Goal: Task Accomplishment & Management: Complete application form

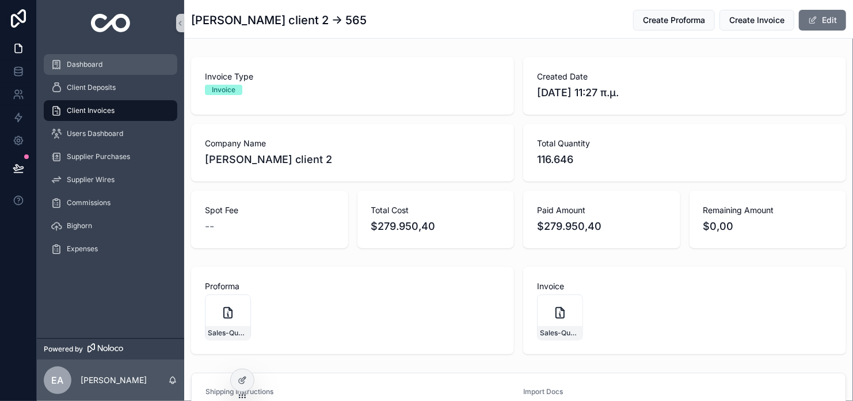
click at [109, 58] on div "Dashboard" at bounding box center [111, 64] width 120 height 18
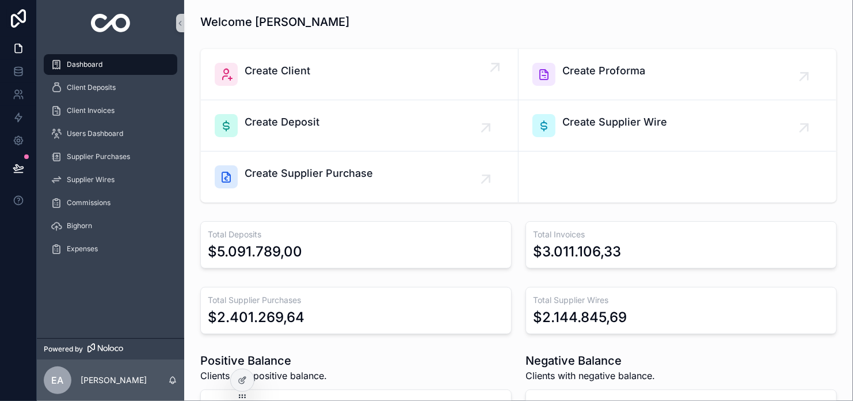
click at [315, 75] on div "Create Client" at bounding box center [360, 74] width 290 height 23
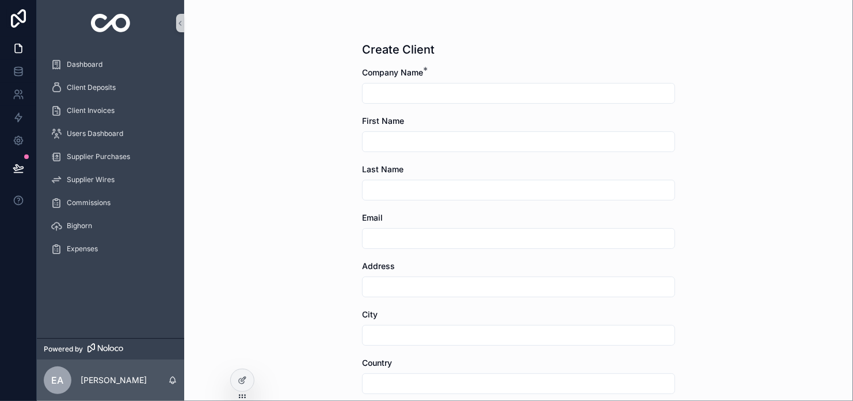
click at [392, 94] on input "scrollable content" at bounding box center [519, 93] width 312 height 16
type input "**********"
click at [432, 135] on input "scrollable content" at bounding box center [519, 142] width 312 height 16
type input "****"
click at [397, 190] on input "scrollable content" at bounding box center [519, 190] width 312 height 16
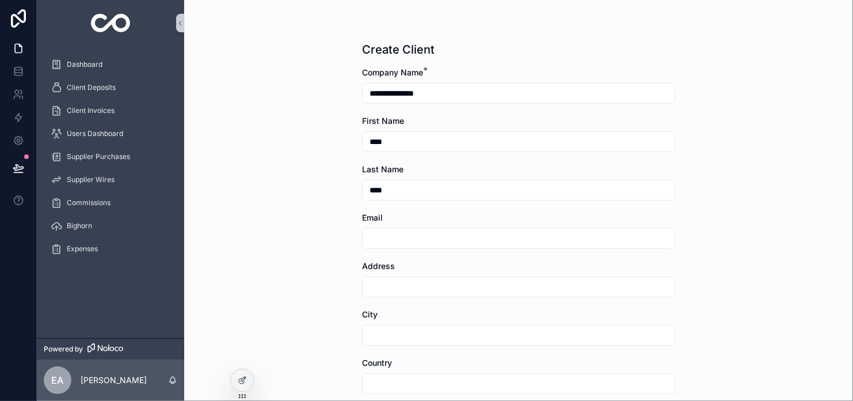
type input "****"
click at [386, 237] on input "scrollable content" at bounding box center [519, 238] width 312 height 16
type input "**********"
click at [392, 284] on input "scrollable content" at bounding box center [519, 287] width 312 height 16
type input "****"
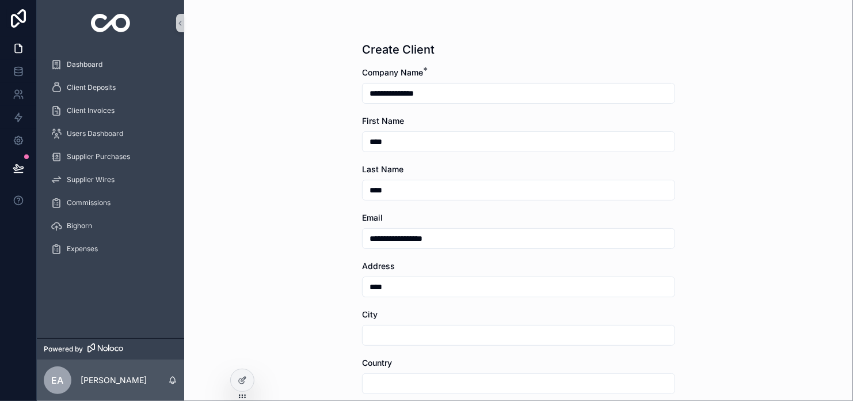
click at [393, 344] on div "scrollable content" at bounding box center [518, 335] width 313 height 21
click at [396, 333] on input "scrollable content" at bounding box center [519, 335] width 312 height 16
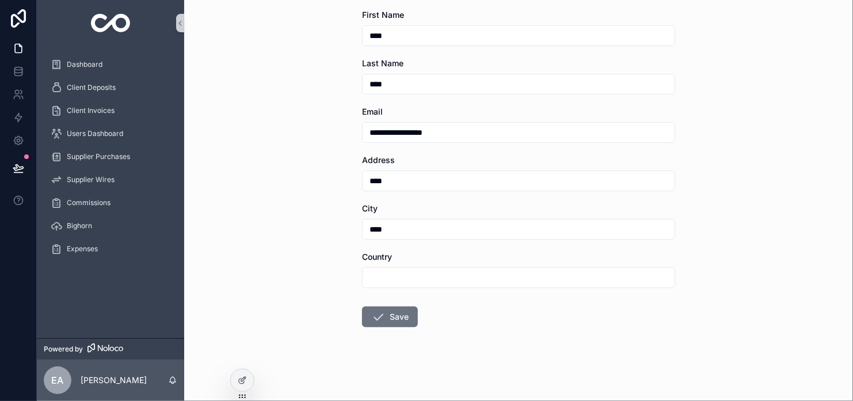
type input "****"
click at [396, 275] on input "scrollable content" at bounding box center [519, 277] width 312 height 16
type input "****"
click at [390, 309] on button "Save" at bounding box center [390, 316] width 56 height 21
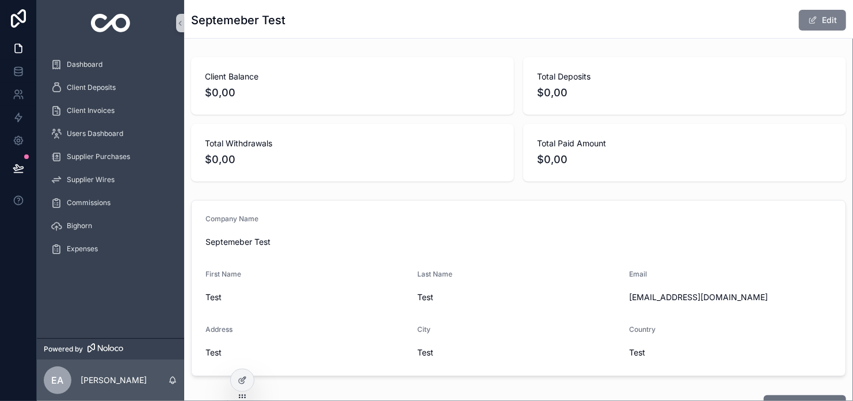
click at [813, 29] on button "Edit" at bounding box center [822, 20] width 47 height 21
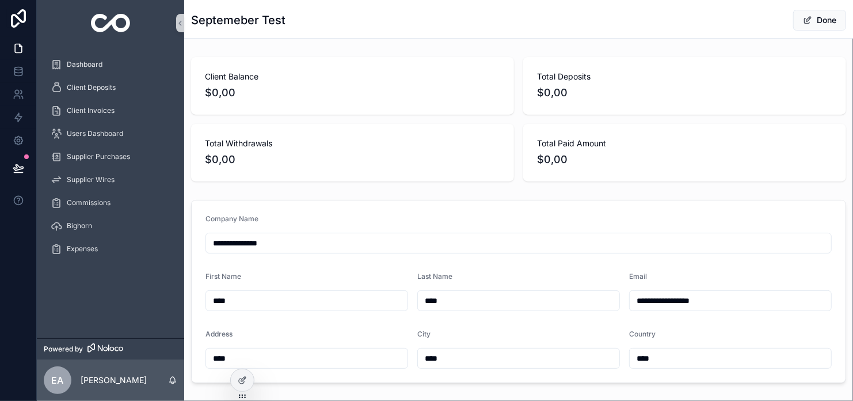
scroll to position [58, 0]
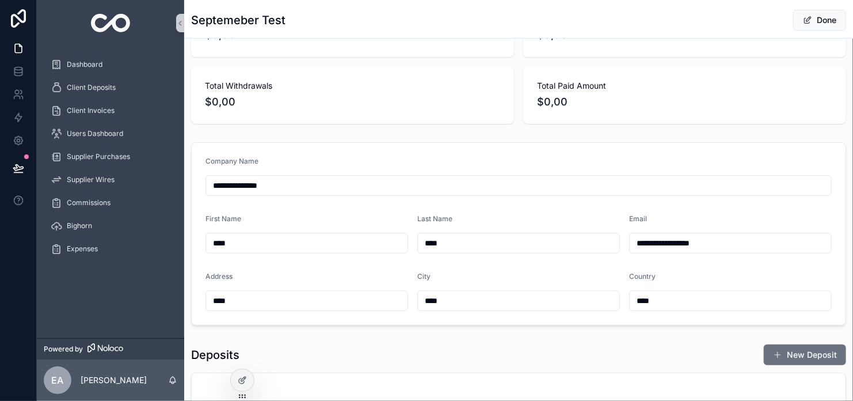
click at [278, 189] on input "**********" at bounding box center [518, 185] width 625 height 16
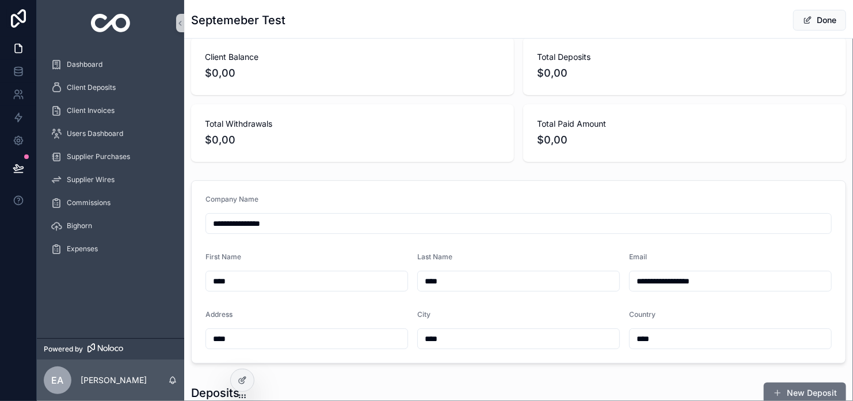
scroll to position [0, 0]
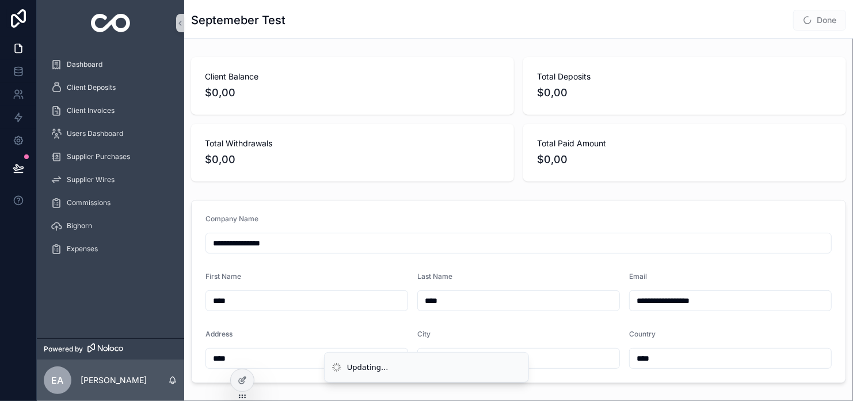
type input "**********"
click at [806, 22] on span "Done" at bounding box center [820, 20] width 53 height 21
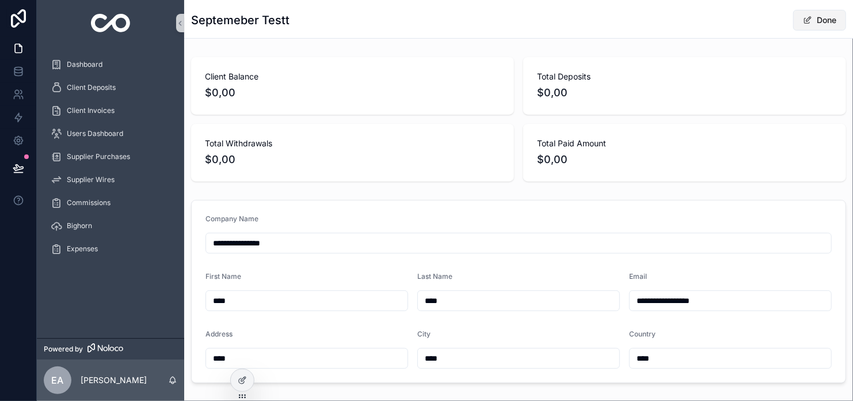
click at [806, 24] on button "Done" at bounding box center [820, 20] width 53 height 21
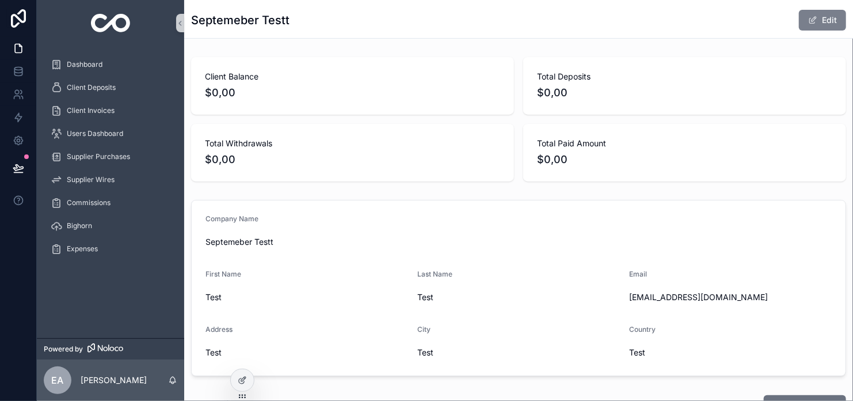
click at [808, 24] on span "scrollable content" at bounding box center [812, 20] width 9 height 9
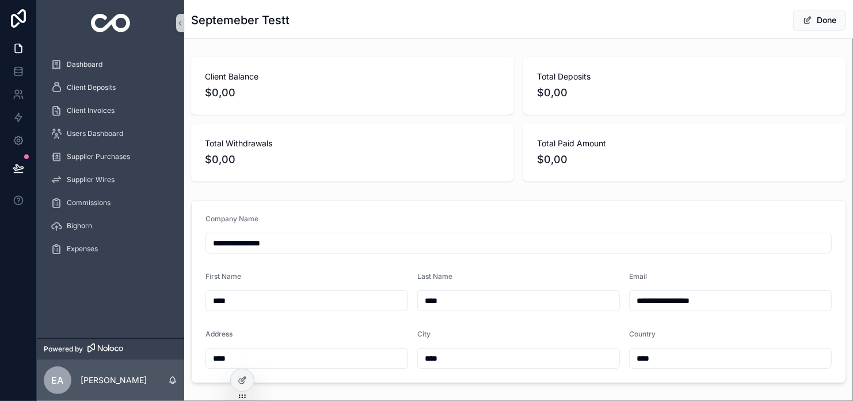
click at [290, 242] on input "**********" at bounding box center [518, 243] width 625 height 16
type input "**********"
click at [819, 18] on button "Done" at bounding box center [820, 20] width 53 height 21
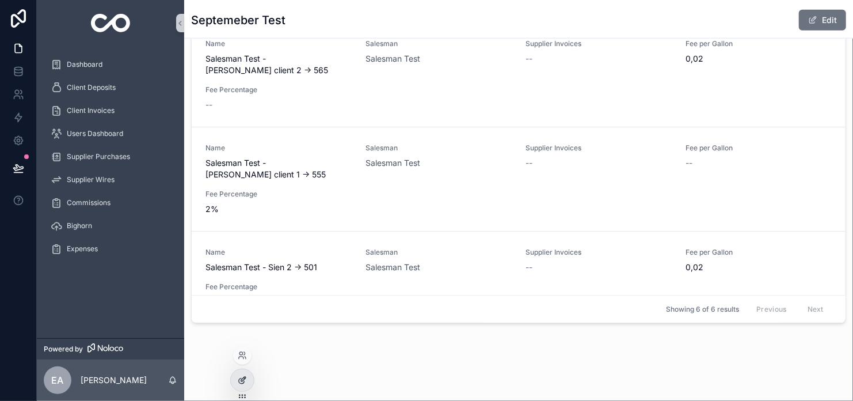
click at [240, 382] on icon at bounding box center [242, 379] width 9 height 9
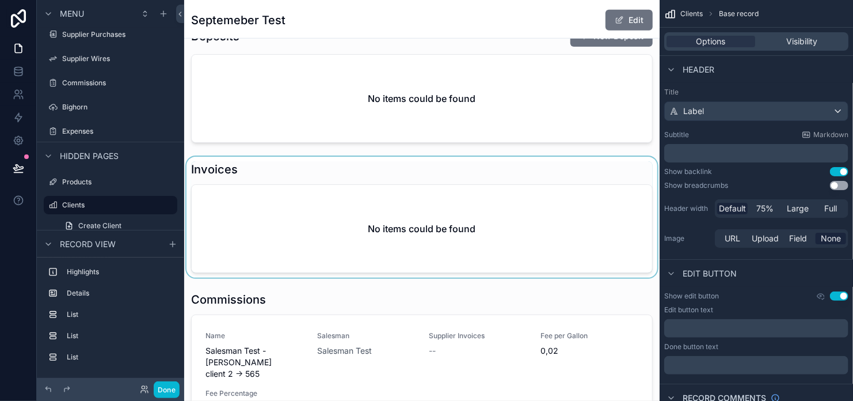
scroll to position [373, 0]
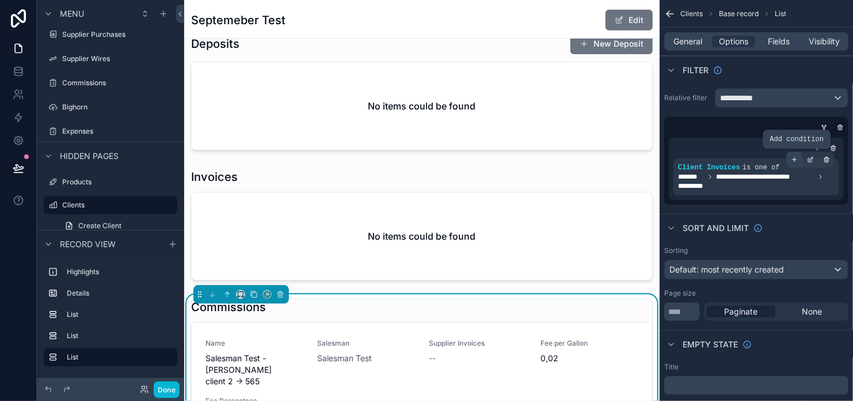
click at [796, 162] on icon "scrollable content" at bounding box center [794, 159] width 7 height 7
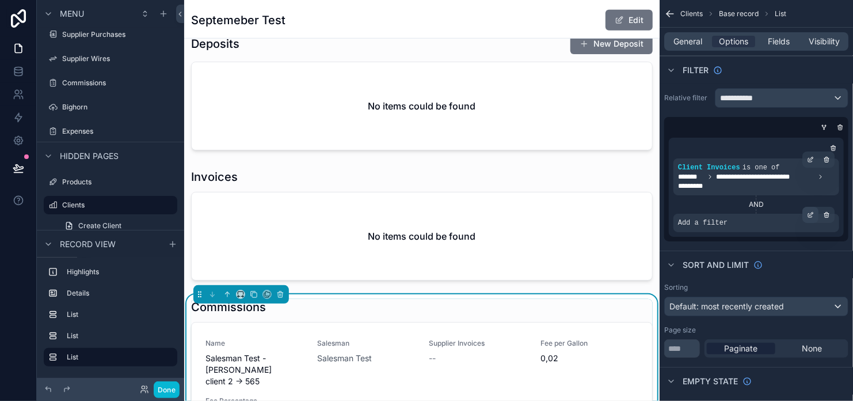
click at [810, 216] on icon "scrollable content" at bounding box center [810, 214] width 7 height 7
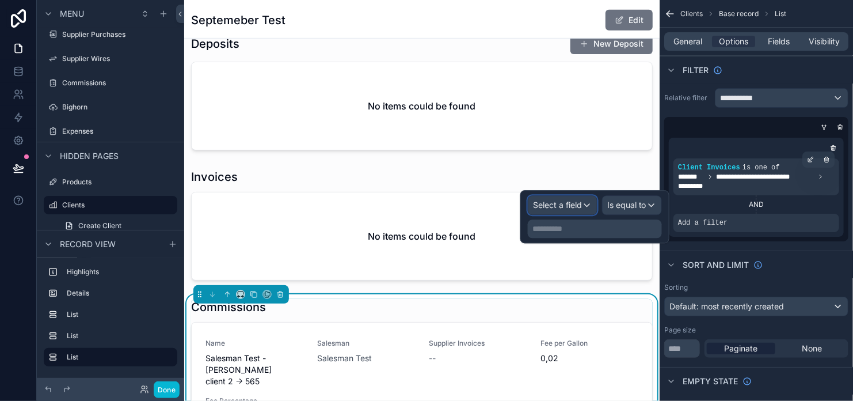
click at [578, 204] on span "Select a field" at bounding box center [557, 205] width 49 height 10
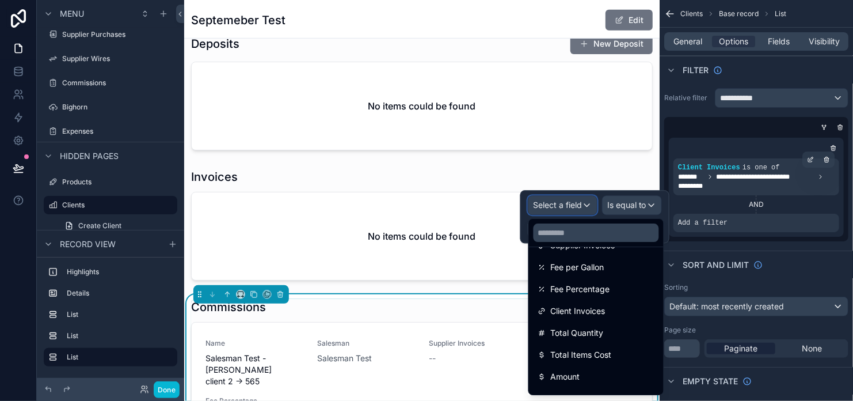
scroll to position [173, 0]
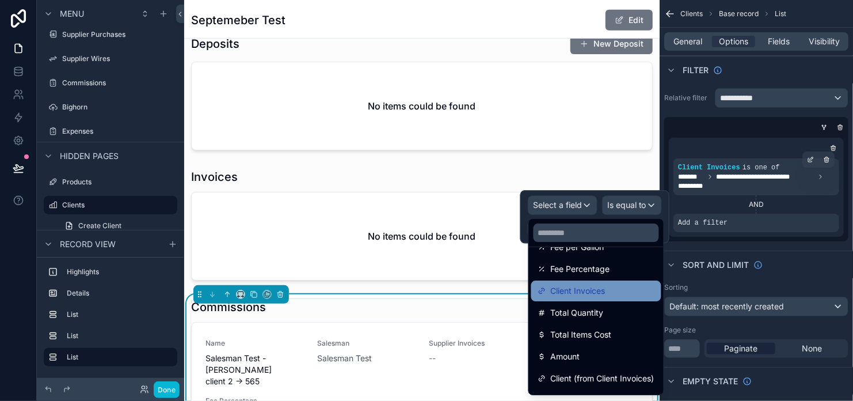
click at [589, 291] on span "Client Invoices" at bounding box center [578, 291] width 55 height 14
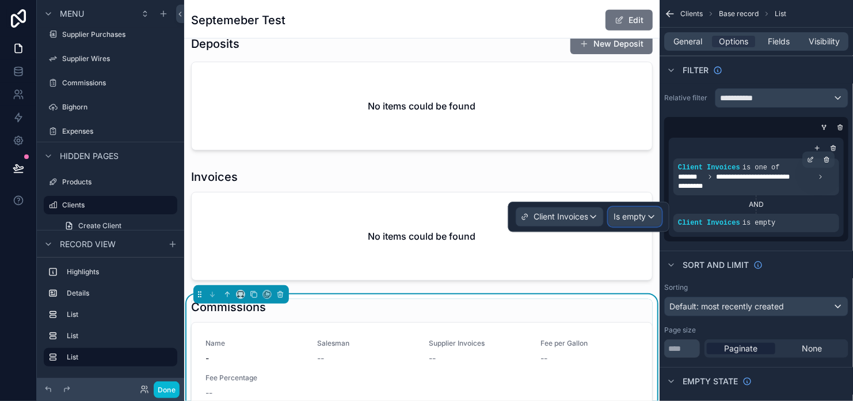
click at [633, 217] on span "Is empty" at bounding box center [630, 217] width 33 height 12
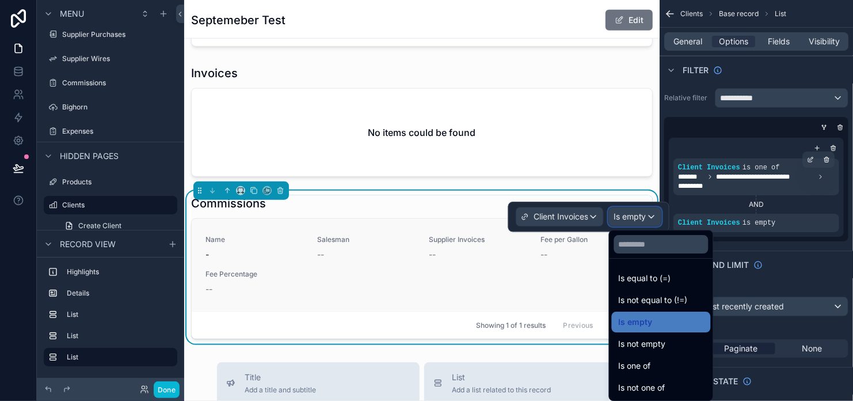
scroll to position [488, 0]
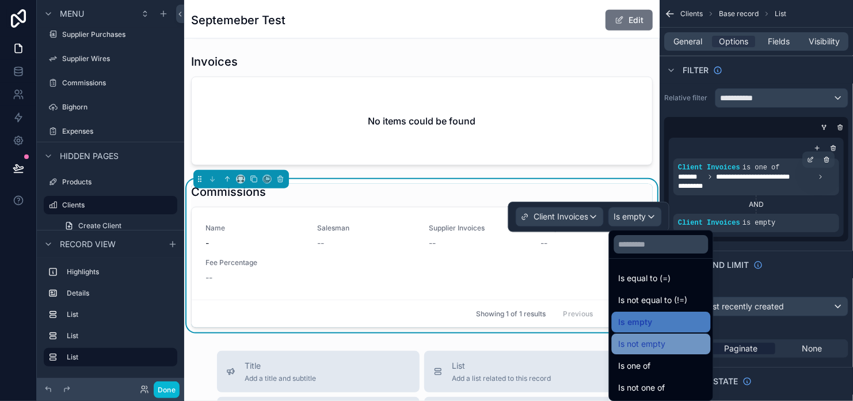
click at [646, 345] on span "Is not empty" at bounding box center [642, 344] width 47 height 14
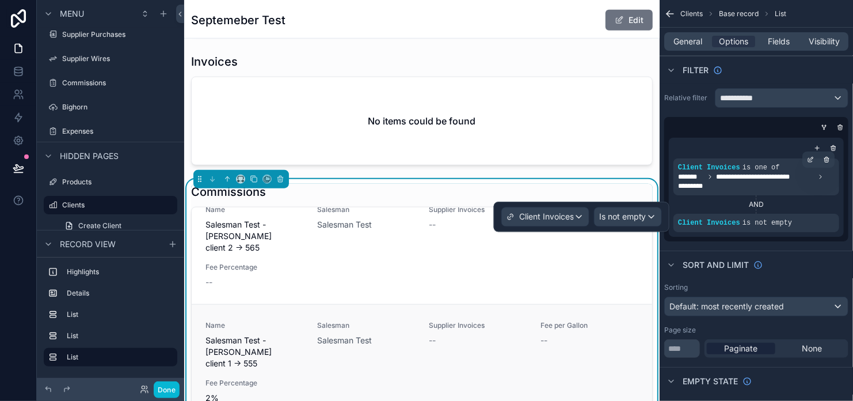
scroll to position [0, 0]
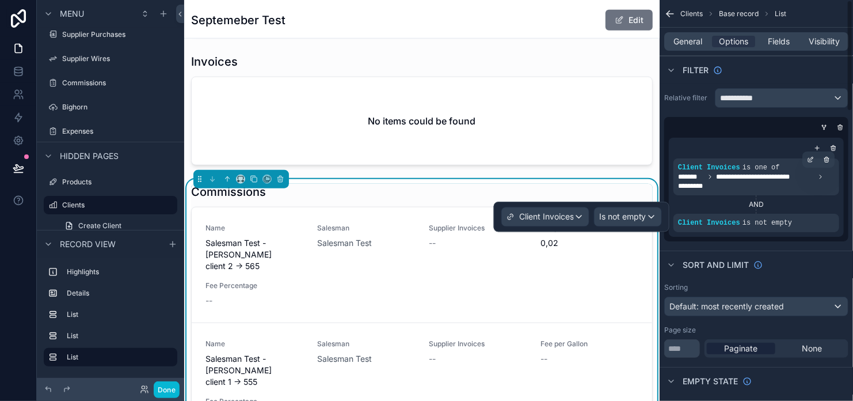
click at [750, 201] on div "AND" at bounding box center [757, 204] width 166 height 9
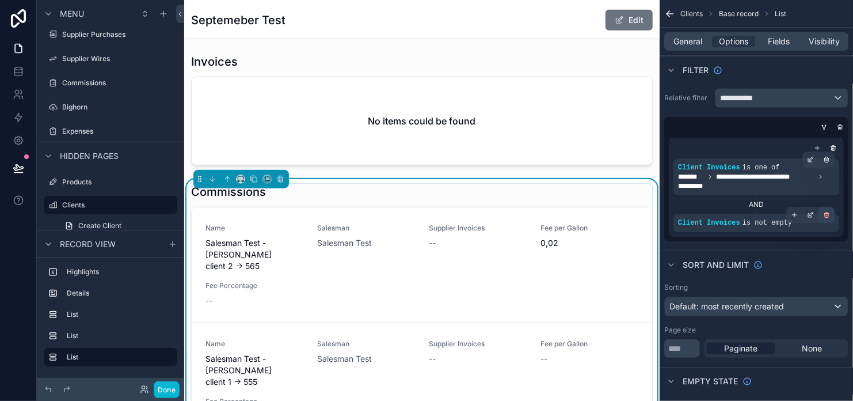
click at [826, 215] on icon "scrollable content" at bounding box center [826, 214] width 7 height 7
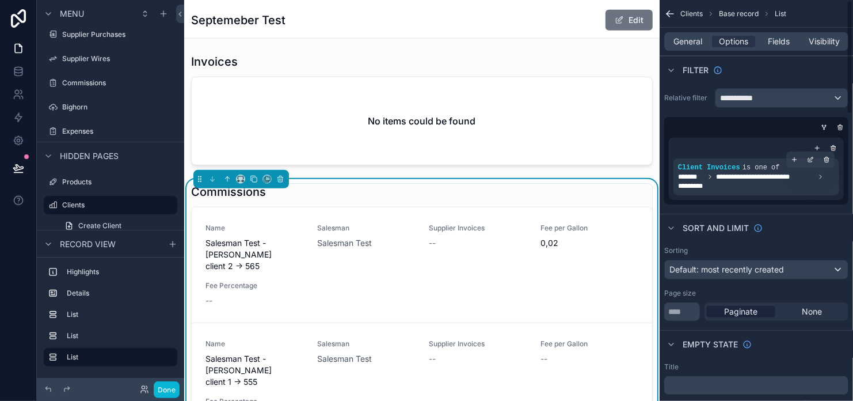
click at [741, 175] on span "**********" at bounding box center [765, 176] width 99 height 9
click at [0, 0] on icon "scrollable content" at bounding box center [0, 0] width 0 height 0
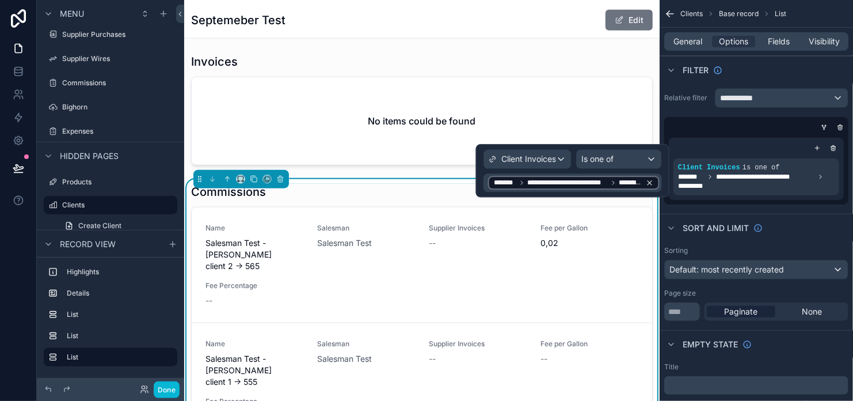
click at [557, 181] on span "**********" at bounding box center [568, 182] width 80 height 9
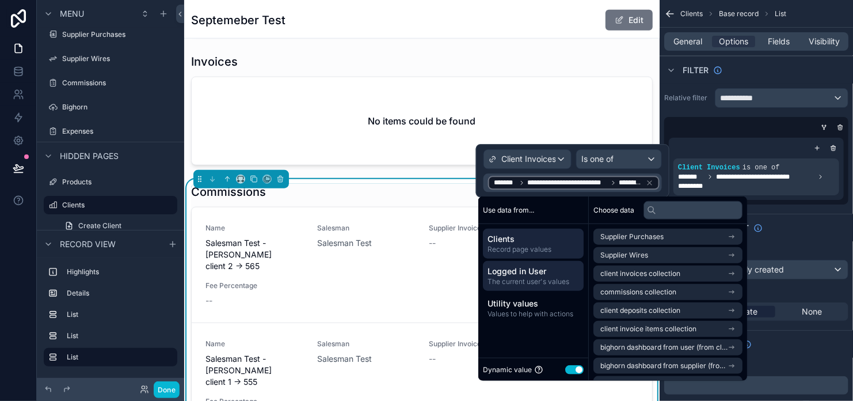
click at [547, 278] on span "The current user's values" at bounding box center [534, 281] width 92 height 9
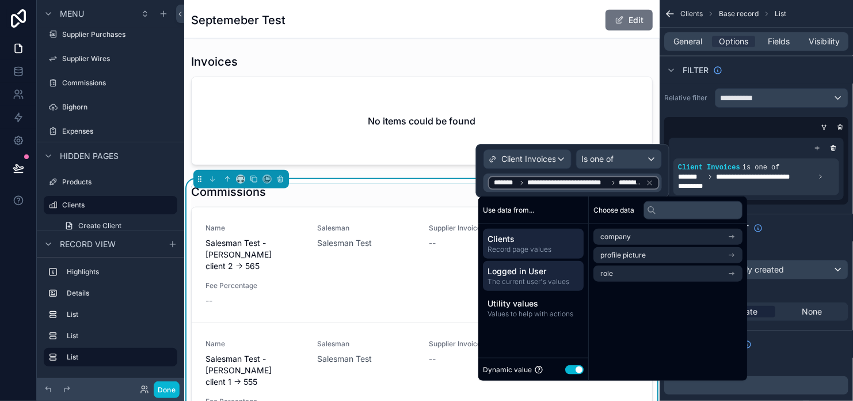
click at [517, 238] on span "Clients" at bounding box center [534, 239] width 92 height 12
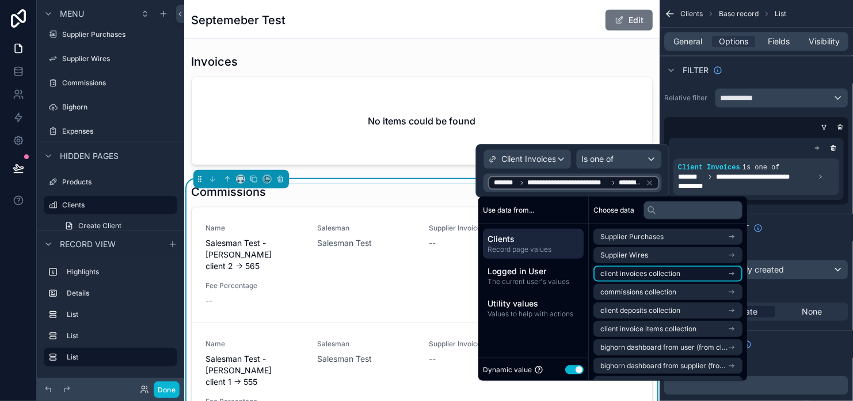
click at [666, 275] on span "client invoices collection" at bounding box center [641, 273] width 80 height 9
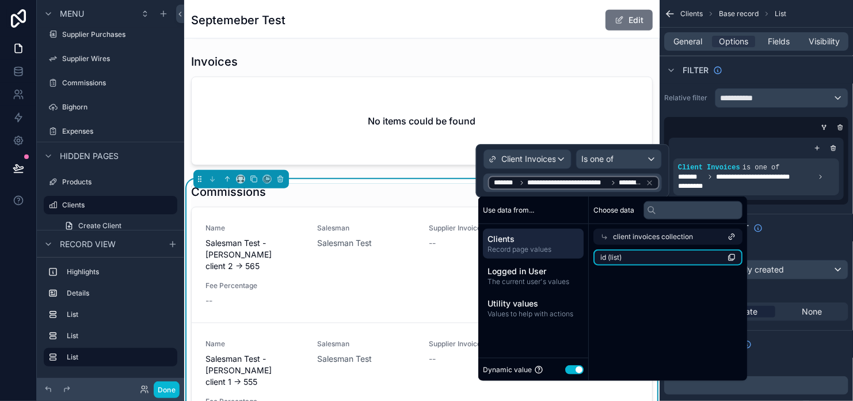
click at [654, 261] on li "id (list)" at bounding box center [668, 257] width 149 height 16
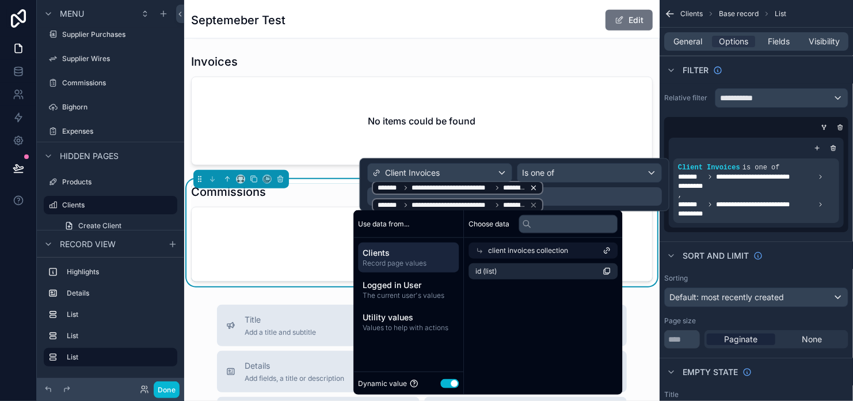
click at [530, 184] on icon at bounding box center [534, 188] width 8 height 8
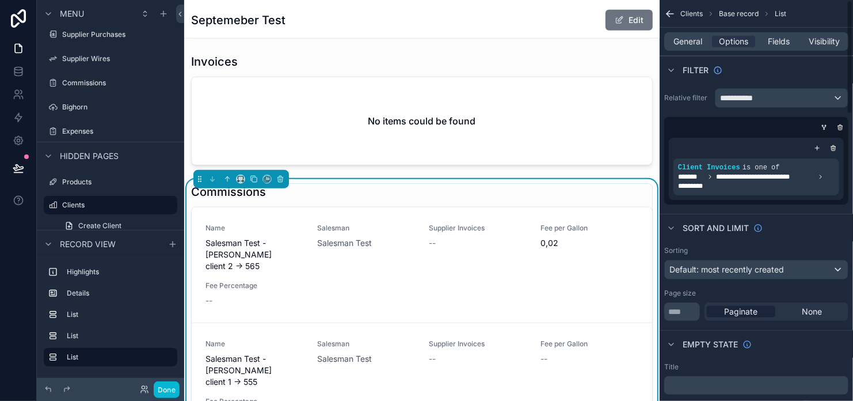
click at [808, 243] on div "Sorting Default: most recently created Page size ** Paginate None" at bounding box center [756, 283] width 193 height 84
click at [808, 164] on div "scrollable content" at bounding box center [811, 159] width 16 height 16
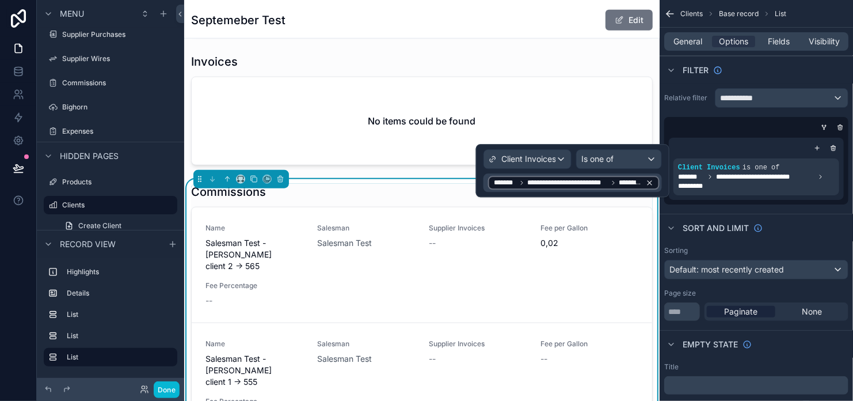
click at [572, 180] on span "**********" at bounding box center [568, 182] width 80 height 9
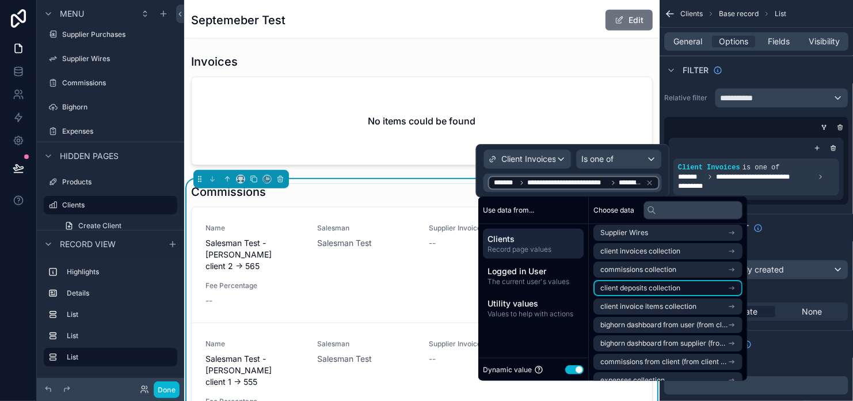
scroll to position [35, 0]
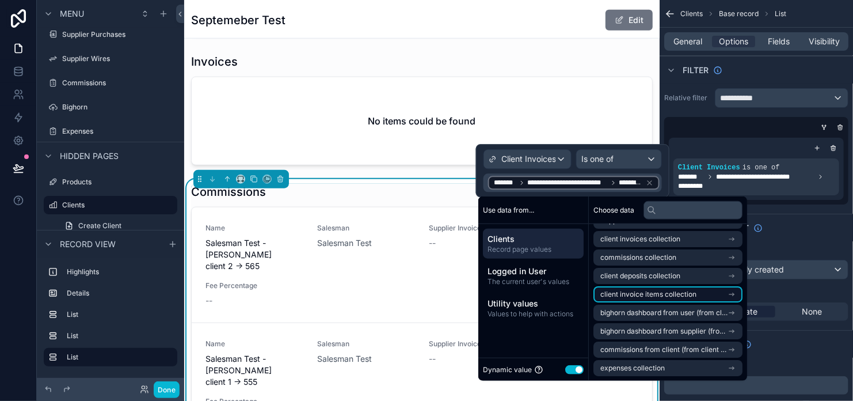
click at [652, 291] on span "client invoice items collection" at bounding box center [649, 294] width 96 height 9
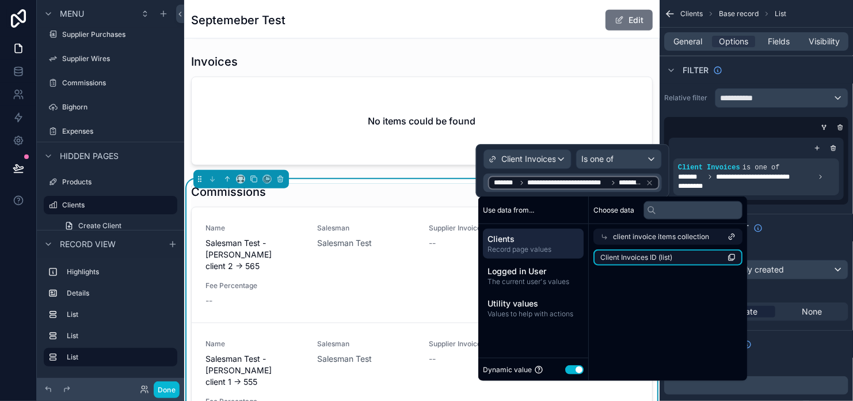
click at [655, 253] on span "Client Invoices ID (list)" at bounding box center [637, 257] width 72 height 9
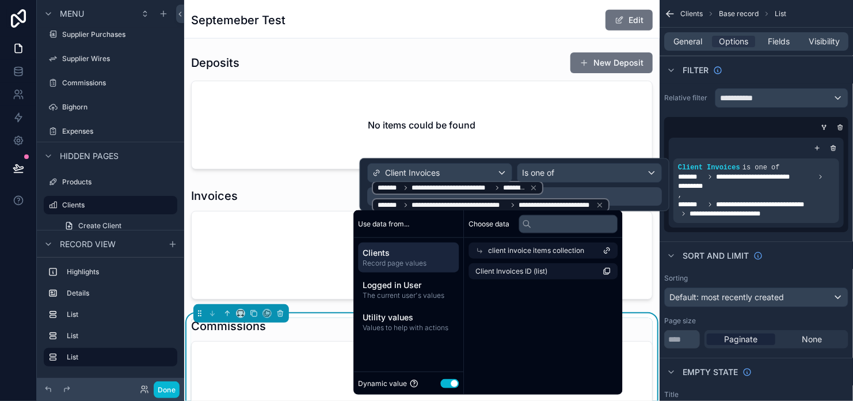
scroll to position [488, 0]
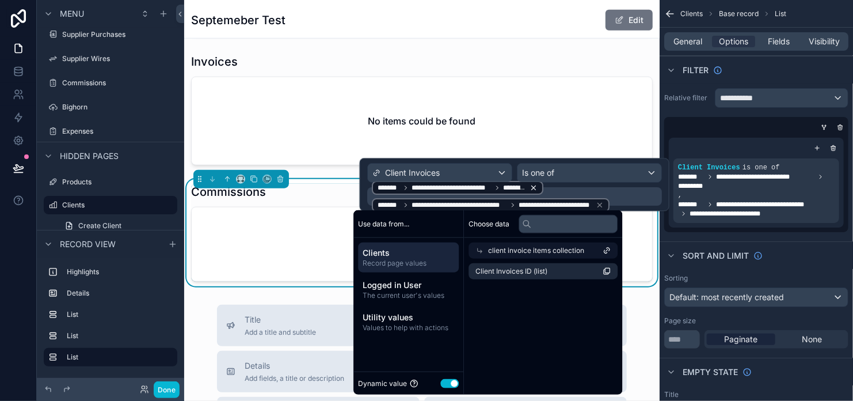
click at [532, 186] on icon at bounding box center [534, 188] width 4 height 4
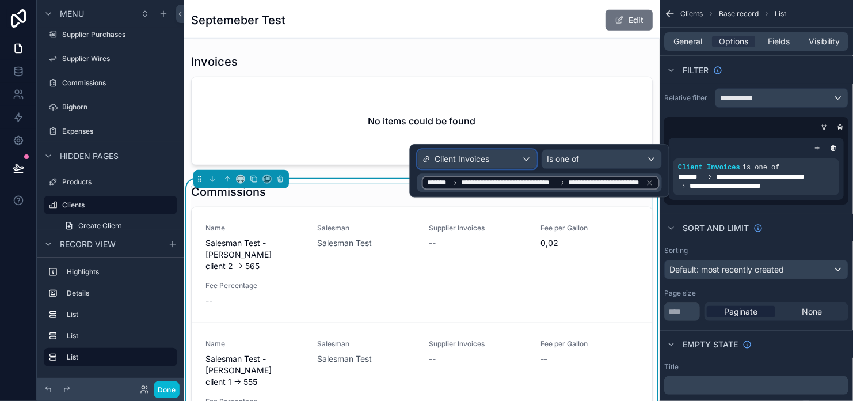
click at [464, 153] on div "Client Invoices" at bounding box center [476, 159] width 119 height 18
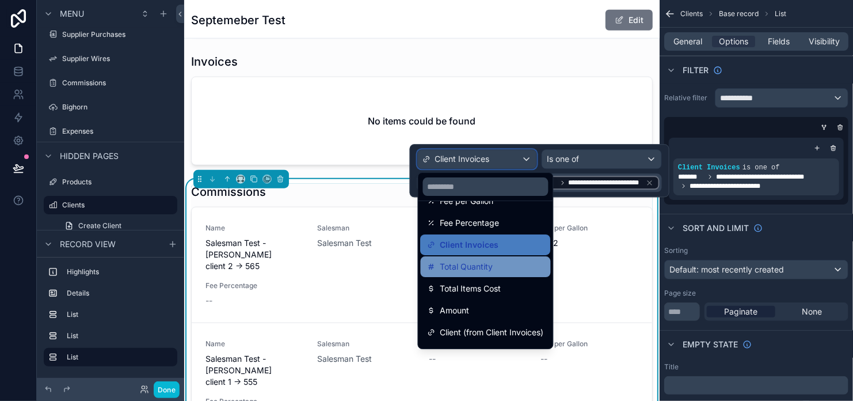
scroll to position [213, 0]
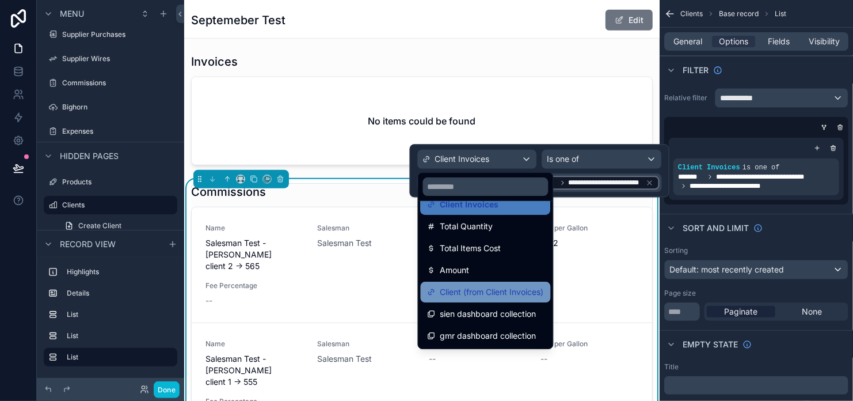
click at [478, 295] on span "Client (from Client Invoices)" at bounding box center [493, 292] width 104 height 14
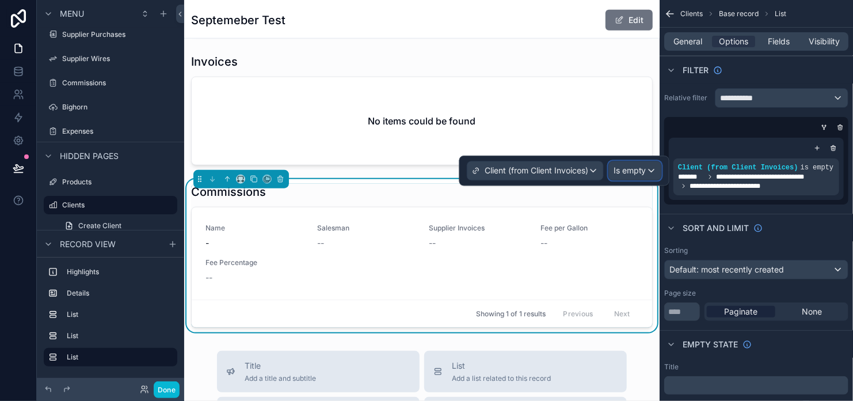
click at [632, 175] on span "Is empty" at bounding box center [630, 171] width 33 height 12
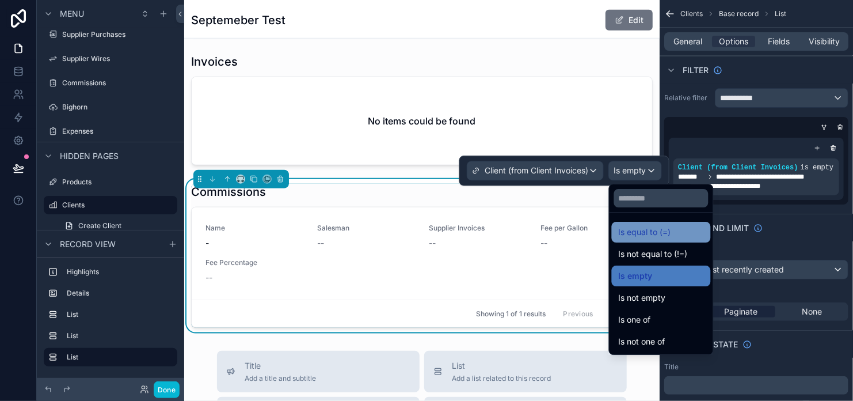
click at [646, 236] on span "Is equal to (=)" at bounding box center [645, 232] width 52 height 14
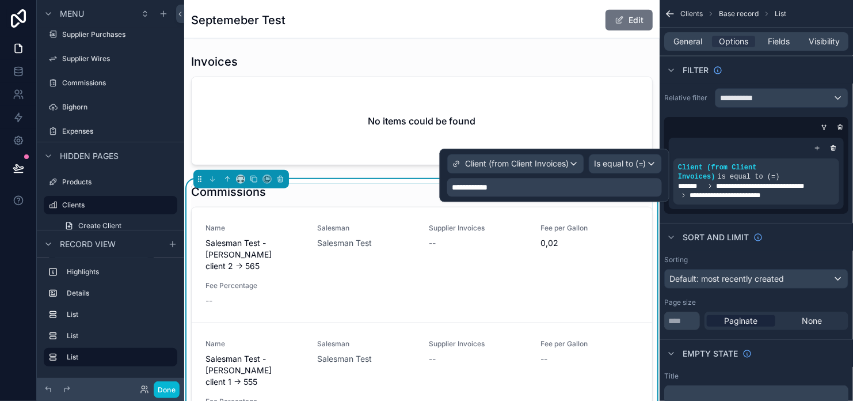
click at [480, 192] on span "**********" at bounding box center [473, 187] width 43 height 12
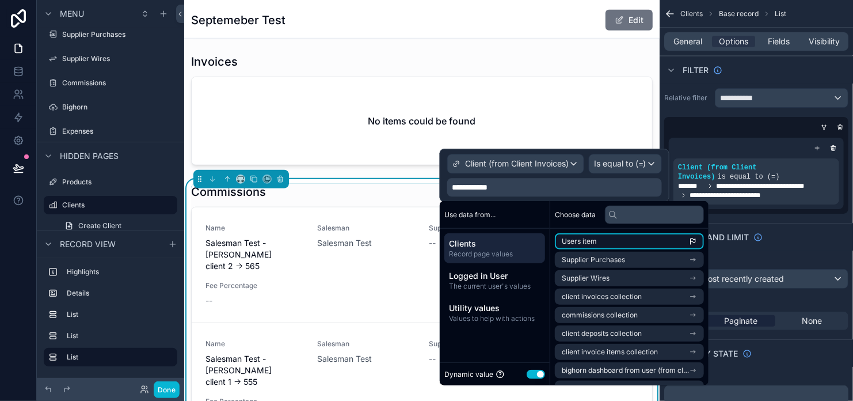
click at [617, 241] on li "Users item" at bounding box center [629, 241] width 149 height 16
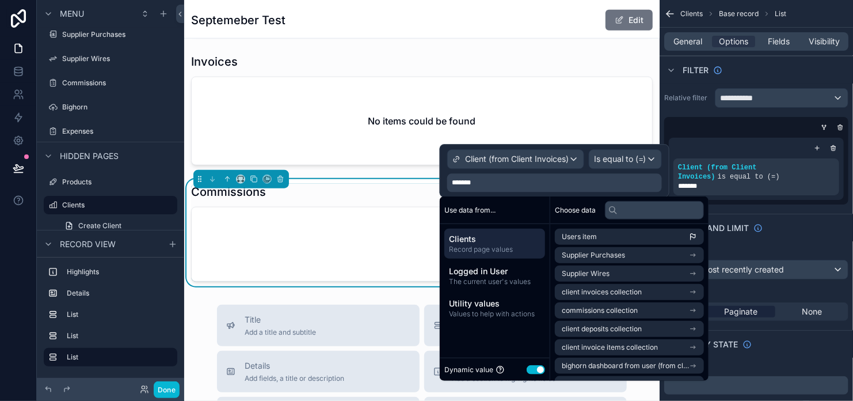
click at [814, 237] on div "Sort And Limit" at bounding box center [756, 228] width 193 height 28
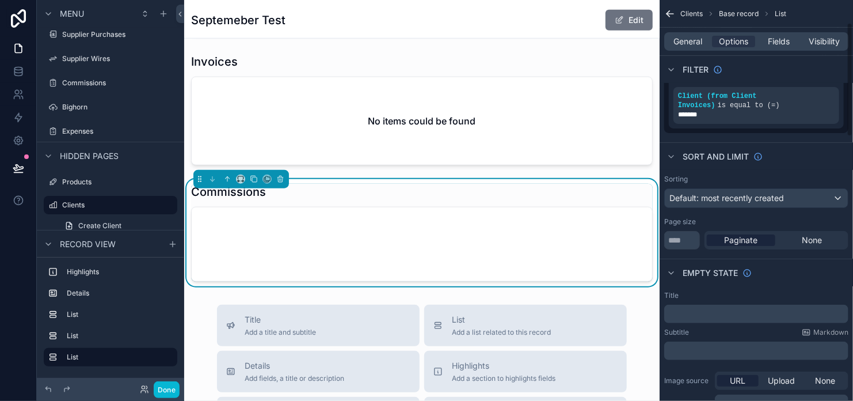
scroll to position [115, 0]
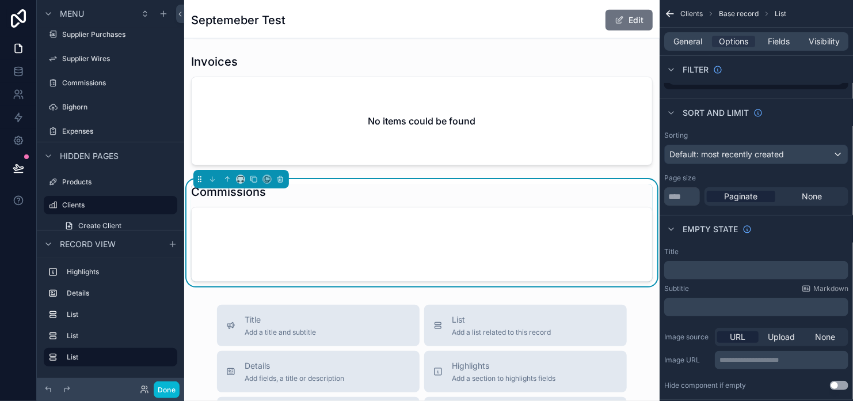
click at [680, 263] on div "﻿" at bounding box center [757, 270] width 184 height 18
click at [690, 269] on p "﻿" at bounding box center [757, 269] width 177 height 9
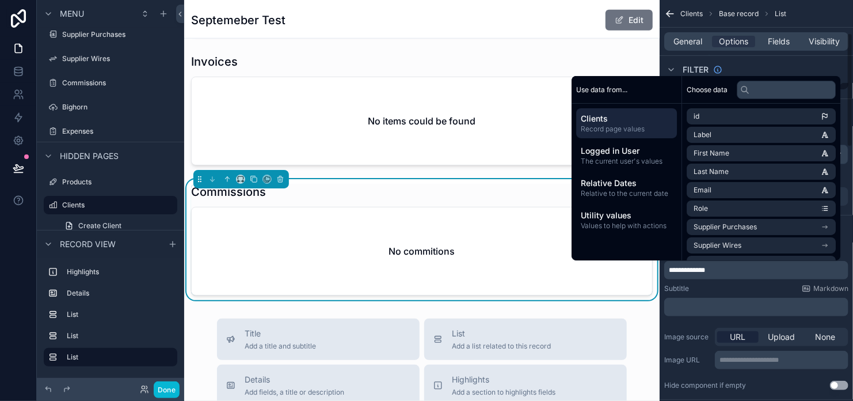
click at [742, 287] on div "Subtitle Markdown" at bounding box center [757, 288] width 184 height 9
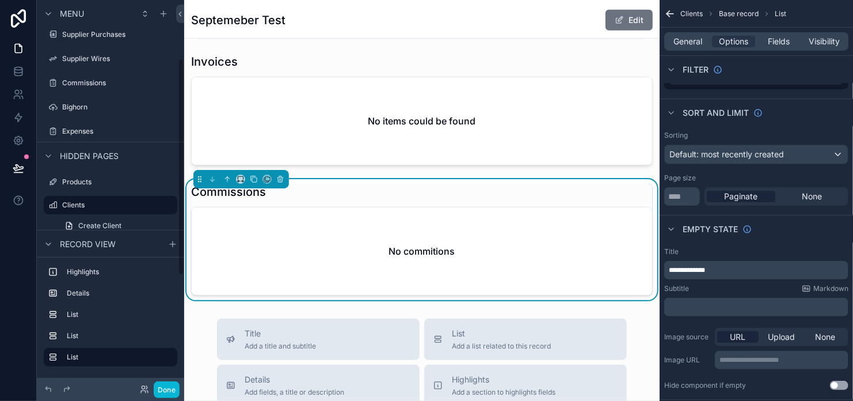
scroll to position [0, 0]
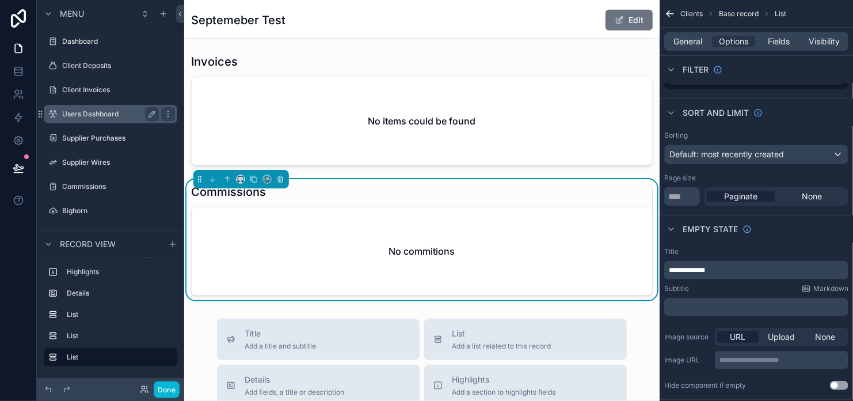
click at [89, 109] on div "Users Dashboard" at bounding box center [110, 114] width 97 height 14
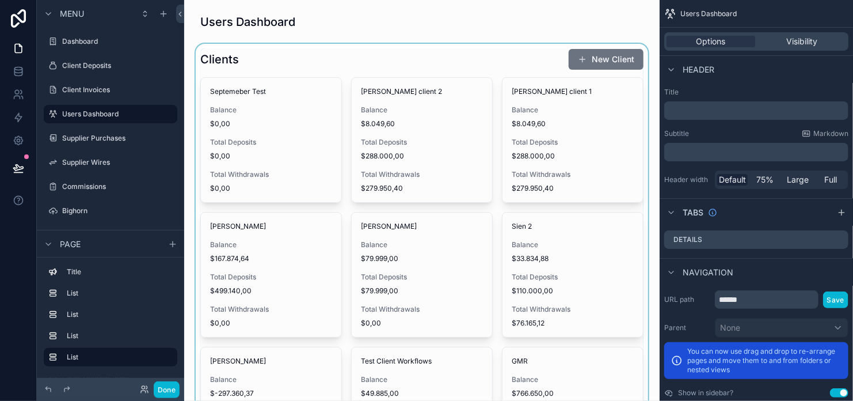
click at [419, 141] on div "scrollable content" at bounding box center [421, 278] width 457 height 469
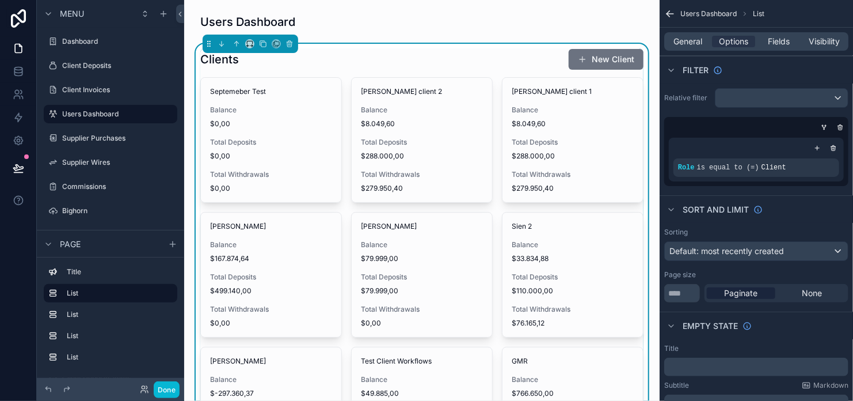
click at [419, 141] on span "Total Deposits" at bounding box center [422, 142] width 122 height 9
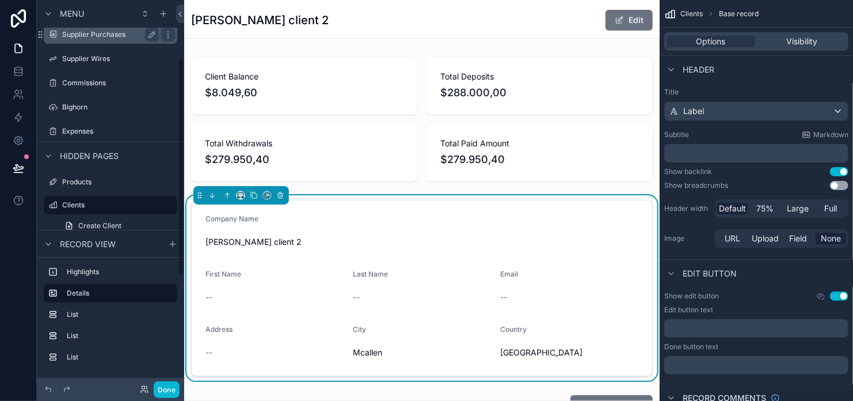
click at [121, 30] on label "Supplier Purchases" at bounding box center [108, 34] width 92 height 9
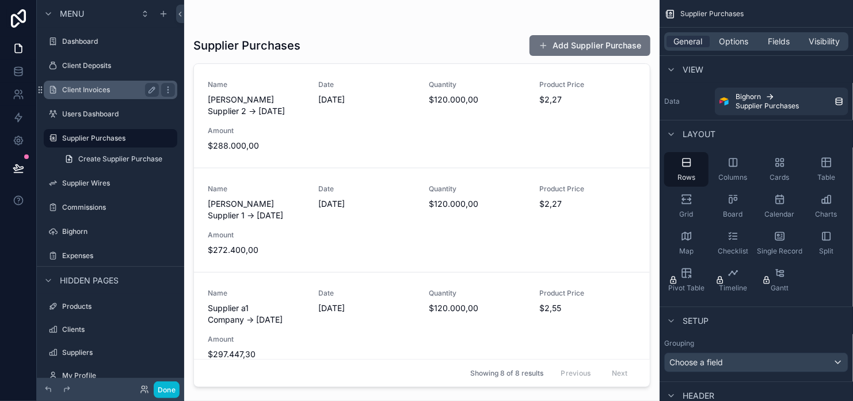
click at [96, 95] on div "Client Invoices" at bounding box center [110, 90] width 97 height 14
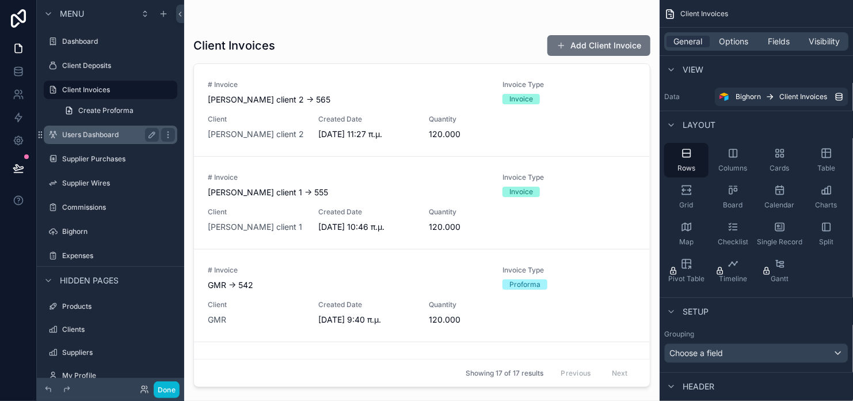
click at [93, 138] on label "Users Dashboard" at bounding box center [108, 134] width 92 height 9
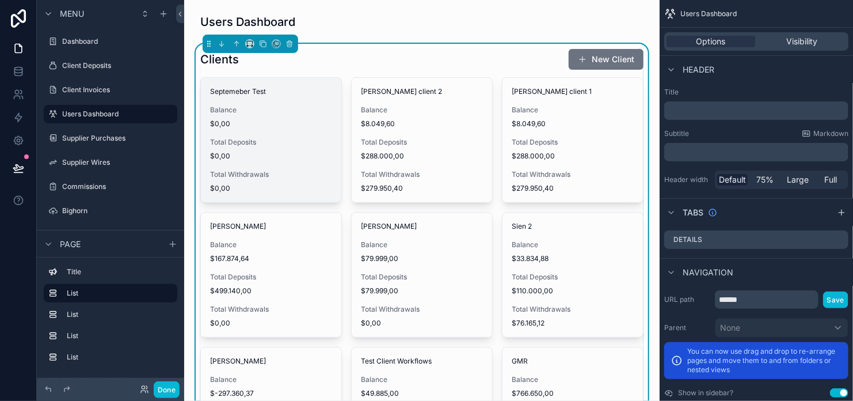
click at [249, 120] on span "$0,00" at bounding box center [271, 123] width 122 height 9
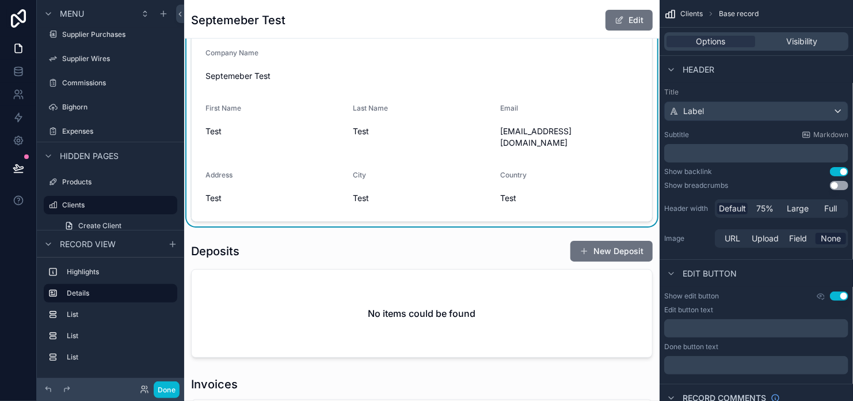
scroll to position [173, 0]
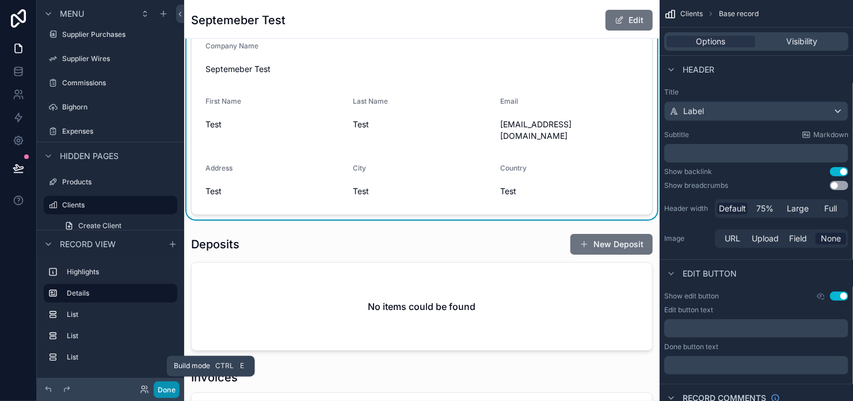
click at [164, 382] on button "Done" at bounding box center [167, 389] width 26 height 17
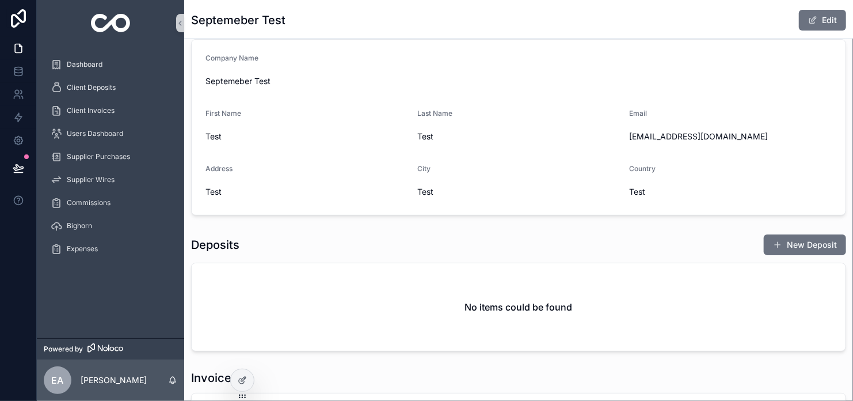
scroll to position [333, 0]
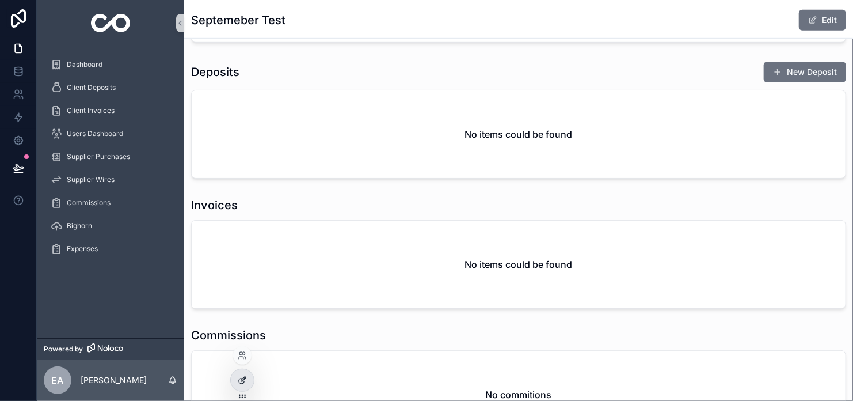
click at [235, 379] on div at bounding box center [242, 380] width 23 height 22
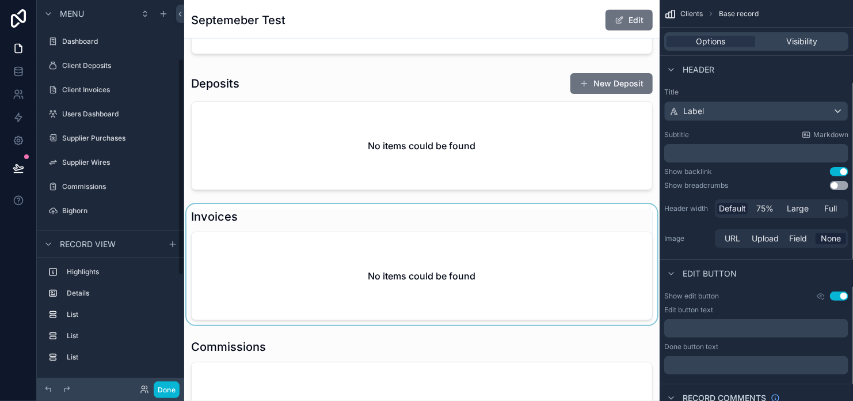
scroll to position [104, 0]
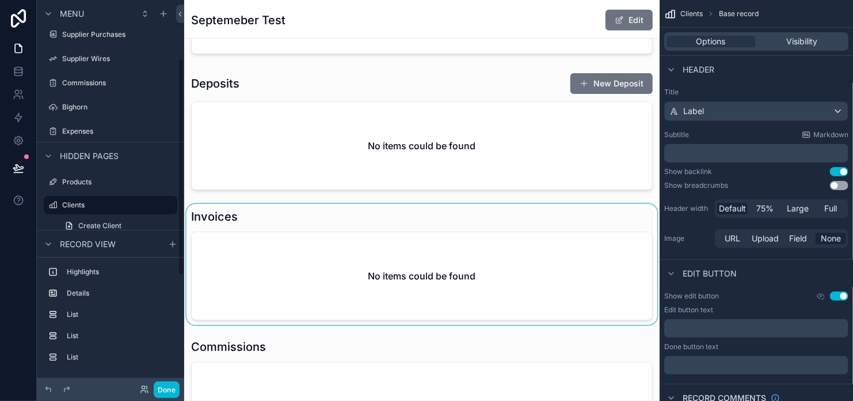
click at [384, 220] on div "scrollable content" at bounding box center [422, 264] width 476 height 121
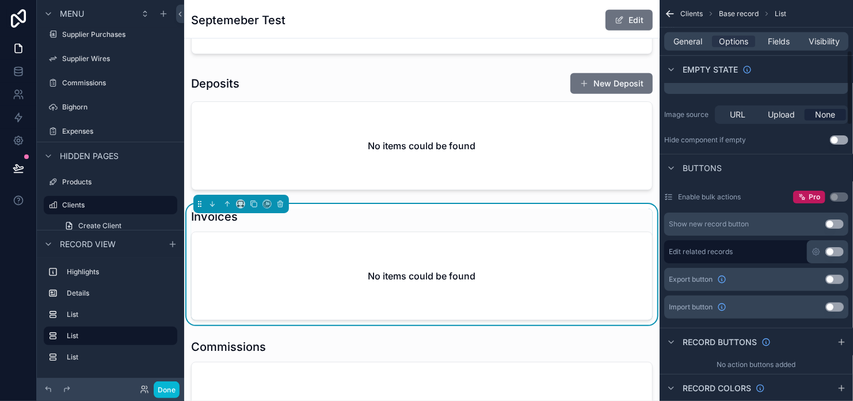
scroll to position [288, 0]
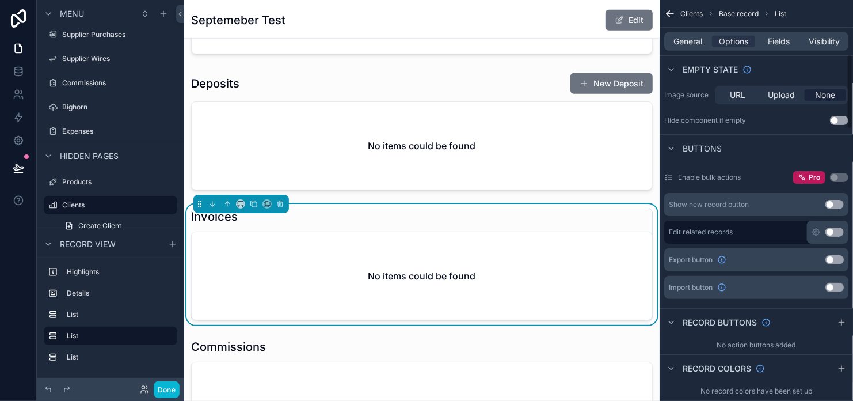
click at [837, 204] on button "Use setting" at bounding box center [835, 204] width 18 height 9
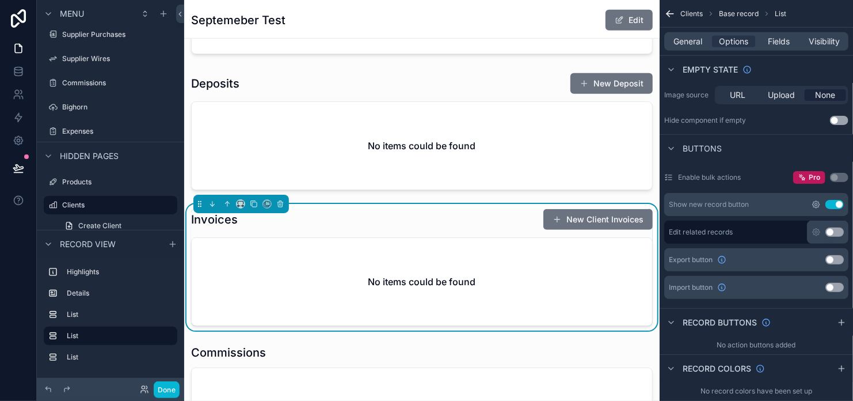
click at [815, 206] on icon "scrollable content" at bounding box center [816, 204] width 7 height 7
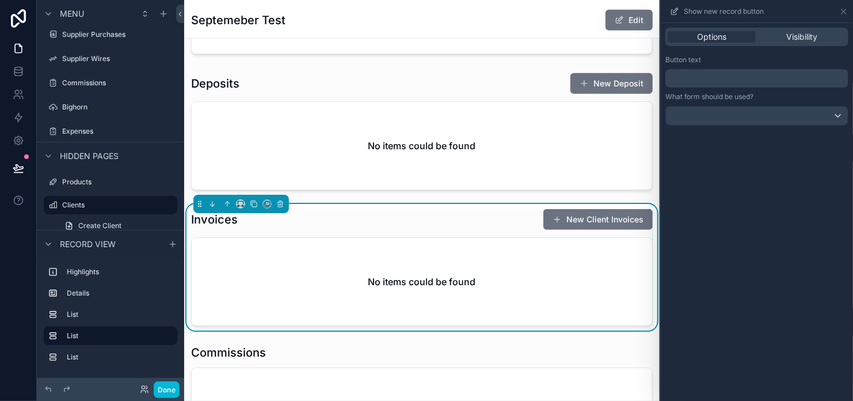
click at [757, 77] on p "﻿" at bounding box center [758, 78] width 176 height 14
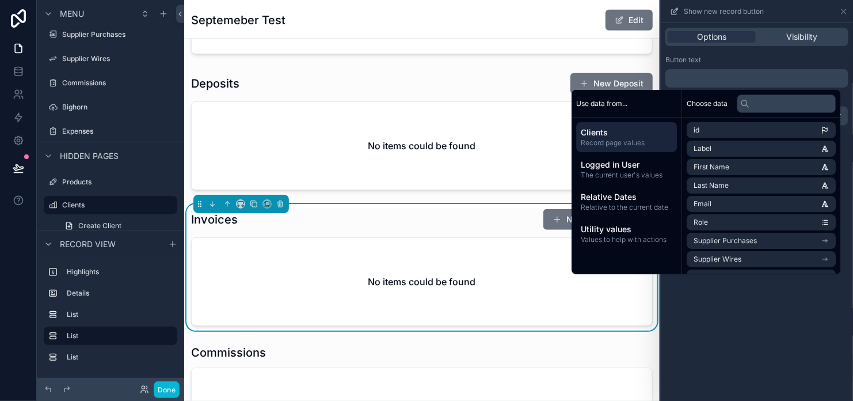
click at [757, 77] on p "﻿" at bounding box center [758, 78] width 176 height 14
click at [756, 57] on div "Button text" at bounding box center [757, 59] width 183 height 9
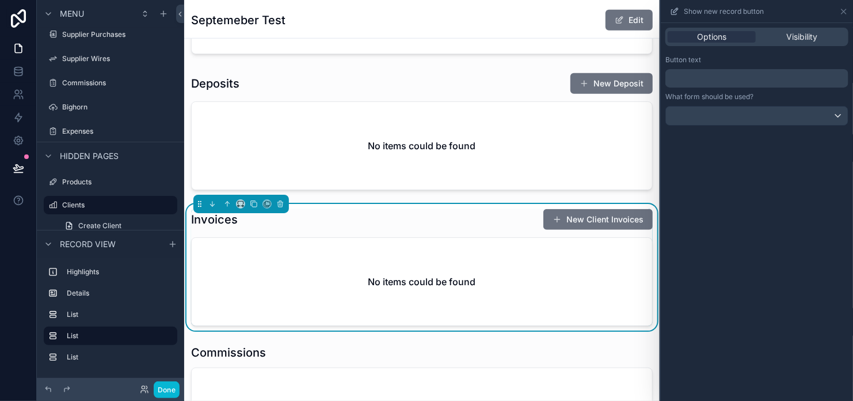
click at [754, 75] on p "﻿" at bounding box center [758, 78] width 176 height 14
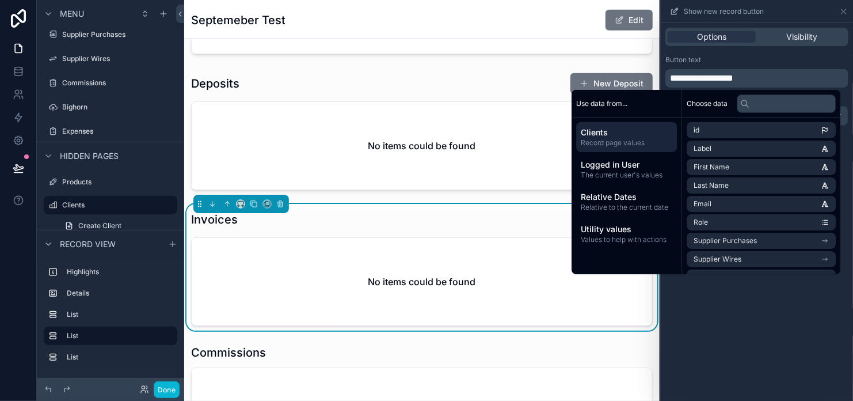
click at [801, 50] on div "Options Visibility" at bounding box center [757, 37] width 192 height 28
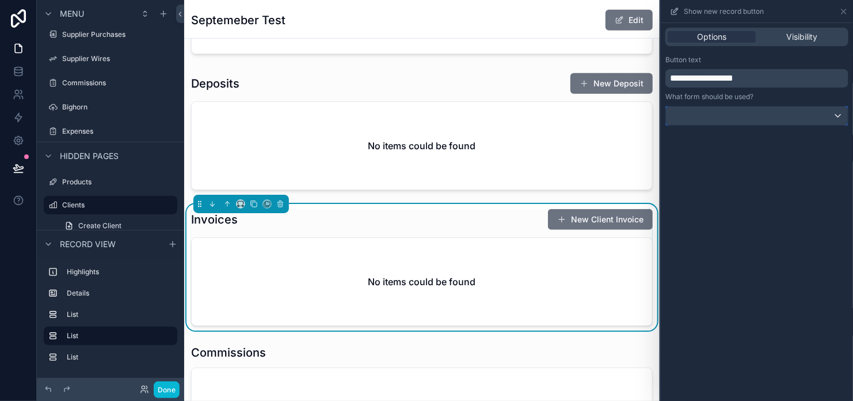
click at [831, 119] on div at bounding box center [757, 116] width 182 height 18
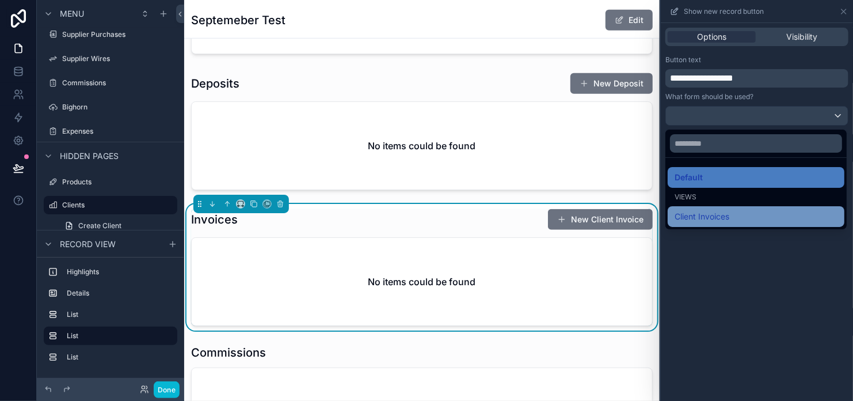
click at [709, 219] on span "Client Invoices" at bounding box center [702, 217] width 55 height 14
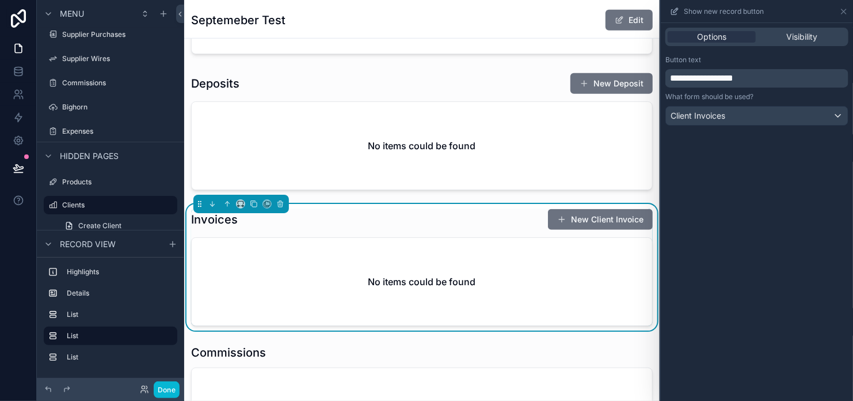
click at [739, 282] on div "**********" at bounding box center [757, 212] width 192 height 378
click at [621, 215] on button "New Client Invoice" at bounding box center [600, 219] width 105 height 21
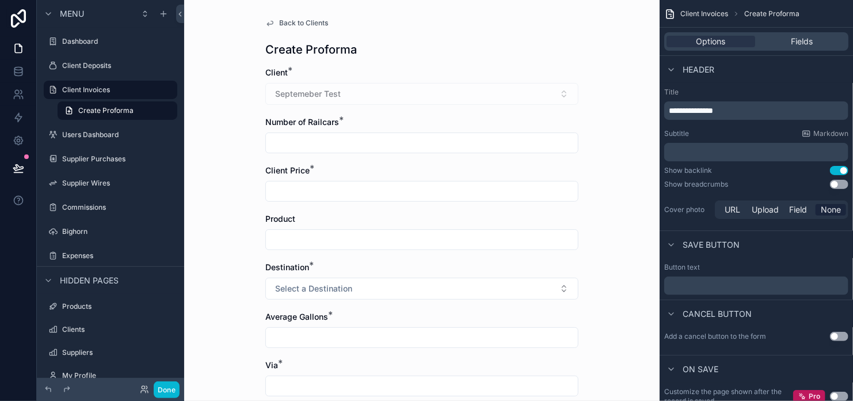
click at [257, 23] on div "Back to Clients Create Proforma Client * Septemeber Test Number of Railcars * C…" at bounding box center [422, 365] width 332 height 731
click at [265, 23] on icon "scrollable content" at bounding box center [269, 22] width 9 height 9
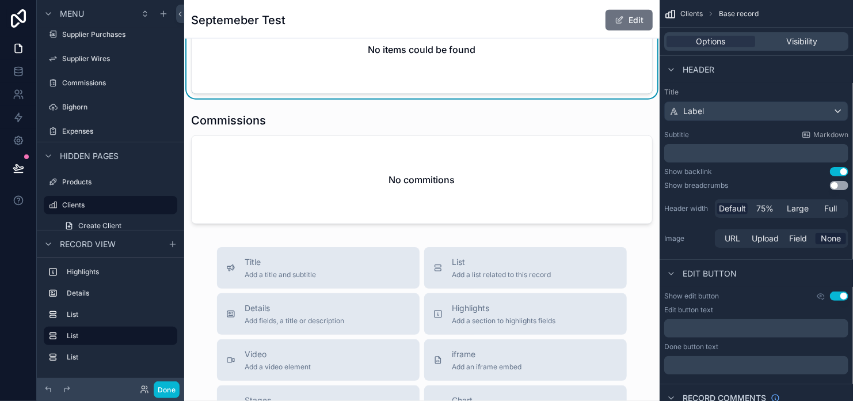
scroll to position [576, 0]
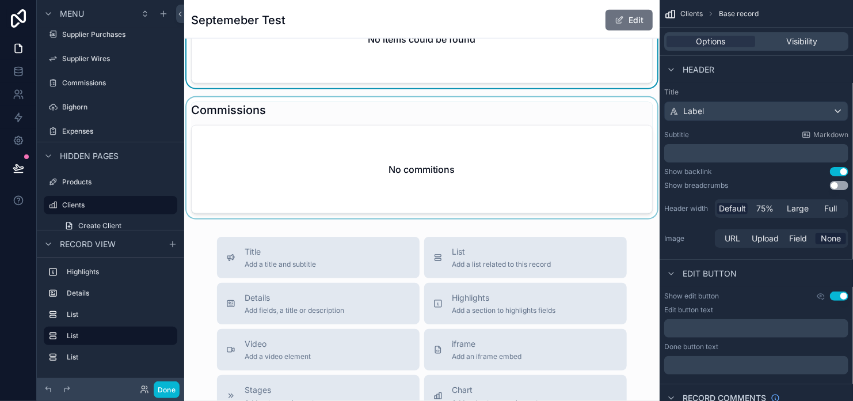
click at [375, 111] on div "scrollable content" at bounding box center [422, 157] width 476 height 121
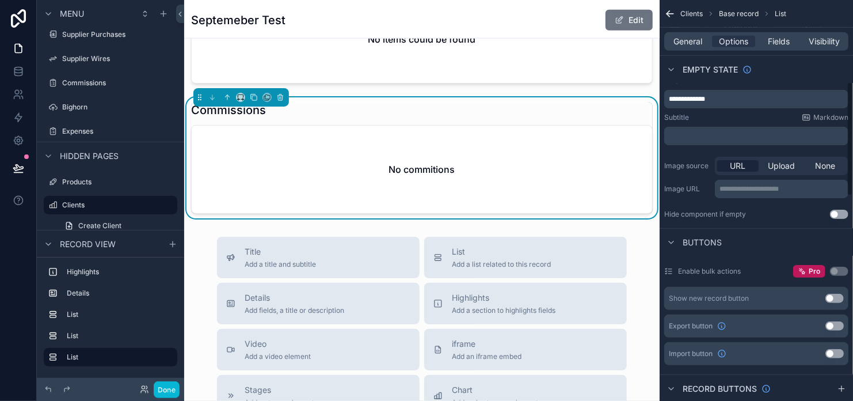
scroll to position [288, 0]
click at [837, 296] on button "Use setting" at bounding box center [835, 296] width 18 height 9
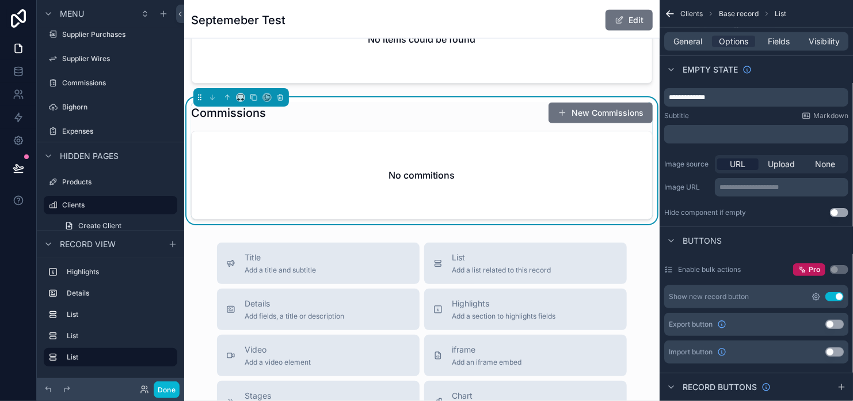
click at [817, 300] on icon "scrollable content" at bounding box center [816, 296] width 9 height 9
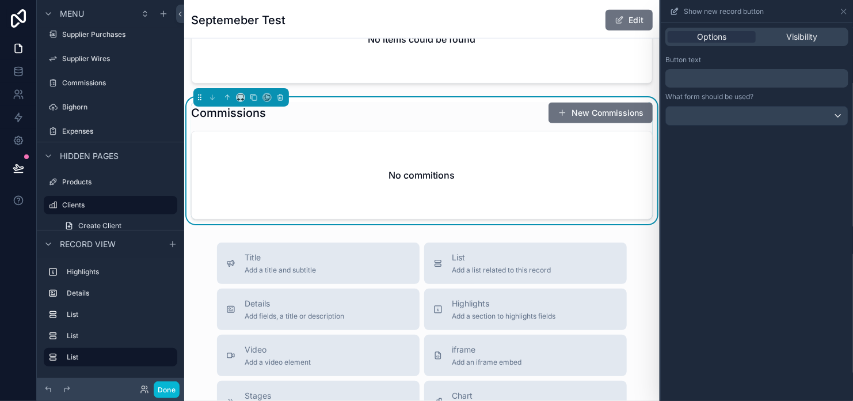
click at [785, 82] on p "﻿" at bounding box center [758, 78] width 176 height 14
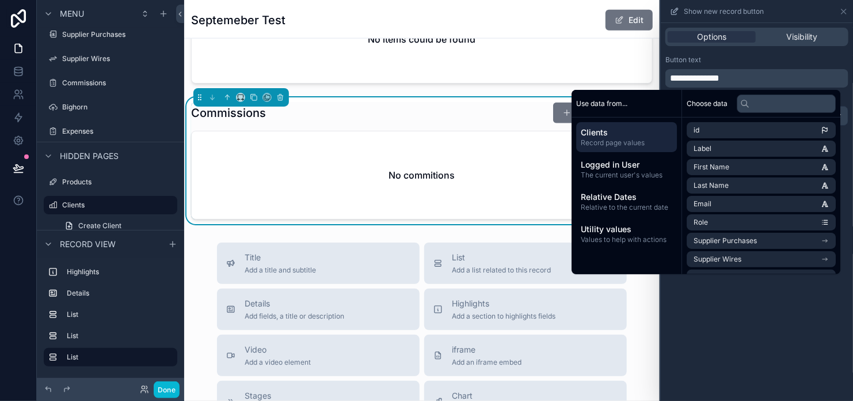
click at [780, 62] on div "Button text" at bounding box center [757, 59] width 183 height 9
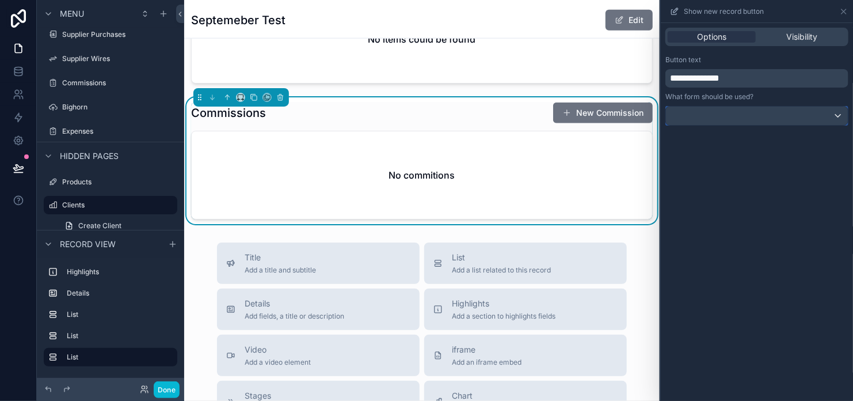
click at [796, 111] on div at bounding box center [757, 116] width 182 height 18
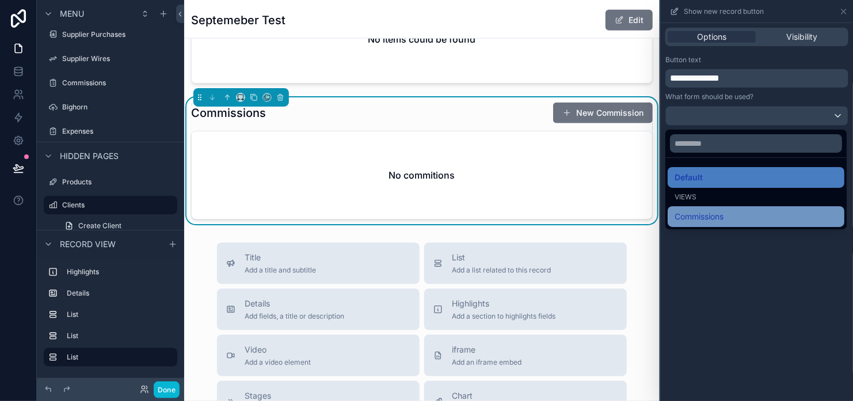
click at [730, 212] on div "Commissions" at bounding box center [756, 217] width 163 height 14
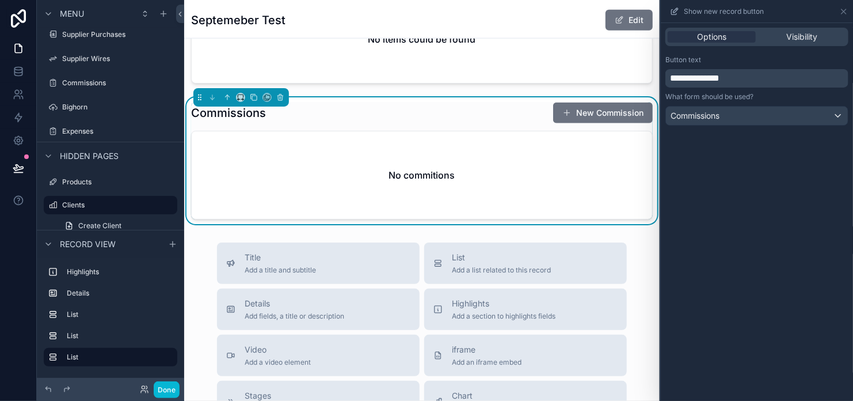
click at [735, 246] on div "**********" at bounding box center [757, 212] width 192 height 378
click at [633, 103] on button "New Commission" at bounding box center [603, 113] width 100 height 21
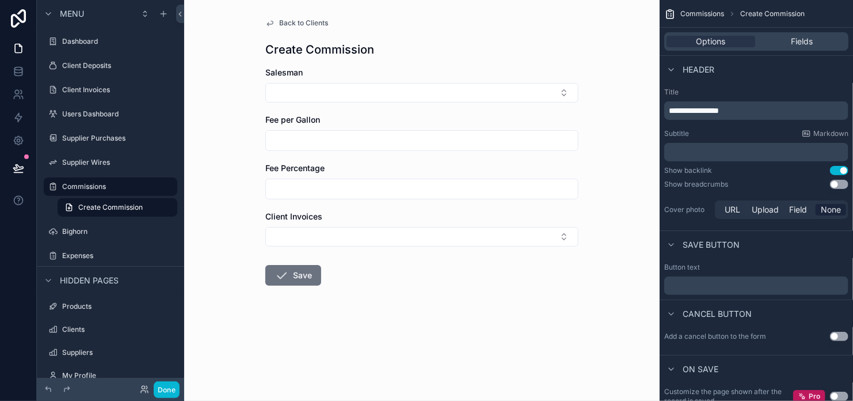
click at [274, 21] on icon "scrollable content" at bounding box center [269, 22] width 9 height 9
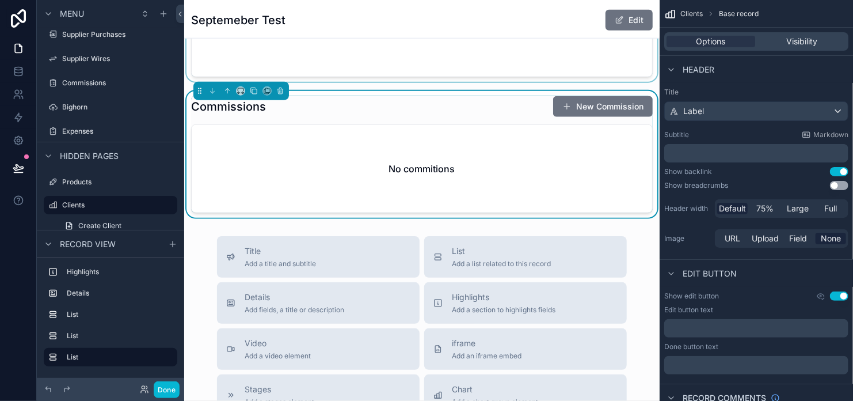
scroll to position [633, 0]
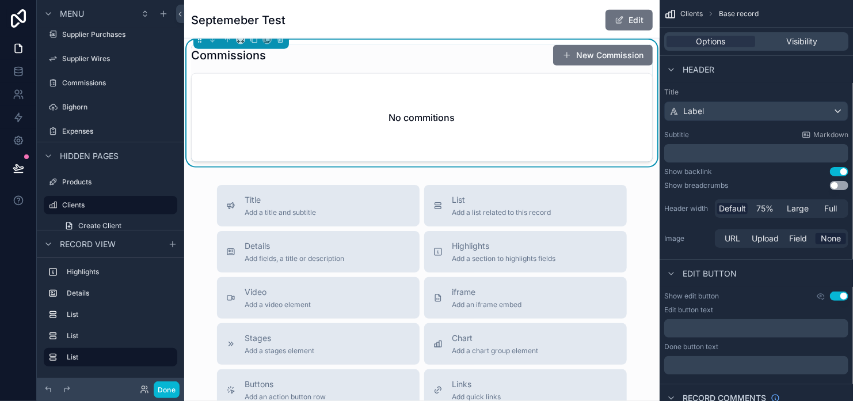
click at [417, 154] on div "Septemeber Test Edit Client Balance $0,00 Total Deposits $0,00 Total Withdrawal…" at bounding box center [422, 27] width 476 height 1320
click at [175, 387] on button "Done" at bounding box center [167, 389] width 26 height 17
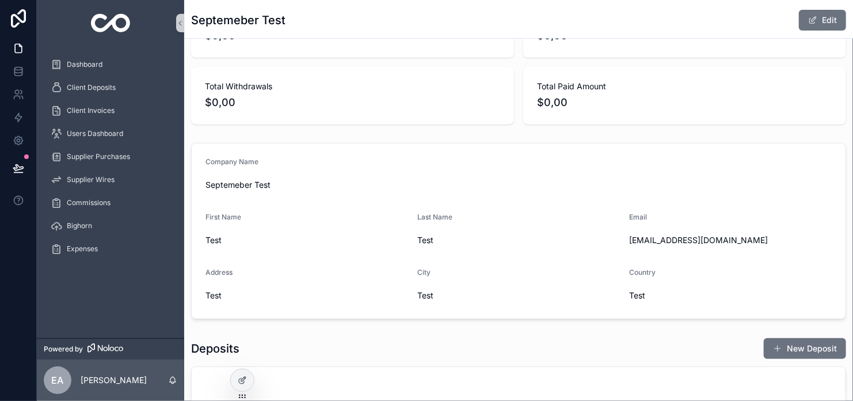
scroll to position [0, 0]
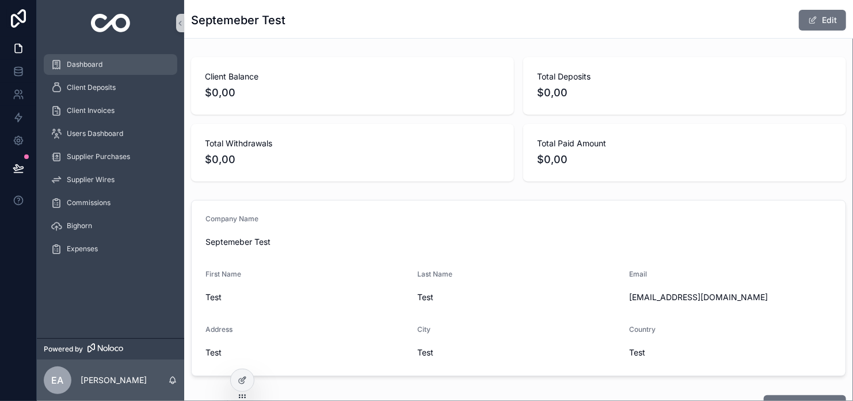
click at [98, 67] on span "Dashboard" at bounding box center [85, 64] width 36 height 9
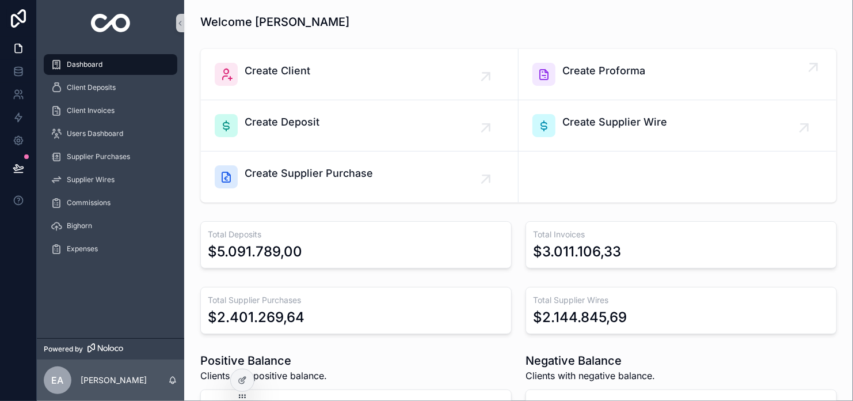
click at [595, 77] on span "Create Proforma" at bounding box center [604, 71] width 83 height 16
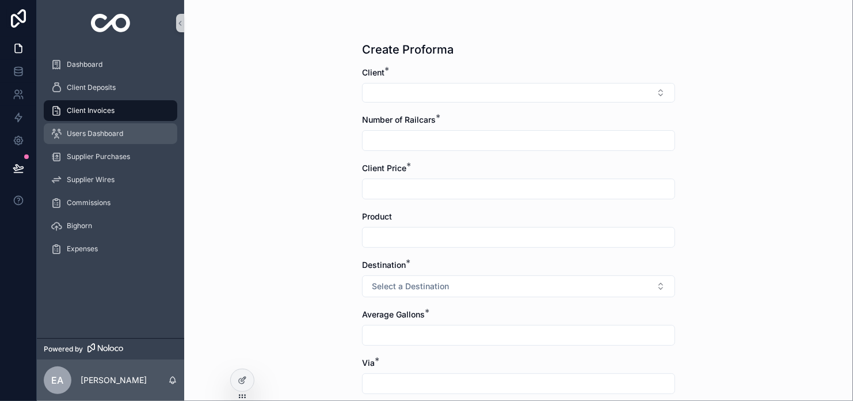
click at [121, 133] on span "Users Dashboard" at bounding box center [95, 133] width 56 height 9
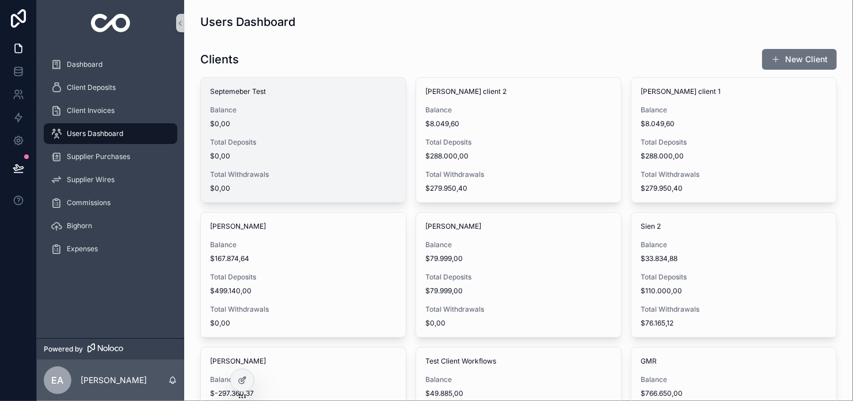
click at [306, 115] on div "Balance $0,00" at bounding box center [303, 116] width 187 height 23
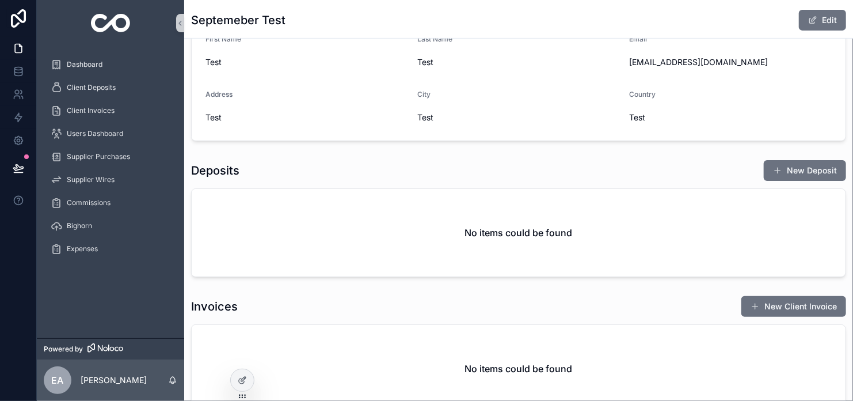
scroll to position [346, 0]
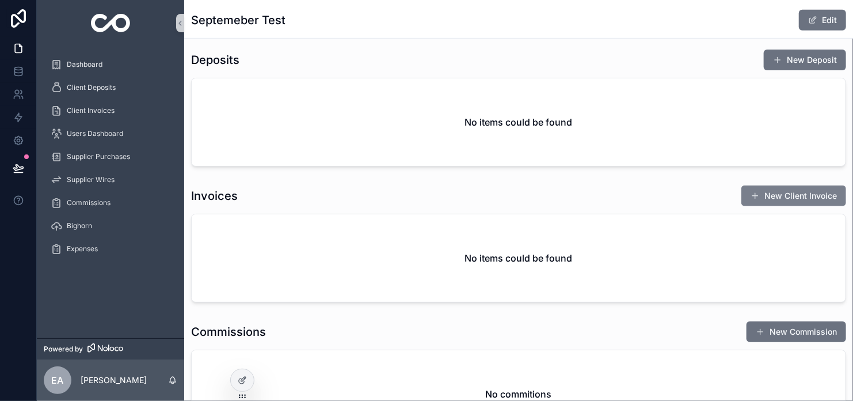
click at [760, 196] on button "New Client Invoice" at bounding box center [794, 195] width 105 height 21
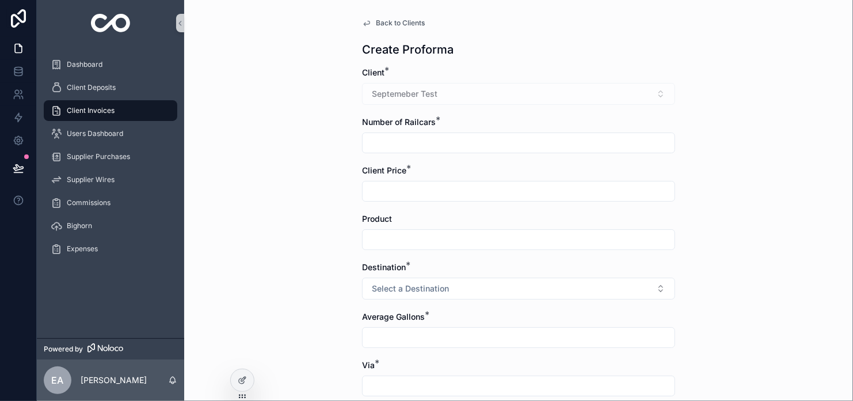
click at [431, 148] on input "scrollable content" at bounding box center [519, 143] width 312 height 16
type input "*"
click at [445, 192] on input "scrollable content" at bounding box center [519, 191] width 312 height 16
type input "*****"
click at [412, 240] on input "scrollable content" at bounding box center [519, 239] width 312 height 16
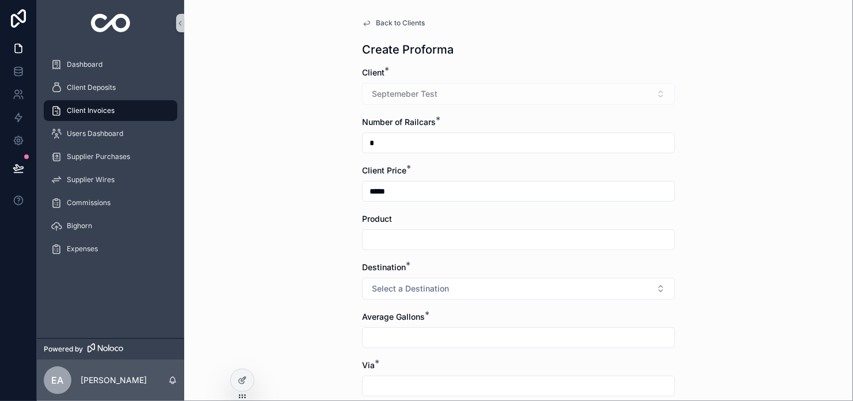
type input "**********"
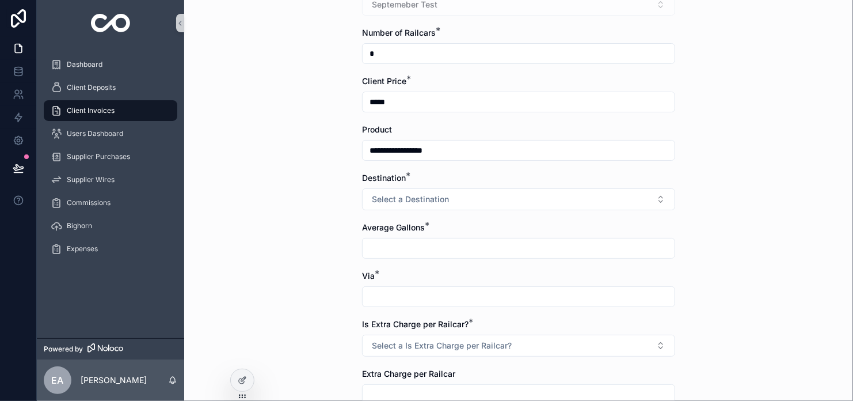
scroll to position [115, 0]
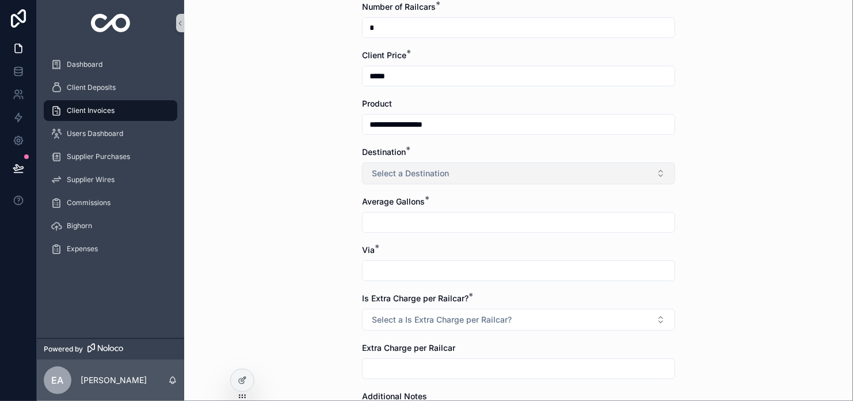
click at [435, 168] on span "Select a Destination" at bounding box center [410, 174] width 77 height 12
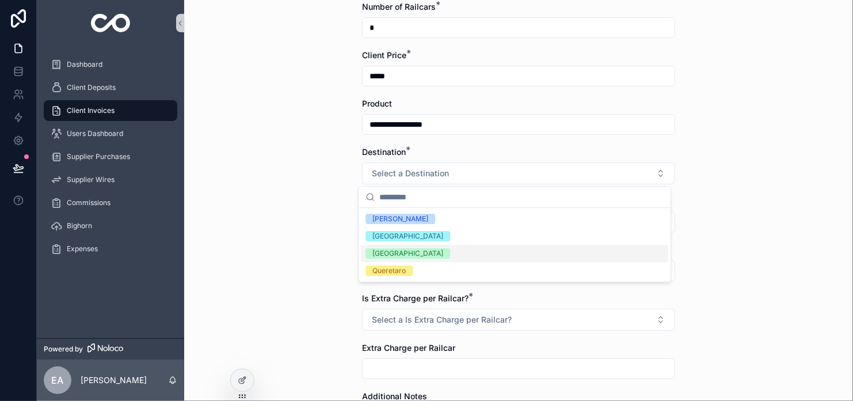
click at [418, 256] on div "[GEOGRAPHIC_DATA]" at bounding box center [515, 253] width 308 height 17
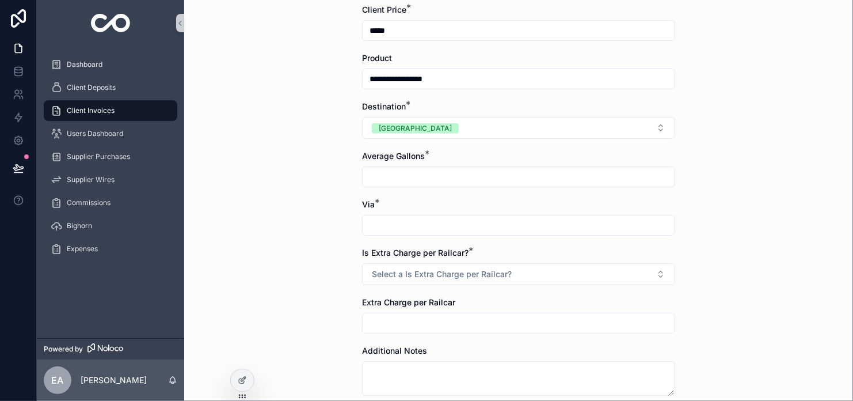
scroll to position [230, 0]
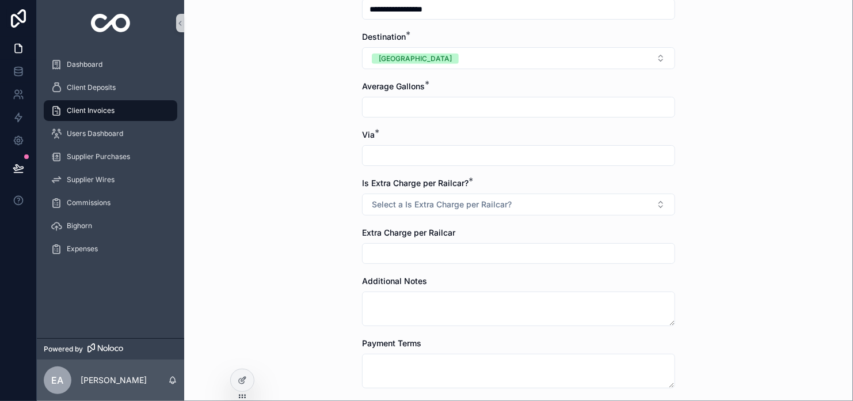
click at [400, 103] on input "scrollable content" at bounding box center [519, 107] width 312 height 16
type input "*********"
click at [375, 155] on input "scrollable content" at bounding box center [519, 155] width 312 height 16
type input "**********"
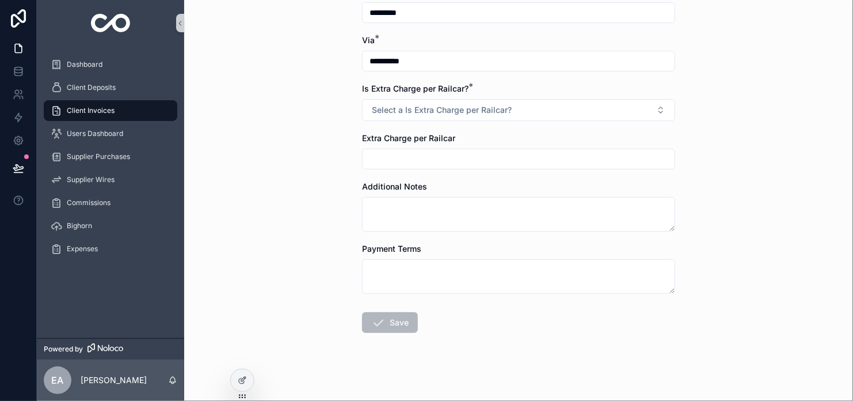
scroll to position [330, 0]
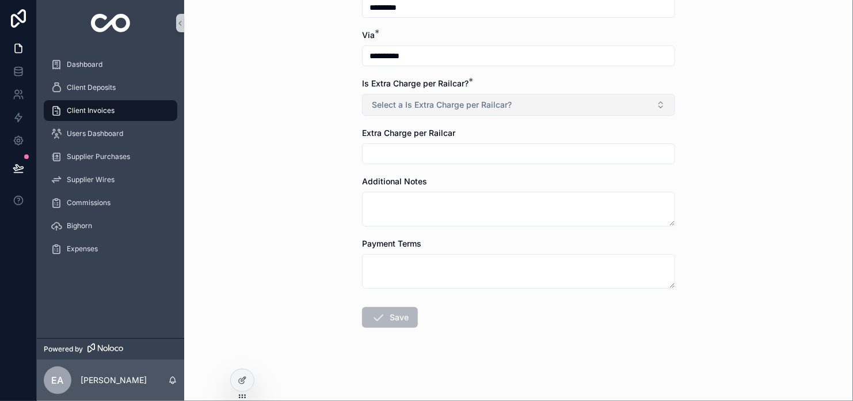
click at [436, 108] on span "Select a Is Extra Charge per Railcar?" at bounding box center [442, 105] width 140 height 12
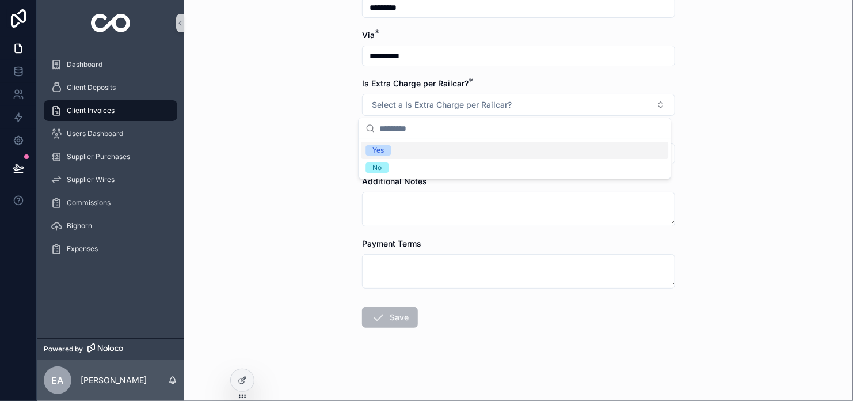
click at [434, 150] on div "Yes" at bounding box center [515, 150] width 308 height 17
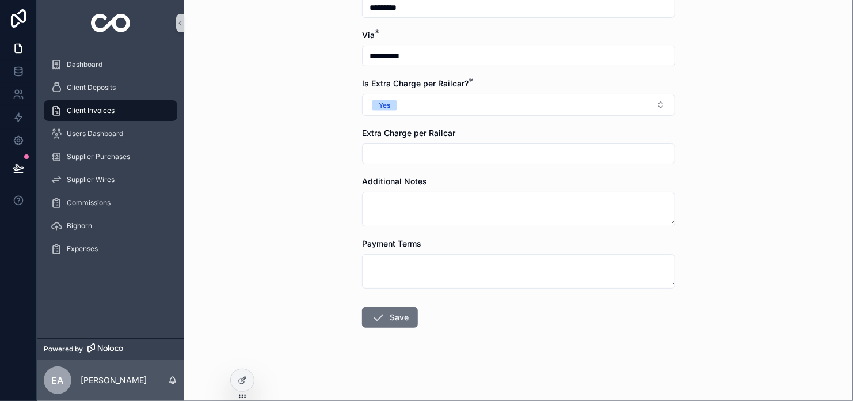
click at [393, 150] on input "scrollable content" at bounding box center [519, 154] width 312 height 16
type input "*******"
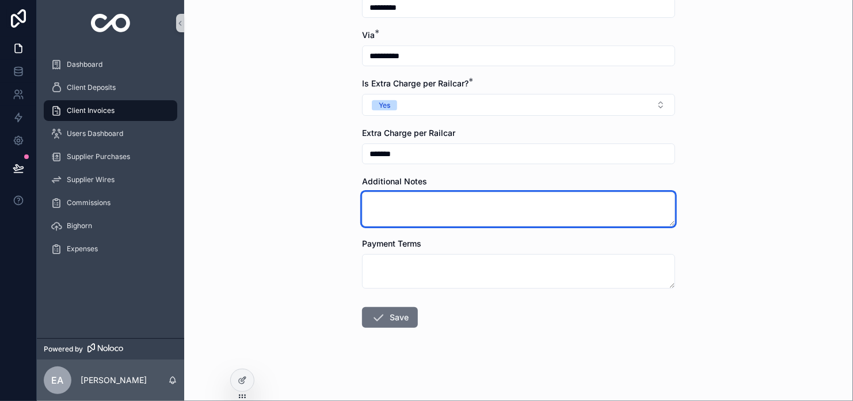
click at [386, 202] on textarea "scrollable content" at bounding box center [518, 209] width 313 height 35
type textarea "**********"
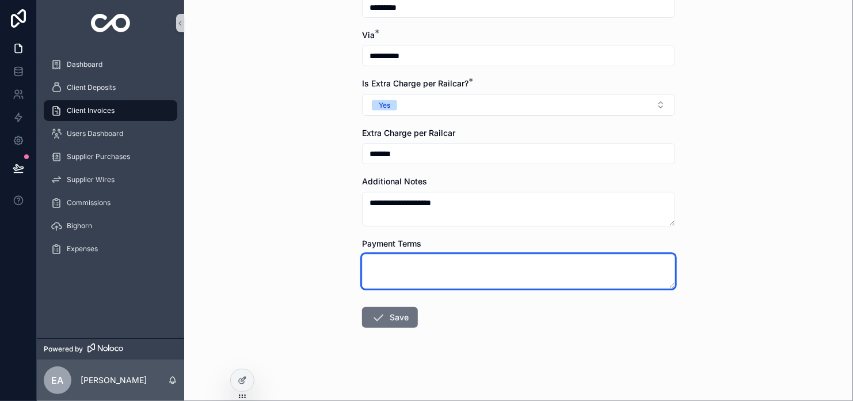
click at [391, 261] on textarea "scrollable content" at bounding box center [518, 271] width 313 height 35
type textarea "**********"
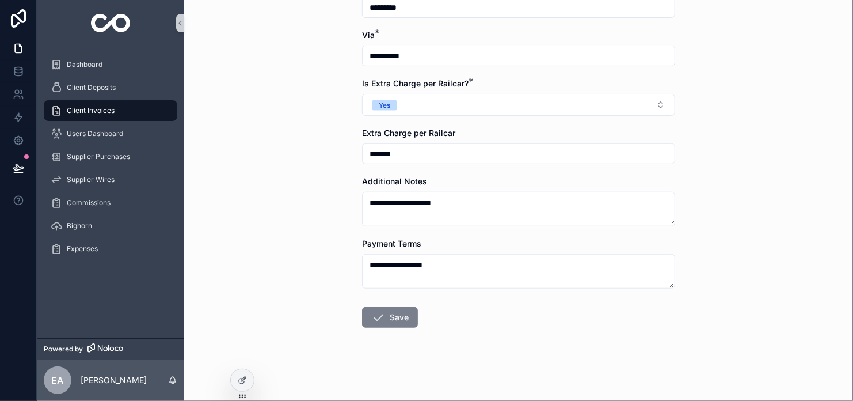
click at [394, 325] on button "Save" at bounding box center [390, 317] width 56 height 21
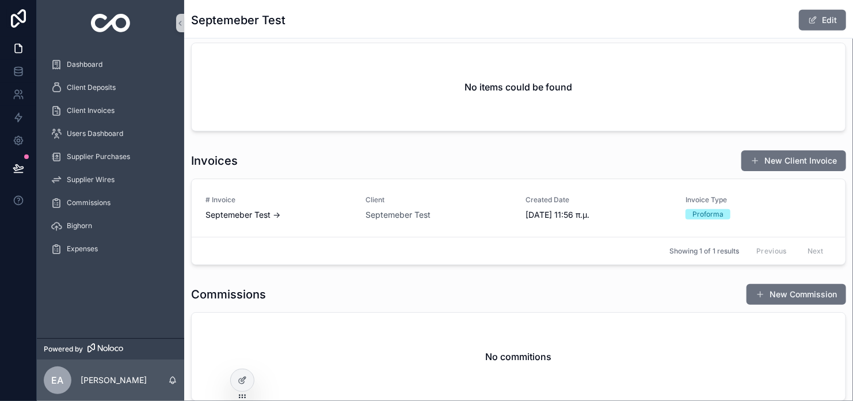
scroll to position [388, 0]
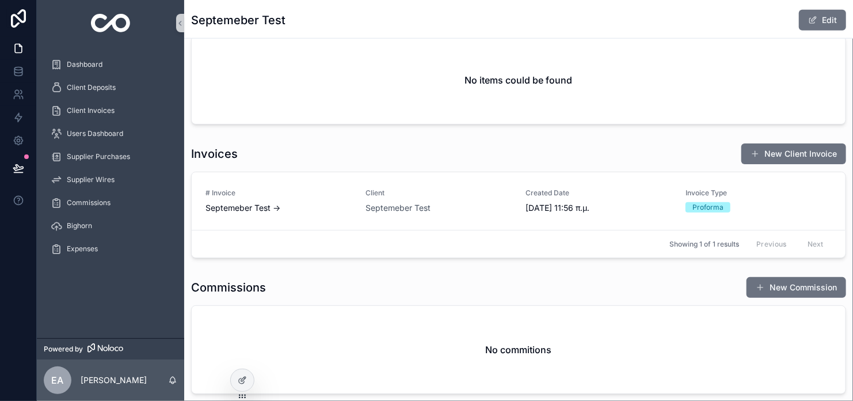
click at [314, 202] on span "Septemeber Test ->" at bounding box center [279, 208] width 146 height 12
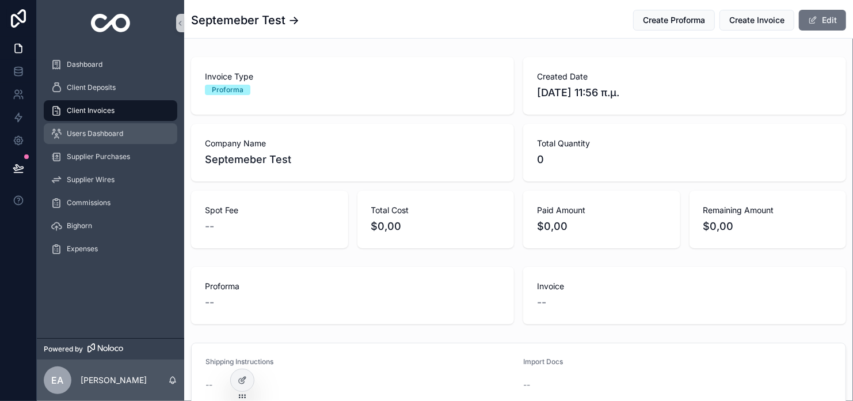
click at [92, 130] on span "Users Dashboard" at bounding box center [95, 133] width 56 height 9
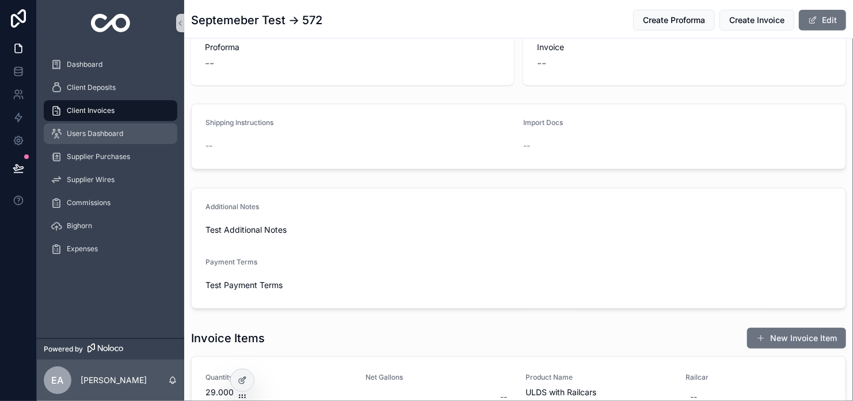
scroll to position [58, 0]
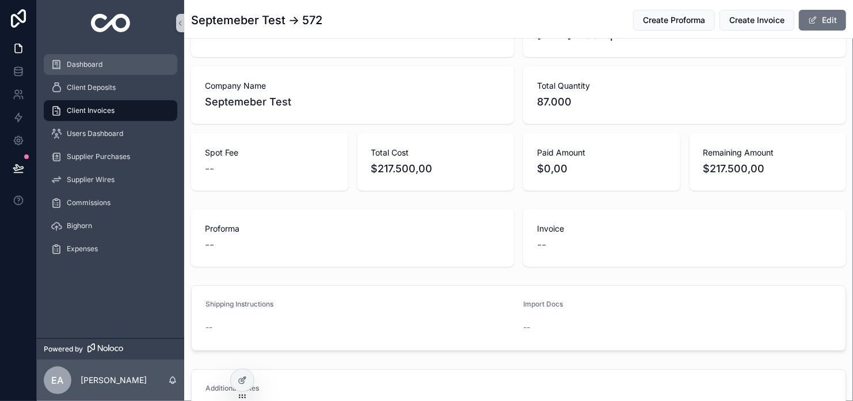
click at [95, 66] on span "Dashboard" at bounding box center [85, 64] width 36 height 9
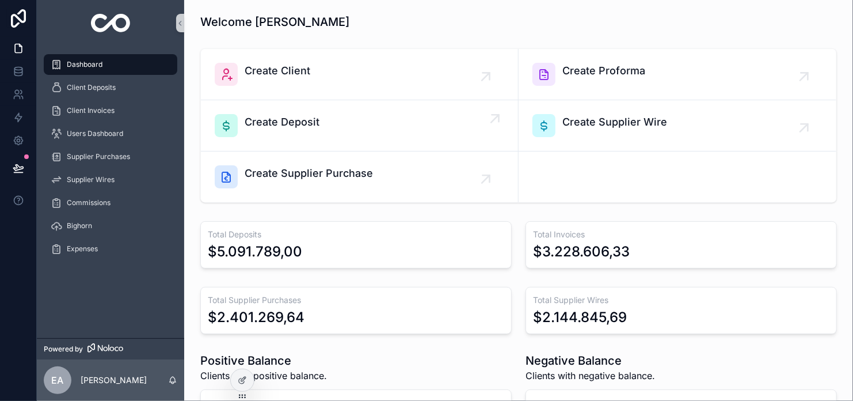
click at [362, 122] on div "Create Deposit" at bounding box center [360, 125] width 290 height 23
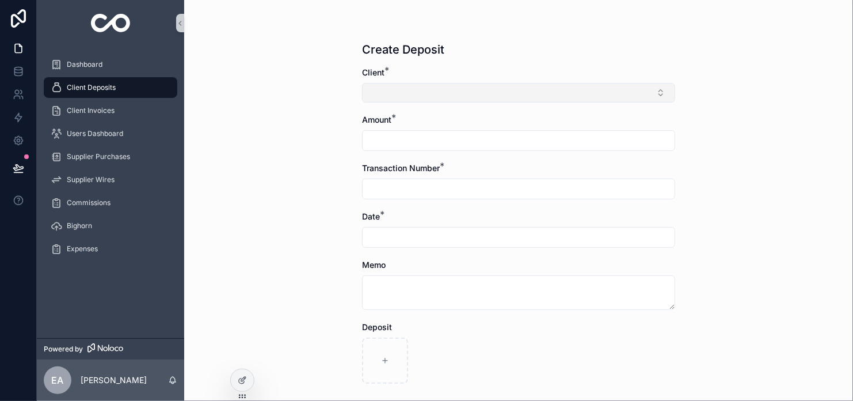
click at [513, 98] on button "Select Button" at bounding box center [518, 93] width 313 height 20
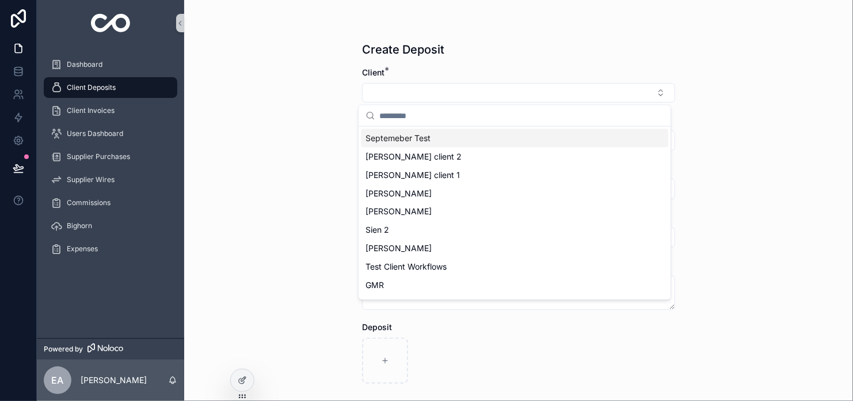
click at [490, 138] on div "Septemeber Test" at bounding box center [515, 138] width 308 height 18
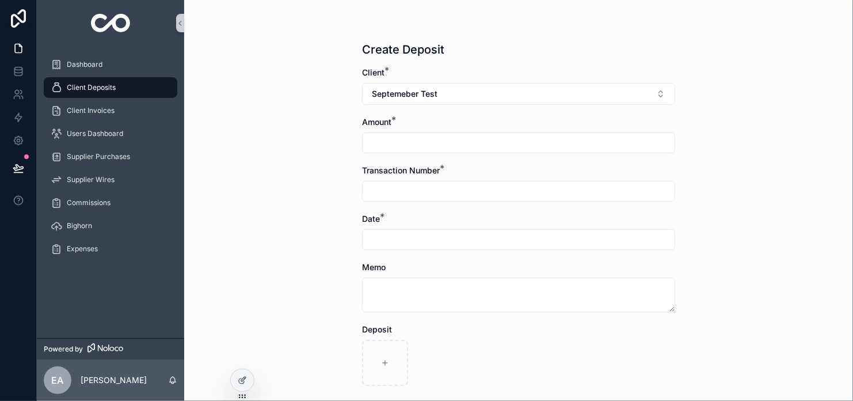
click at [489, 143] on input "scrollable content" at bounding box center [519, 143] width 312 height 16
click at [102, 108] on span "Client Invoices" at bounding box center [91, 110] width 48 height 9
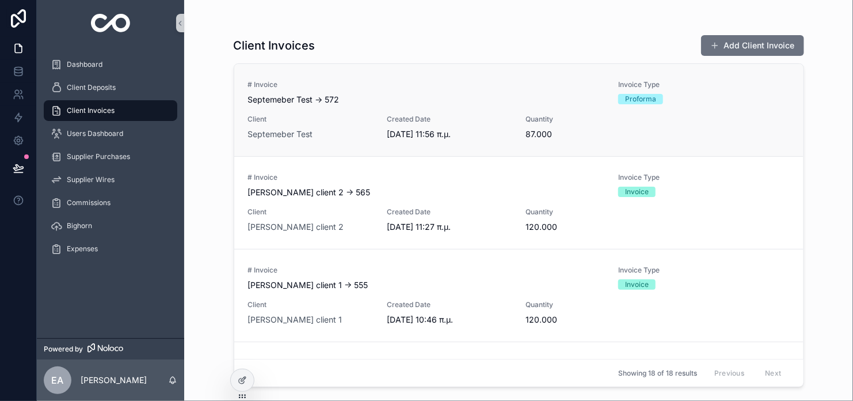
click at [339, 119] on span "Client" at bounding box center [310, 119] width 125 height 9
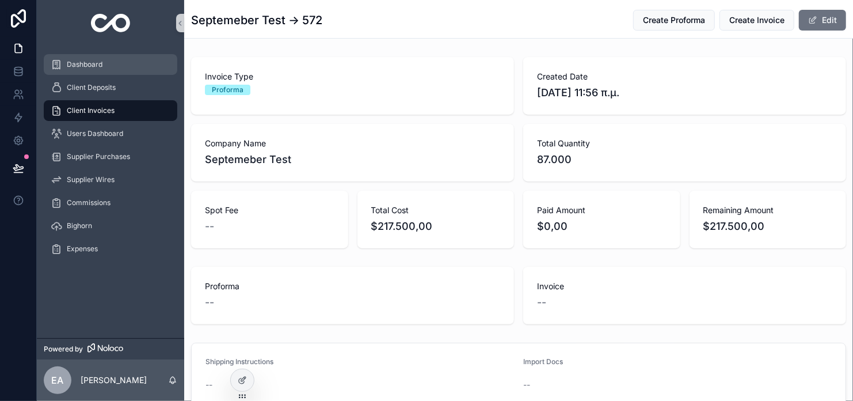
click at [92, 65] on span "Dashboard" at bounding box center [85, 64] width 36 height 9
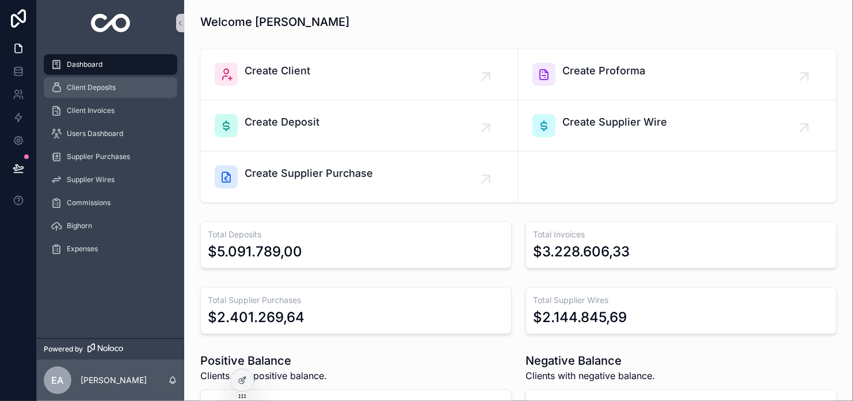
click at [91, 85] on span "Client Deposits" at bounding box center [91, 87] width 49 height 9
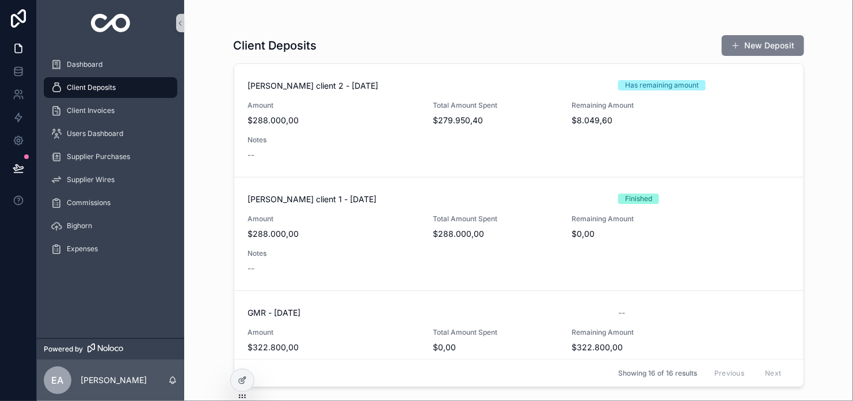
click at [732, 51] on button "New Deposit" at bounding box center [763, 45] width 82 height 21
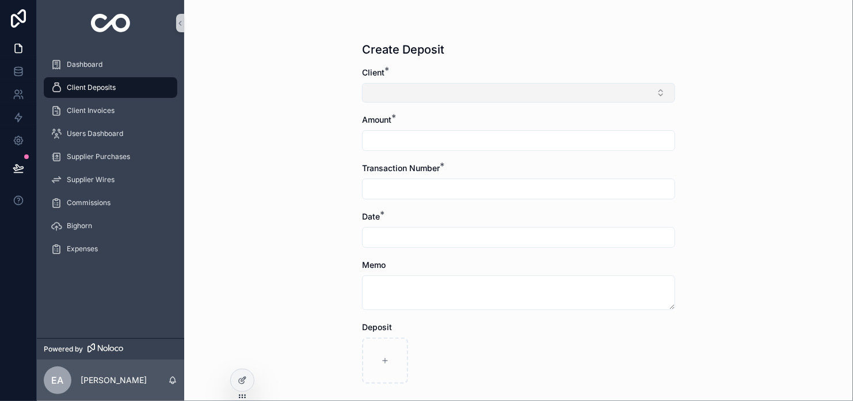
click at [446, 85] on button "Select Button" at bounding box center [518, 93] width 313 height 20
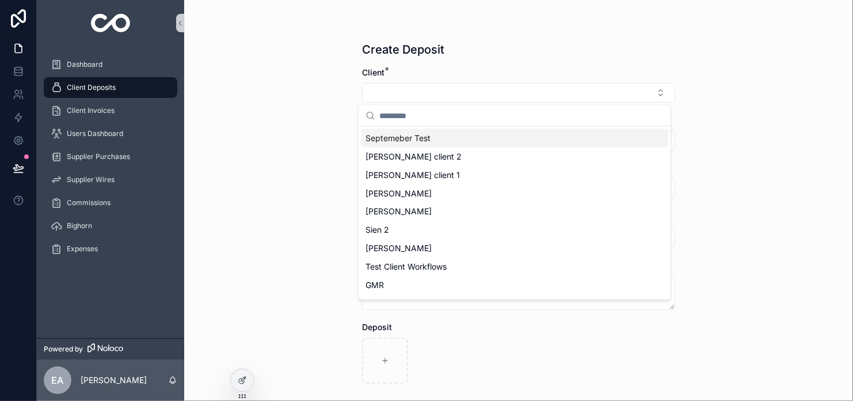
click at [404, 139] on span "Septemeber Test" at bounding box center [398, 138] width 65 height 12
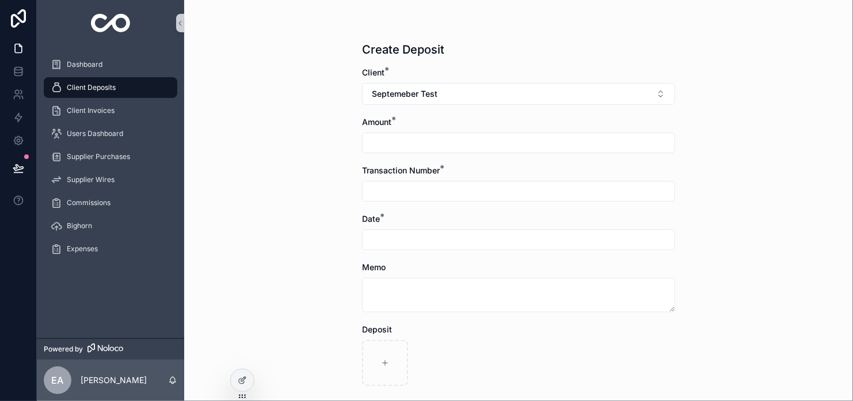
click at [397, 143] on input "scrollable content" at bounding box center [519, 143] width 312 height 16
type input "**********"
click at [385, 192] on input "scrollable content" at bounding box center [519, 191] width 312 height 16
type input "**********"
click at [394, 227] on div "Date *" at bounding box center [518, 231] width 313 height 37
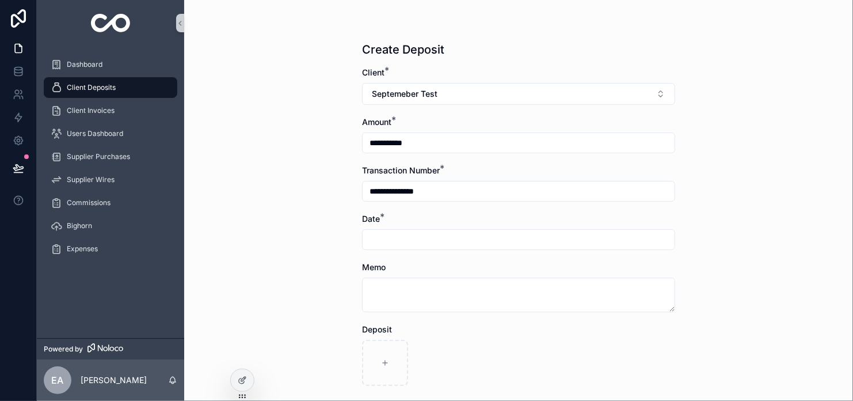
click at [393, 238] on input "scrollable content" at bounding box center [519, 239] width 312 height 16
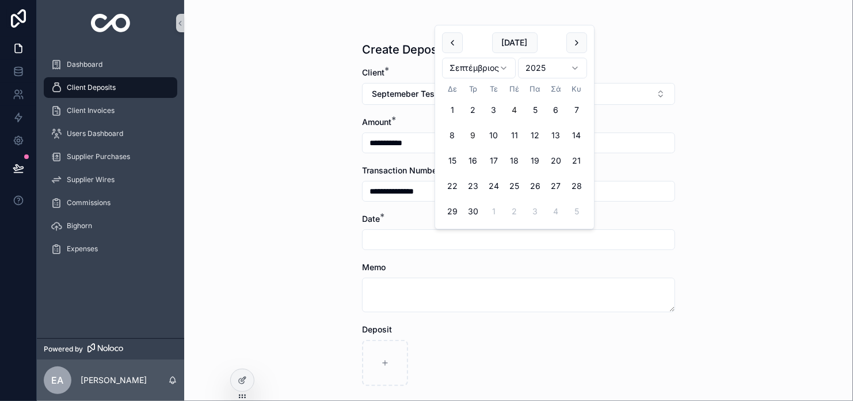
click at [514, 110] on button "4" at bounding box center [514, 110] width 21 height 21
type input "********"
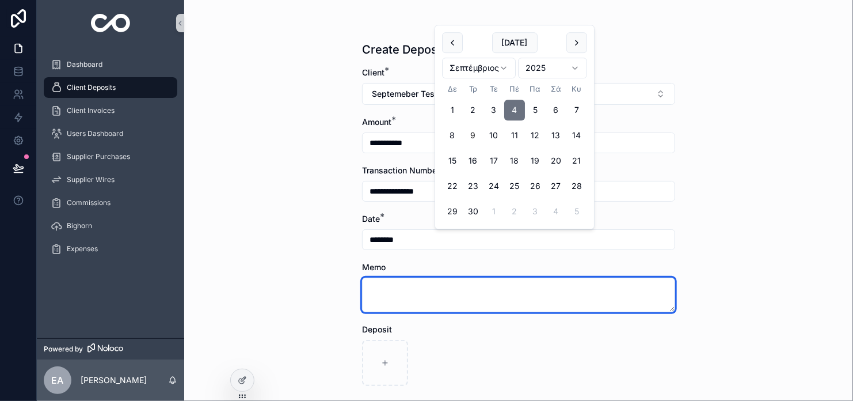
click at [393, 291] on textarea "scrollable content" at bounding box center [518, 295] width 313 height 35
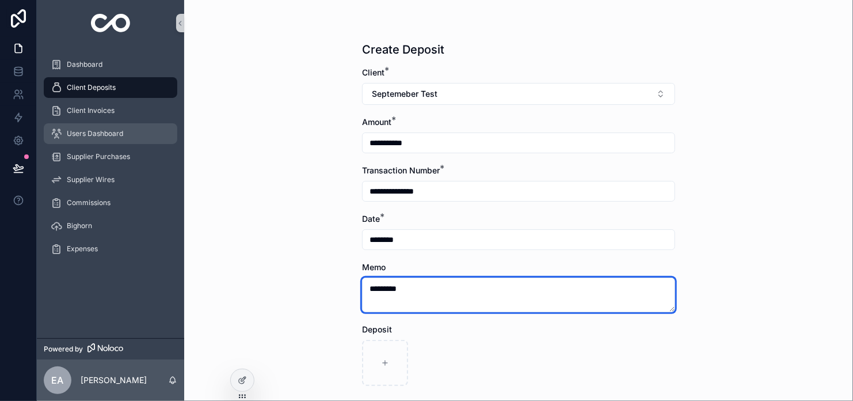
type textarea "*********"
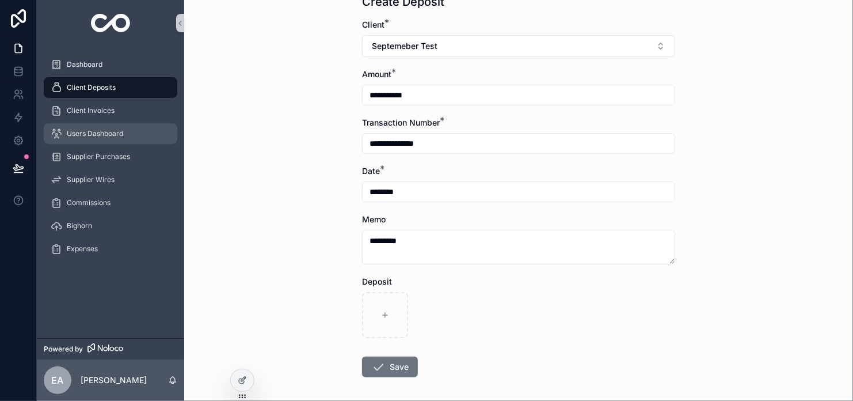
scroll to position [97, 0]
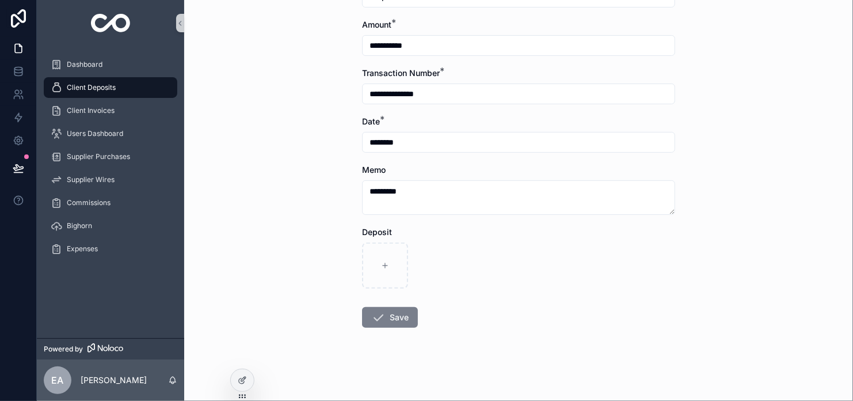
click at [393, 321] on button "Save" at bounding box center [390, 317] width 56 height 21
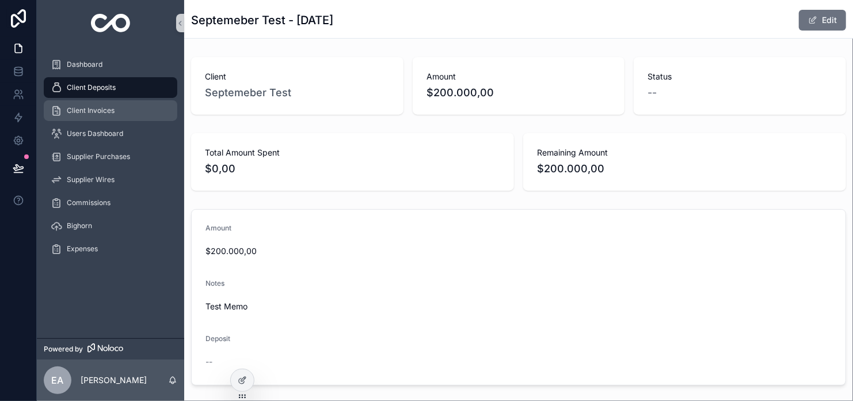
click at [108, 110] on span "Client Invoices" at bounding box center [91, 110] width 48 height 9
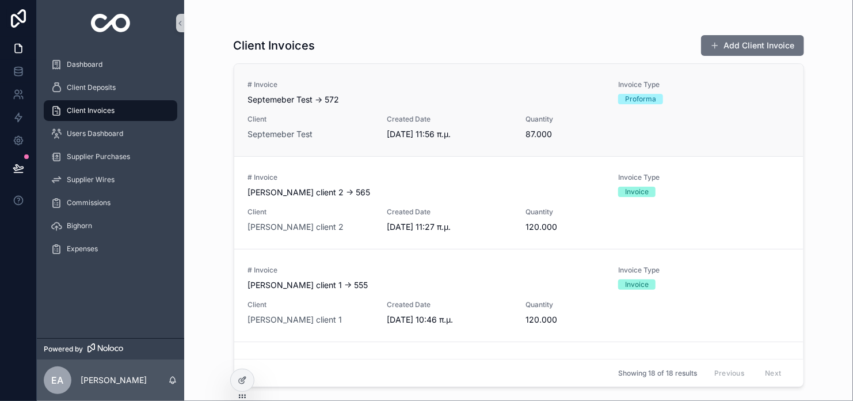
click at [344, 104] on span "Septemeber Test -> 572" at bounding box center [426, 100] width 356 height 12
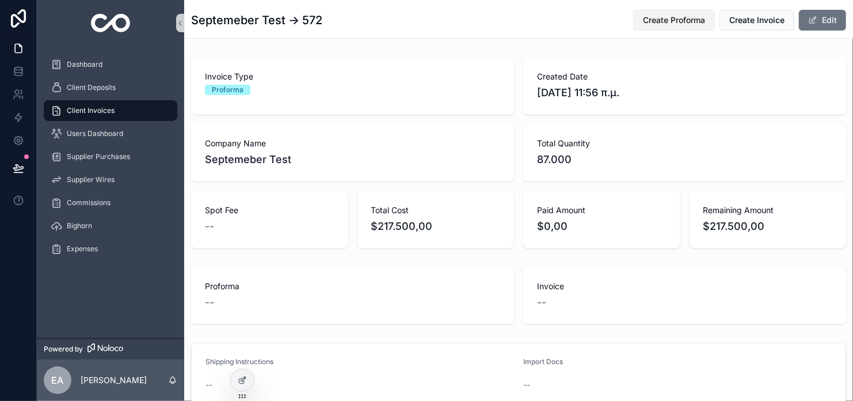
click at [684, 21] on span "Create Proforma" at bounding box center [674, 20] width 62 height 12
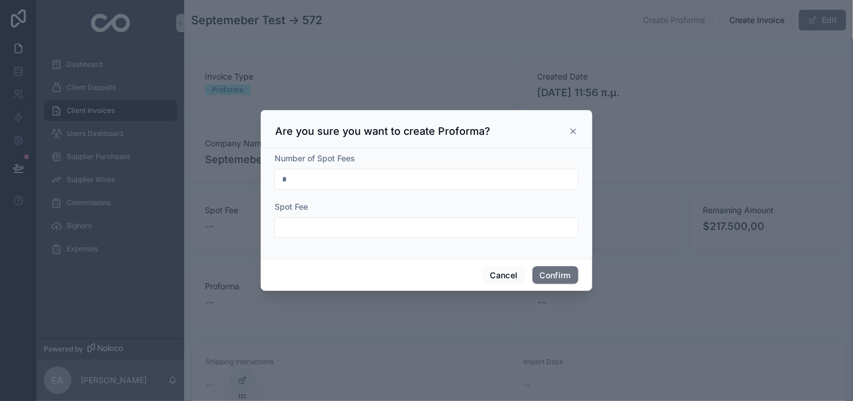
drag, startPoint x: 356, startPoint y: 174, endPoint x: 283, endPoint y: 164, distance: 74.4
click at [283, 164] on div "Number of Spot Fees *" at bounding box center [427, 171] width 304 height 37
type input "*"
click at [474, 229] on input "text" at bounding box center [426, 227] width 303 height 16
type input "*******"
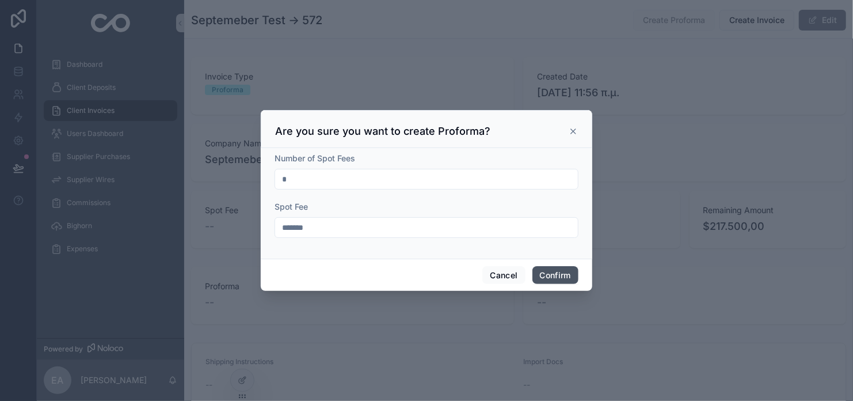
click at [549, 278] on button "Confirm" at bounding box center [556, 275] width 46 height 18
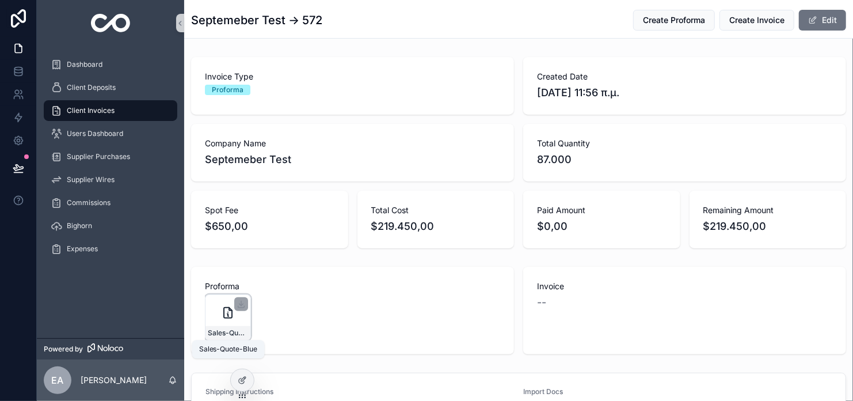
click at [218, 333] on span "Sales-Quote-Blue" at bounding box center [228, 332] width 40 height 9
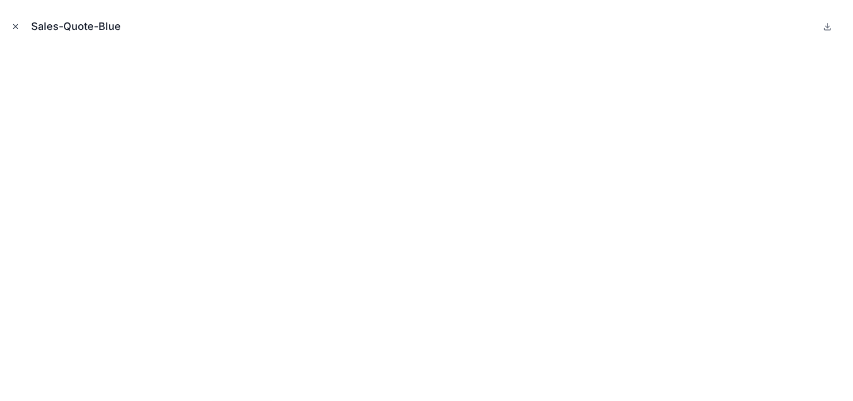
click at [16, 26] on icon "Close modal" at bounding box center [16, 27] width 4 height 4
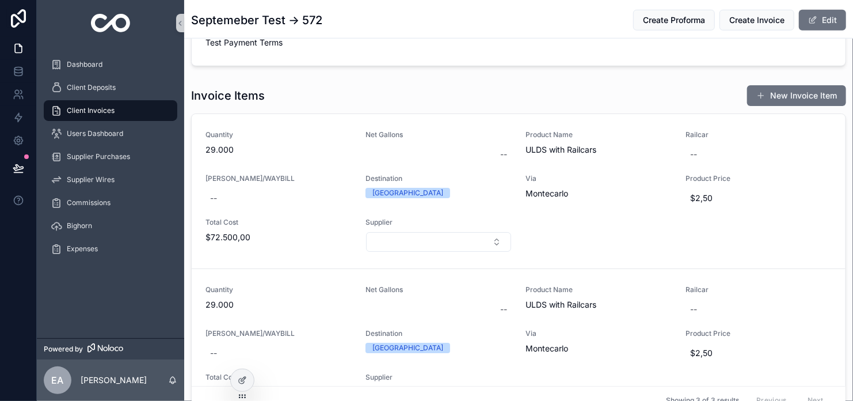
scroll to position [518, 0]
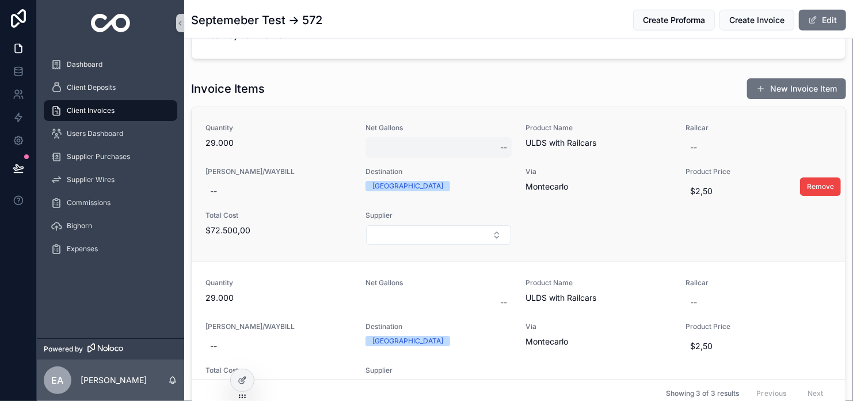
click at [384, 148] on div "--" at bounding box center [439, 147] width 146 height 21
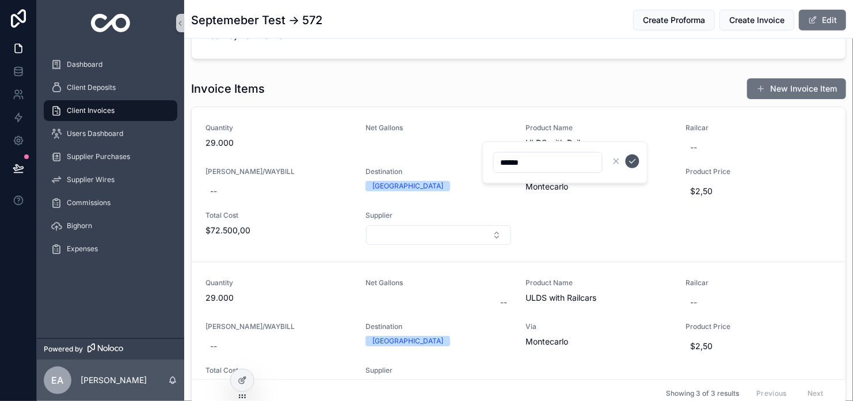
type input "******"
click at [630, 164] on icon "scrollable content" at bounding box center [632, 161] width 9 height 9
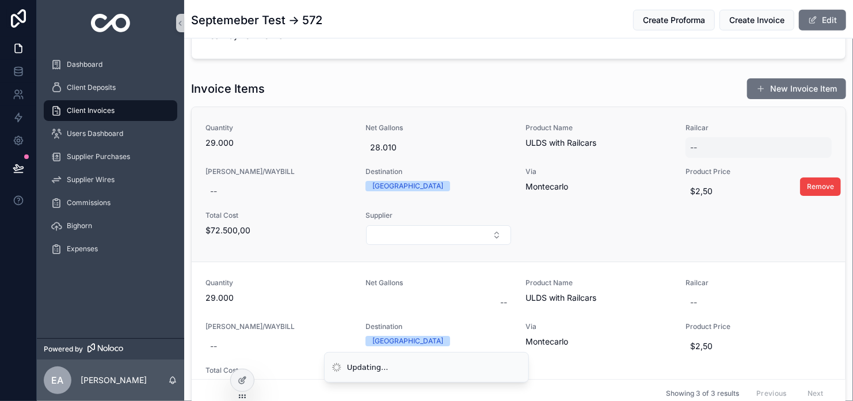
click at [686, 146] on div "--" at bounding box center [759, 147] width 146 height 21
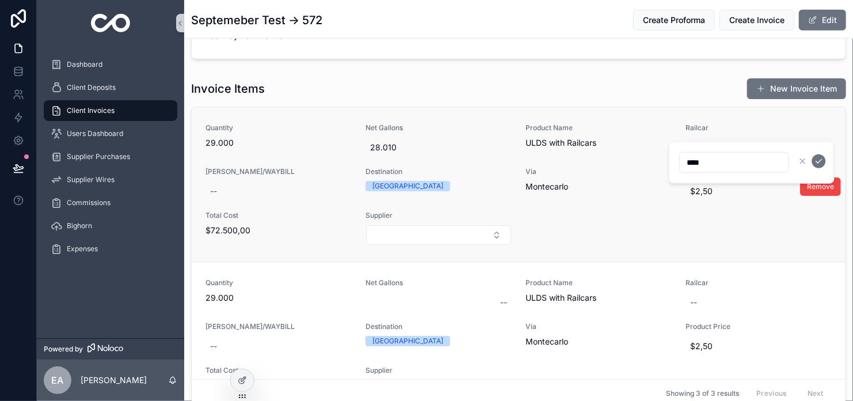
type input "*****"
click at [706, 144] on div "--" at bounding box center [759, 147] width 146 height 21
click at [818, 161] on icon "scrollable content" at bounding box center [819, 161] width 9 height 9
click at [698, 189] on span "$2,50" at bounding box center [758, 191] width 137 height 12
click at [726, 181] on div "$2,50" at bounding box center [759, 191] width 146 height 21
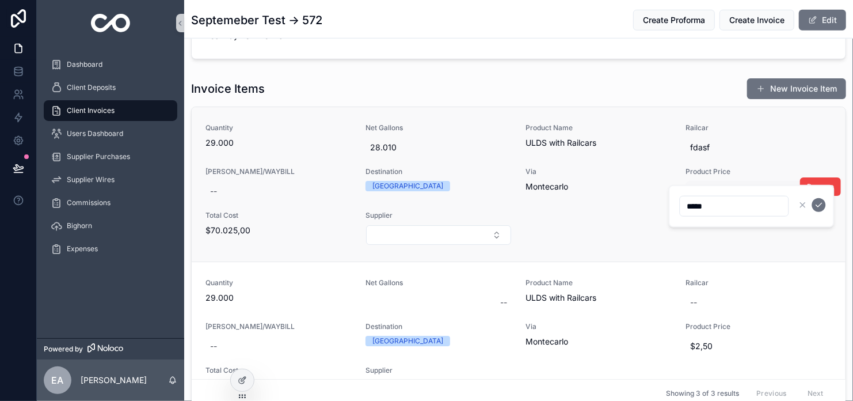
type input "*****"
click button "scrollable content" at bounding box center [820, 205] width 14 height 14
click at [234, 192] on div "--" at bounding box center [279, 191] width 146 height 21
click at [287, 177] on div "[PERSON_NAME]/WAYBILL --" at bounding box center [279, 184] width 146 height 35
click at [392, 228] on button "Select Button" at bounding box center [438, 235] width 145 height 20
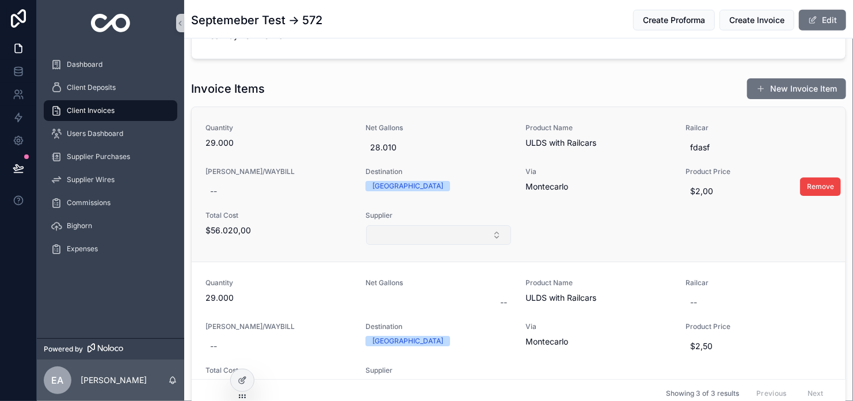
click at [379, 238] on button "Select Button" at bounding box center [438, 235] width 145 height 20
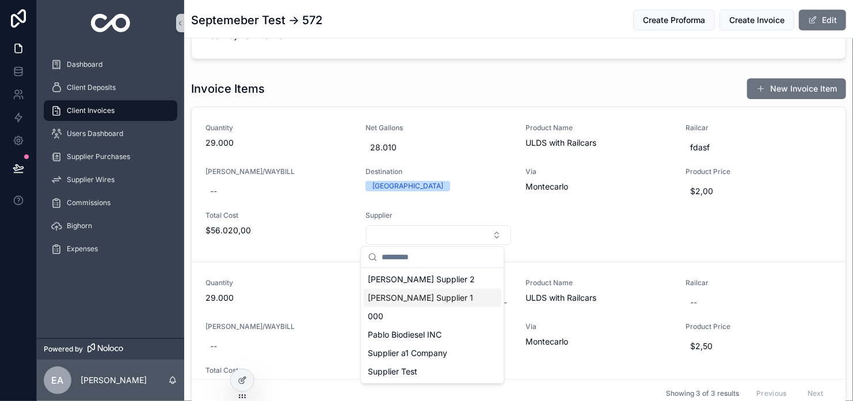
click at [397, 296] on span "[PERSON_NAME] Supplier 1" at bounding box center [420, 298] width 105 height 12
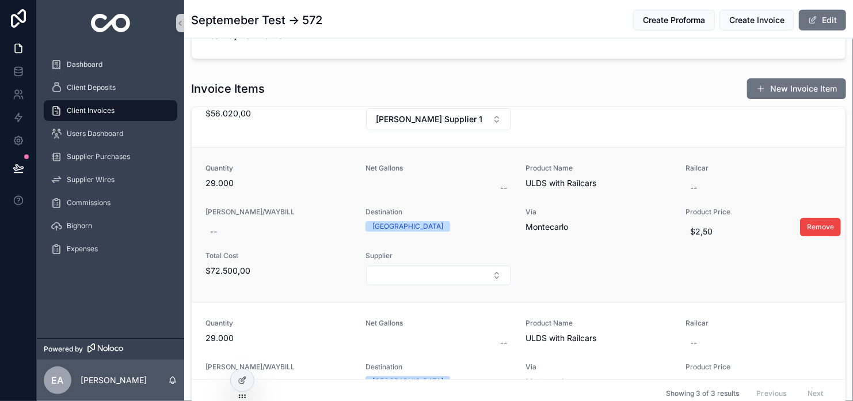
scroll to position [115, 0]
click at [398, 185] on div "--" at bounding box center [439, 189] width 146 height 21
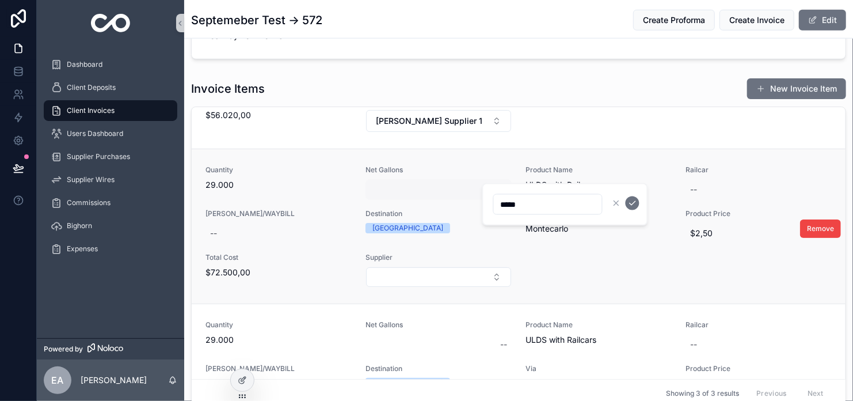
type input "******"
click button "scrollable content" at bounding box center [633, 203] width 14 height 14
click at [701, 189] on div "--" at bounding box center [759, 189] width 146 height 21
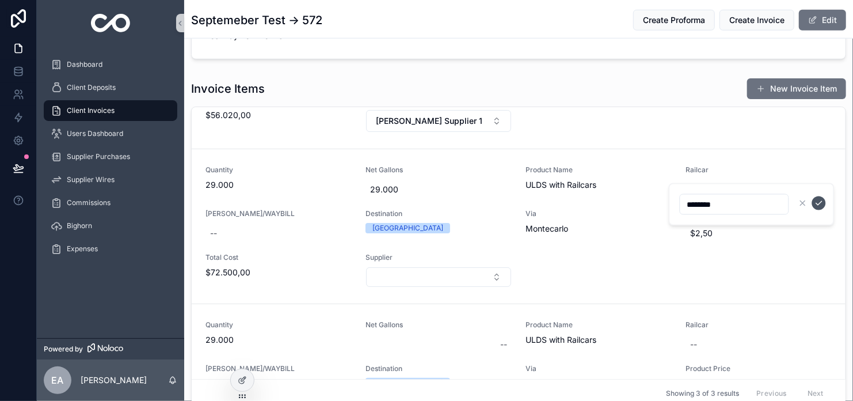
type input "********"
click at [814, 202] on button "scrollable content" at bounding box center [820, 203] width 14 height 14
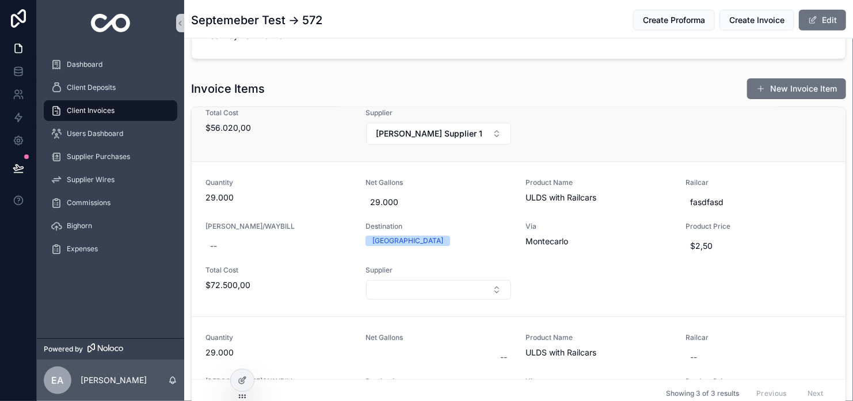
scroll to position [173, 0]
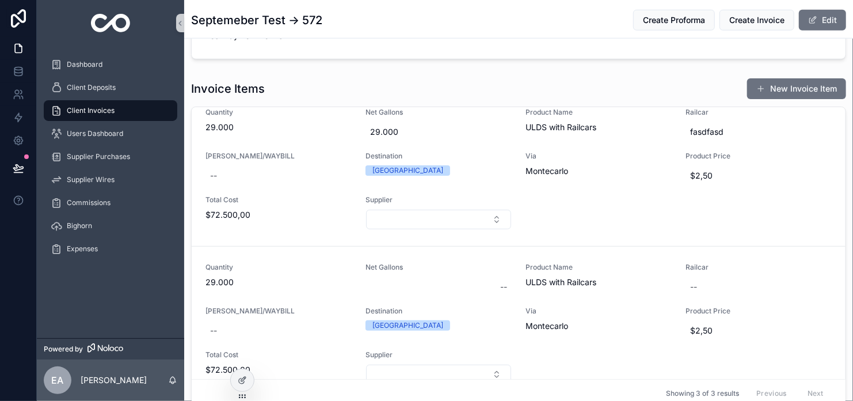
click at [436, 217] on button "Select Button" at bounding box center [438, 220] width 145 height 20
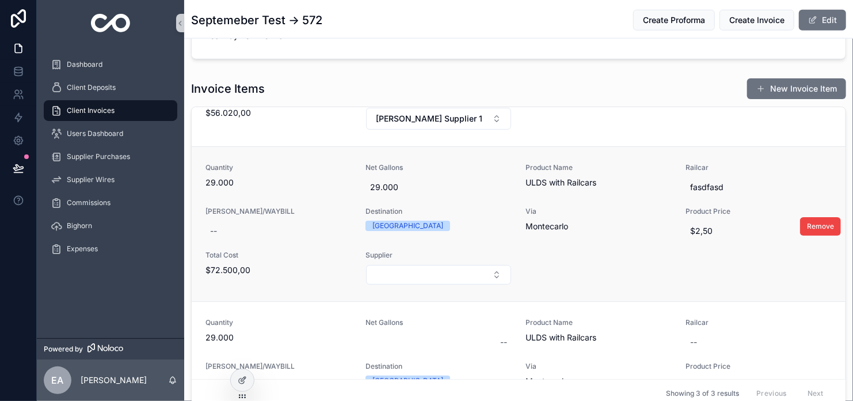
scroll to position [188, 0]
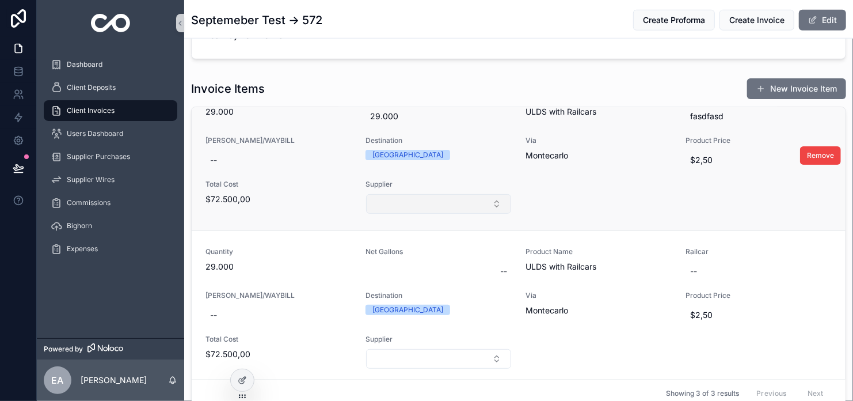
click at [438, 207] on button "Select Button" at bounding box center [438, 204] width 145 height 20
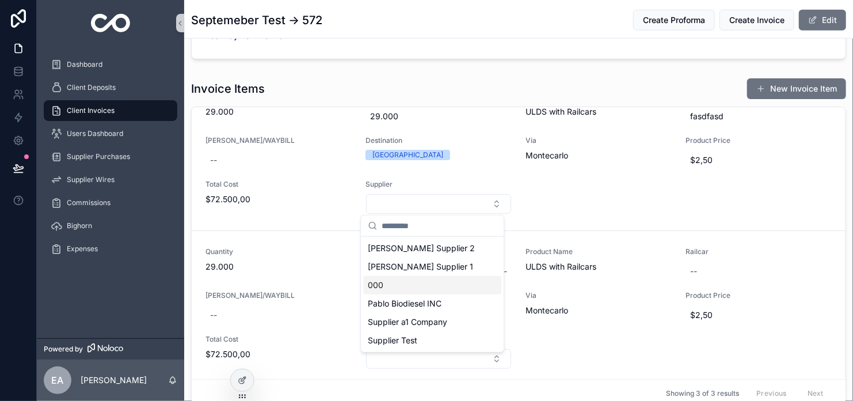
click at [417, 284] on div "000" at bounding box center [432, 285] width 138 height 18
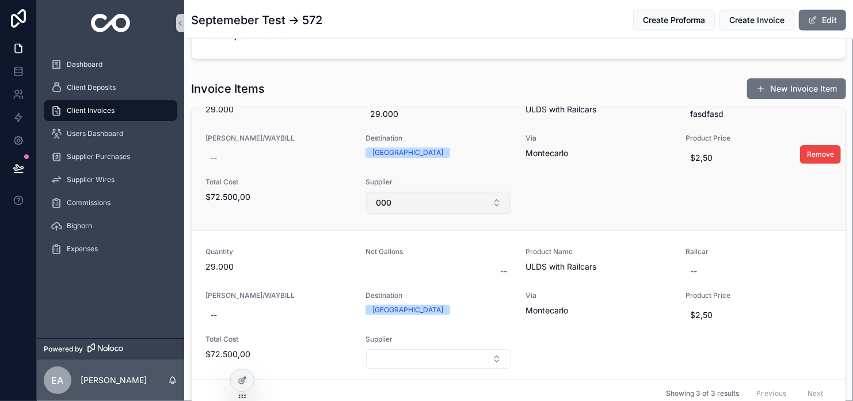
click at [438, 199] on button "000" at bounding box center [438, 203] width 145 height 22
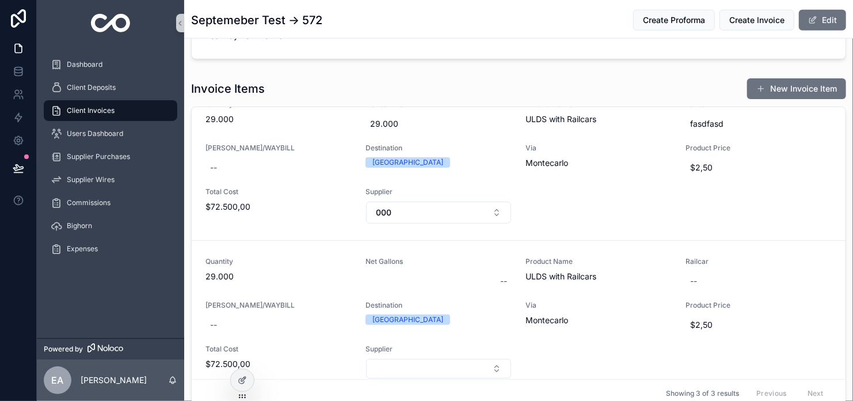
scroll to position [195, 0]
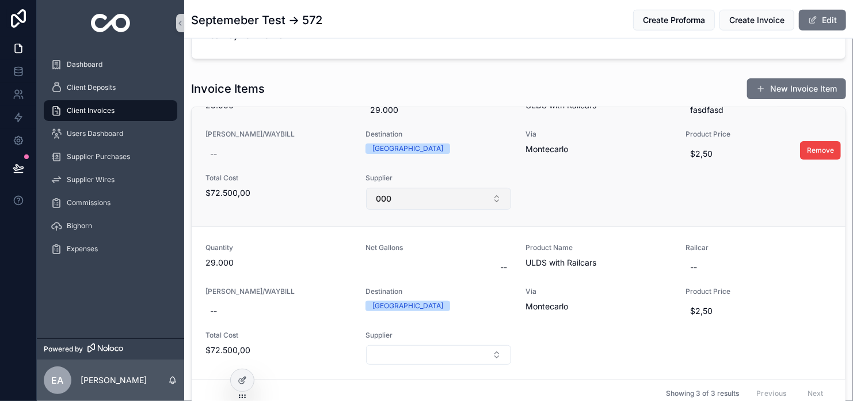
click at [434, 197] on button "000" at bounding box center [438, 199] width 145 height 22
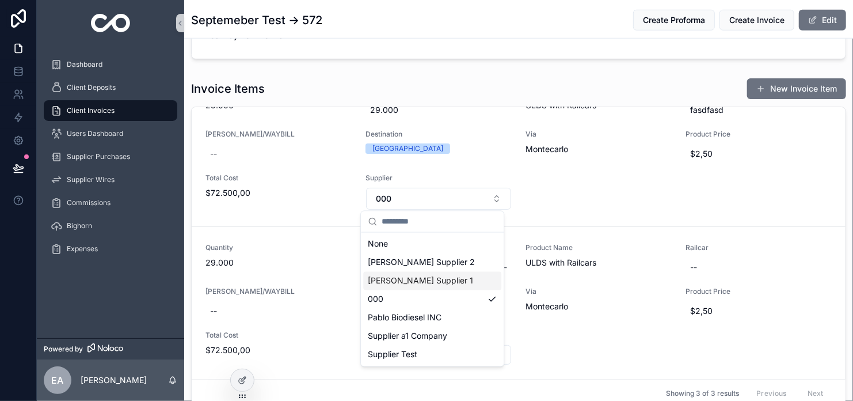
click at [422, 278] on span "[PERSON_NAME] Supplier 1" at bounding box center [420, 281] width 105 height 12
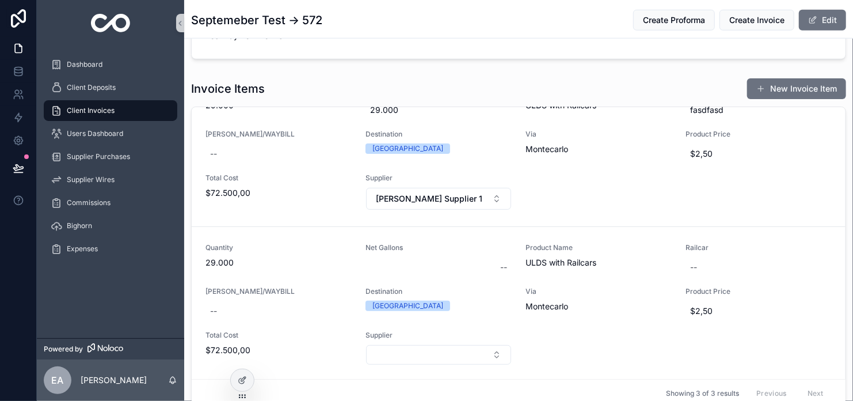
scroll to position [602, 0]
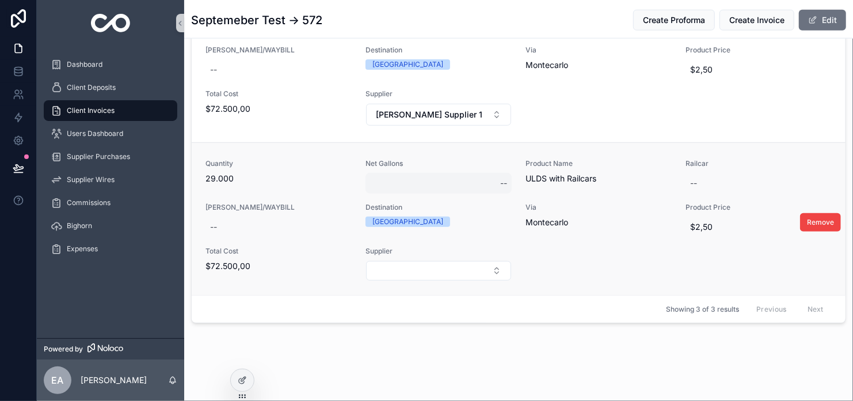
click at [407, 180] on div "--" at bounding box center [439, 183] width 146 height 21
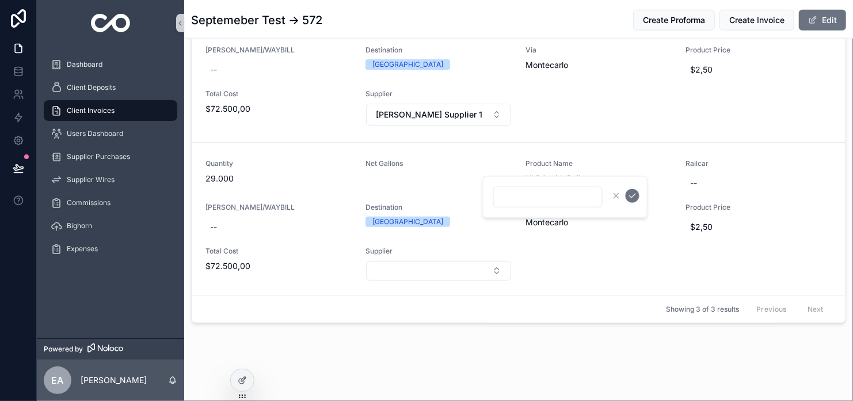
drag, startPoint x: 526, startPoint y: 196, endPoint x: 526, endPoint y: 185, distance: 11.5
click at [526, 196] on input "scrollable content" at bounding box center [548, 197] width 108 height 16
type input "******"
click at [633, 199] on icon "scrollable content" at bounding box center [632, 195] width 9 height 9
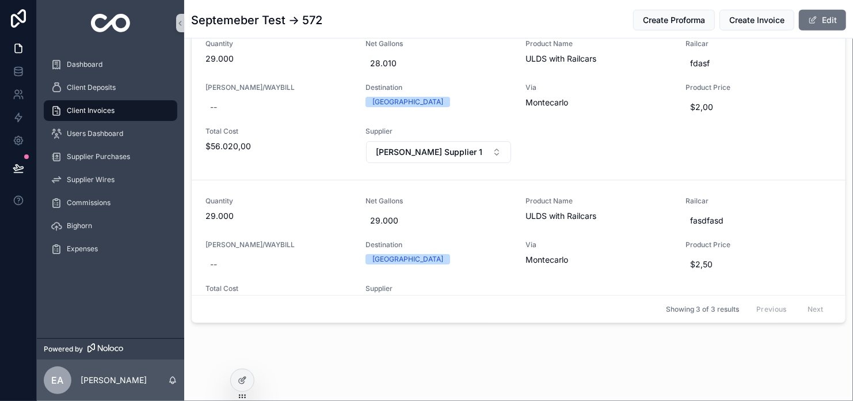
scroll to position [195, 0]
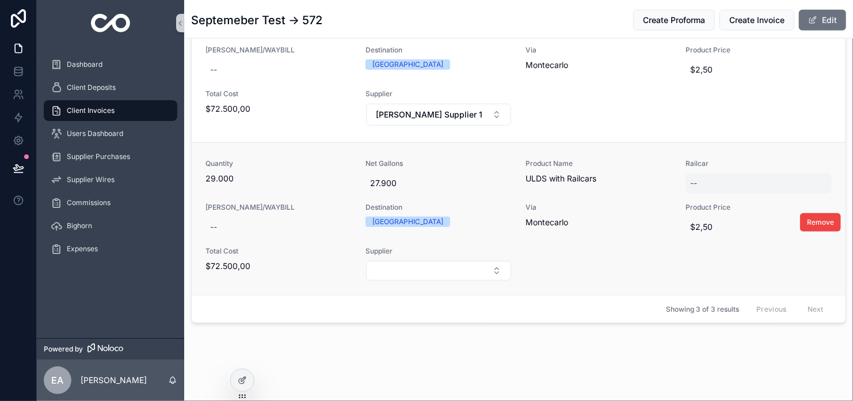
click at [720, 181] on div "--" at bounding box center [759, 183] width 146 height 21
click at [715, 179] on div "--" at bounding box center [759, 183] width 146 height 21
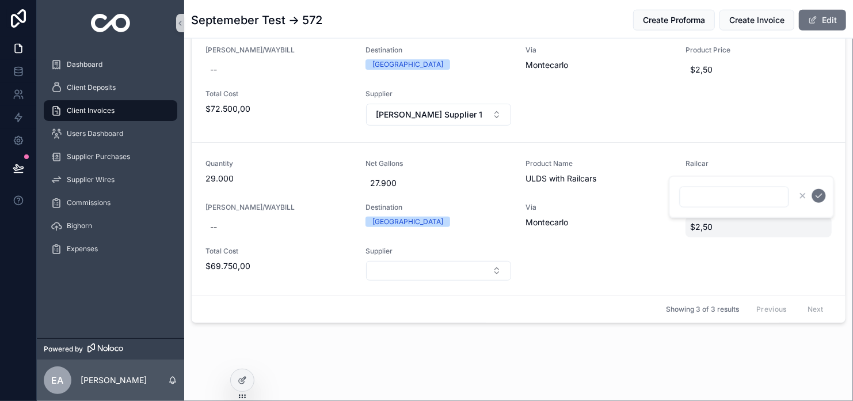
click at [709, 200] on input "scrollable content" at bounding box center [735, 197] width 108 height 16
type input "********"
click at [690, 227] on span "$2,50" at bounding box center [758, 227] width 137 height 12
click at [688, 227] on div "*****" at bounding box center [752, 240] width 166 height 43
click at [729, 235] on input "*****" at bounding box center [735, 241] width 108 height 16
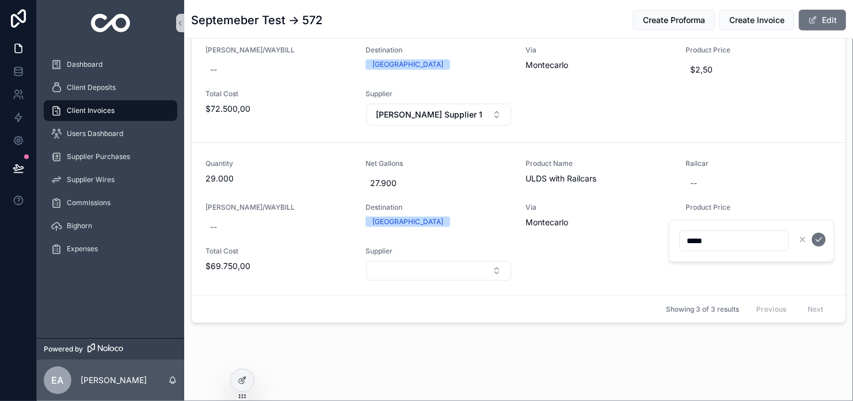
drag, startPoint x: 729, startPoint y: 241, endPoint x: 669, endPoint y: 228, distance: 61.2
click at [669, 228] on div "*****" at bounding box center [752, 240] width 166 height 43
click at [591, 252] on div "Quantity 29.000 Net Gallons 27.900 Product Name ULDS with Railcars Railcar -- […" at bounding box center [519, 220] width 627 height 122
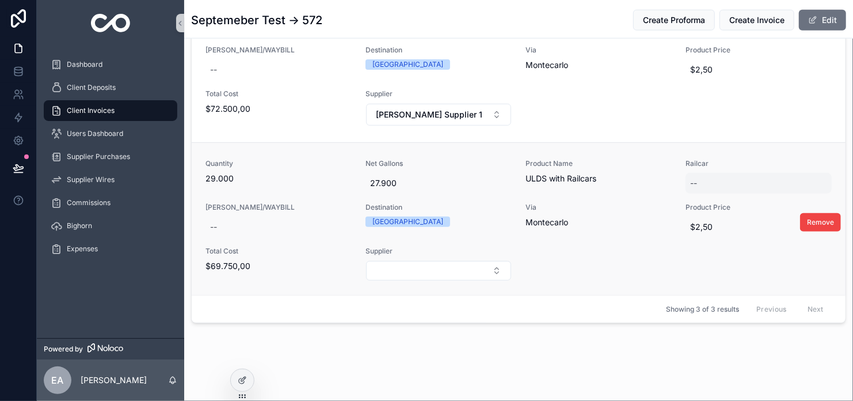
click at [686, 180] on div "--" at bounding box center [759, 183] width 146 height 21
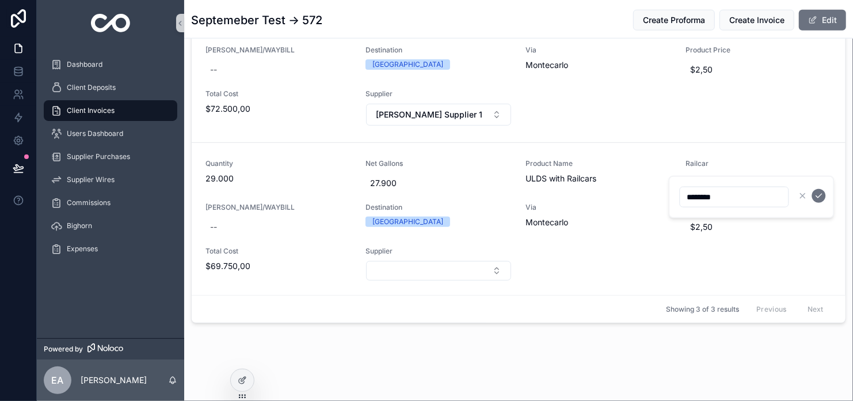
click at [690, 181] on div "********" at bounding box center [752, 197] width 166 height 43
click at [819, 200] on button "scrollable content" at bounding box center [820, 196] width 14 height 14
click at [377, 250] on span "Supplier" at bounding box center [439, 250] width 146 height 9
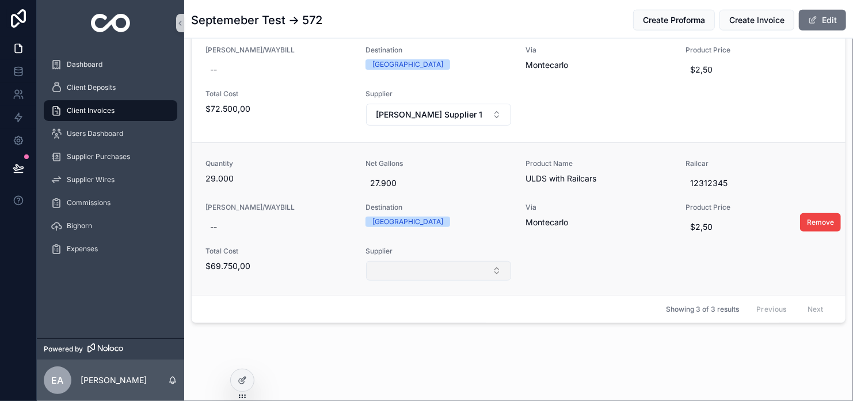
click at [392, 267] on button "Select Button" at bounding box center [438, 271] width 145 height 20
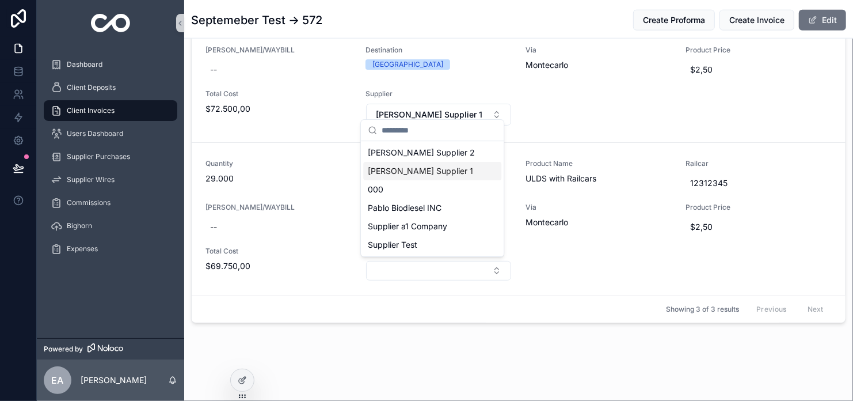
click at [399, 171] on span "[PERSON_NAME] Supplier 1" at bounding box center [420, 171] width 105 height 12
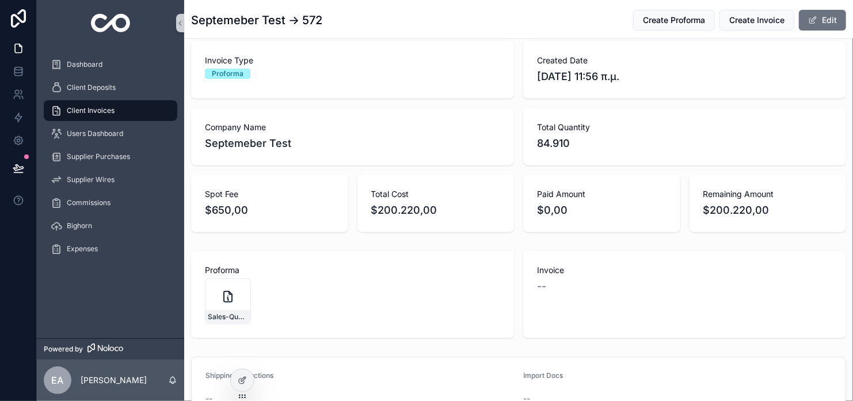
scroll to position [0, 0]
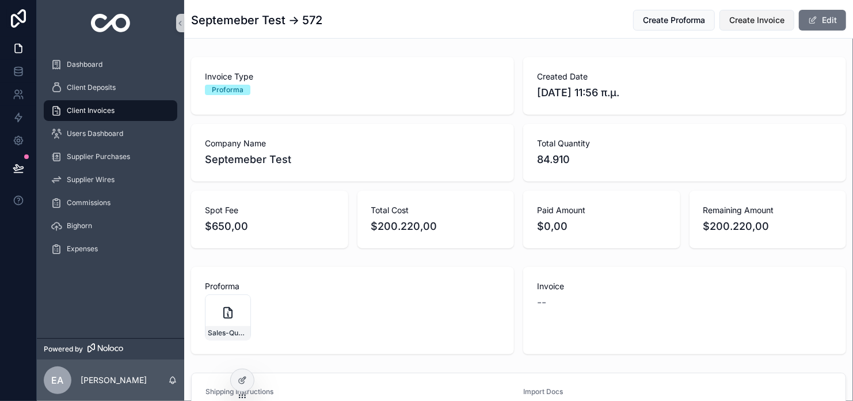
click at [741, 26] on button "Create Invoice" at bounding box center [757, 20] width 75 height 21
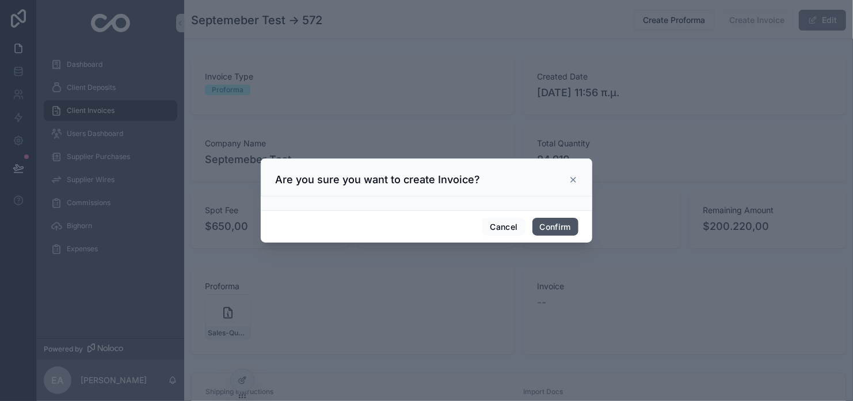
click at [562, 221] on button "Confirm" at bounding box center [556, 227] width 46 height 18
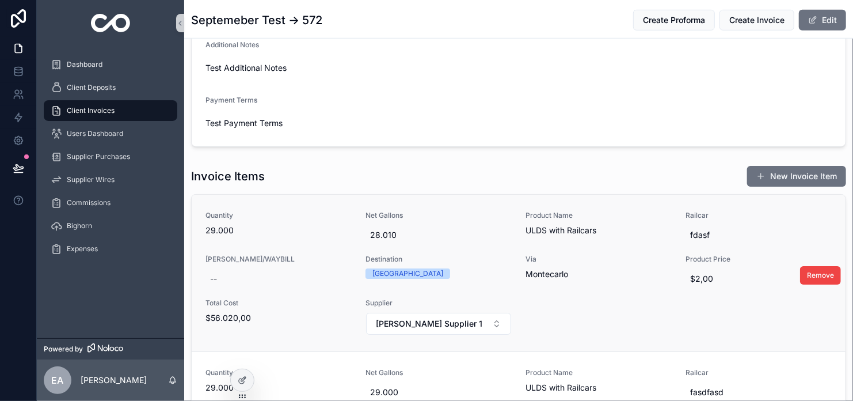
scroll to position [430, 0]
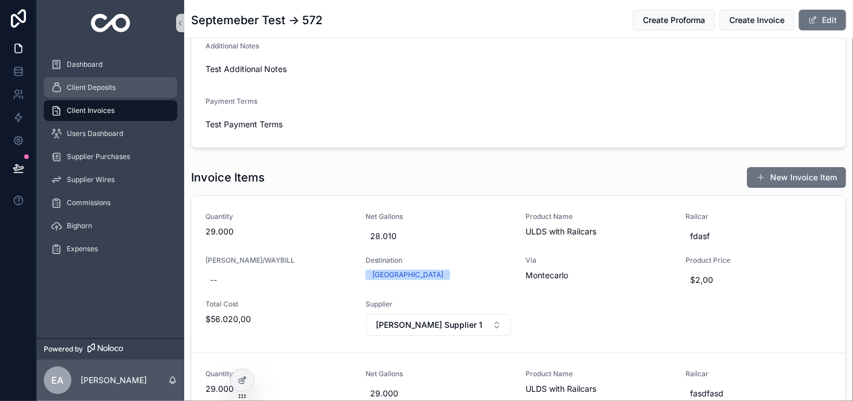
click at [98, 88] on span "Client Deposits" at bounding box center [91, 87] width 49 height 9
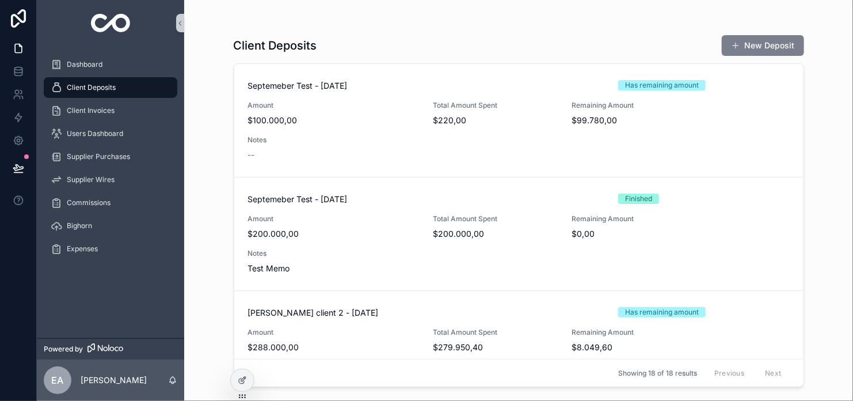
click at [759, 49] on button "New Deposit" at bounding box center [763, 45] width 82 height 21
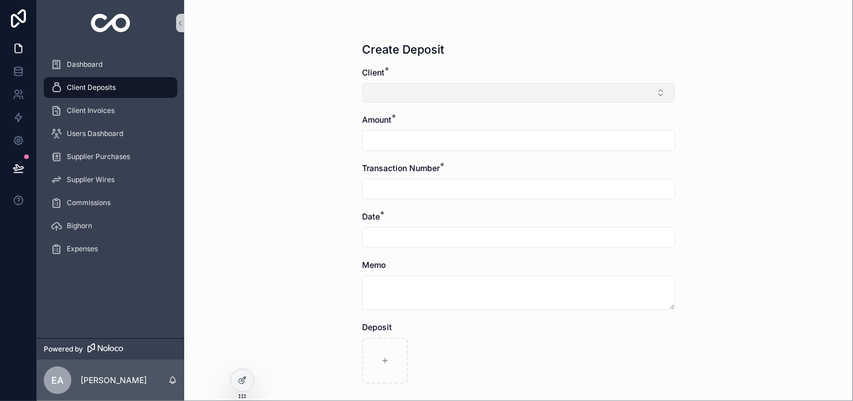
click at [511, 88] on button "Select Button" at bounding box center [518, 93] width 313 height 20
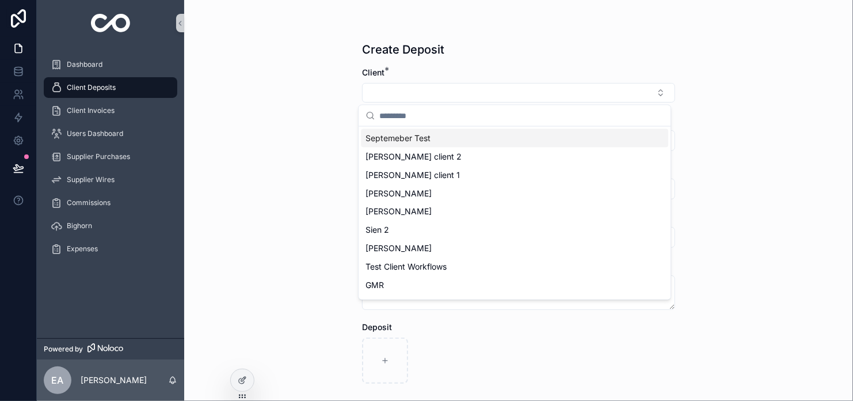
click at [431, 141] on div "Septemeber Test" at bounding box center [515, 138] width 308 height 18
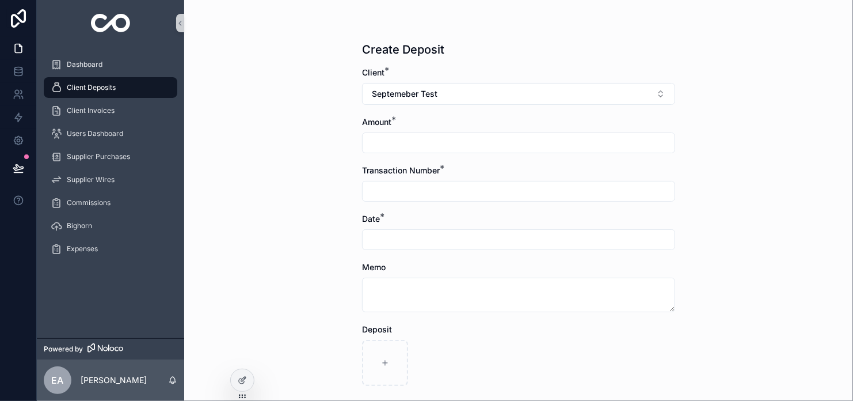
click at [415, 145] on input "scrollable content" at bounding box center [519, 143] width 312 height 16
type input "**********"
click at [411, 191] on input "scrollable content" at bounding box center [519, 191] width 312 height 16
type input "**********"
click at [400, 238] on input "scrollable content" at bounding box center [519, 239] width 312 height 16
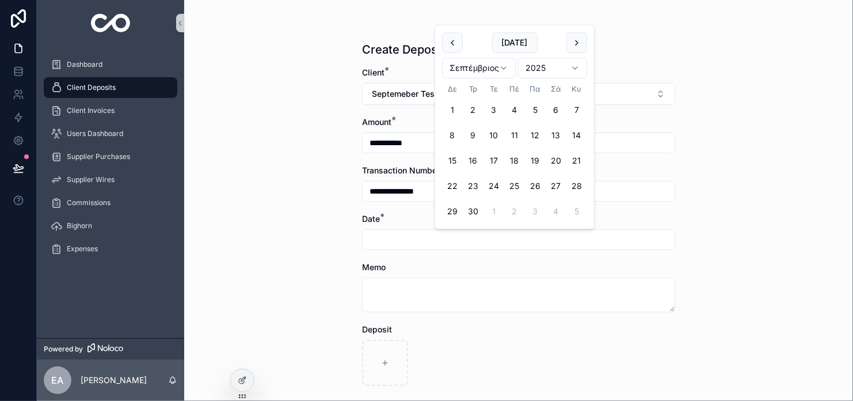
click at [476, 155] on button "16" at bounding box center [473, 160] width 21 height 21
type input "*********"
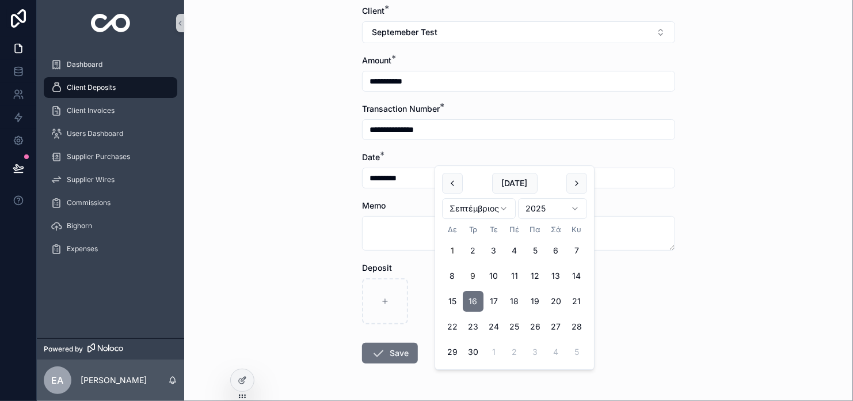
scroll to position [97, 0]
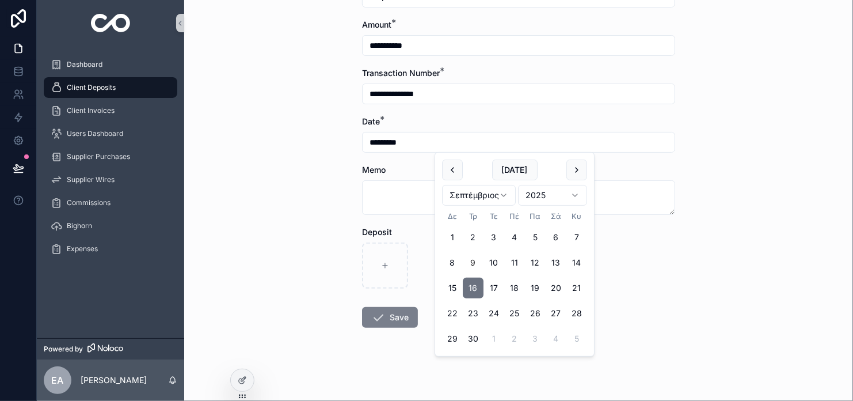
click at [364, 315] on button "Save" at bounding box center [390, 317] width 56 height 21
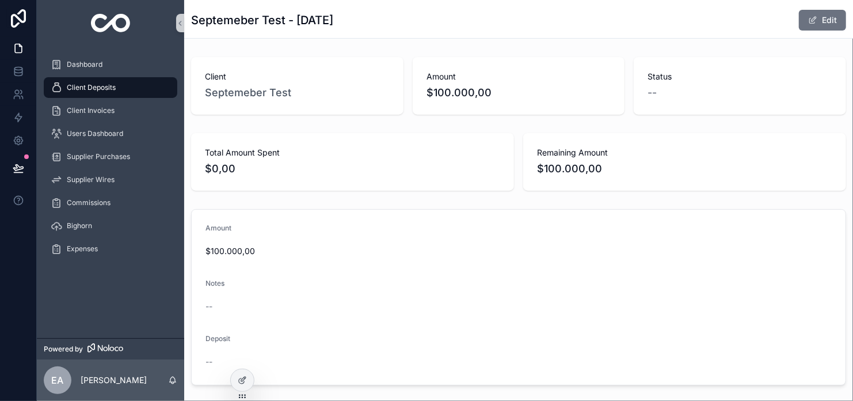
click at [107, 86] on span "Client Deposits" at bounding box center [91, 87] width 49 height 9
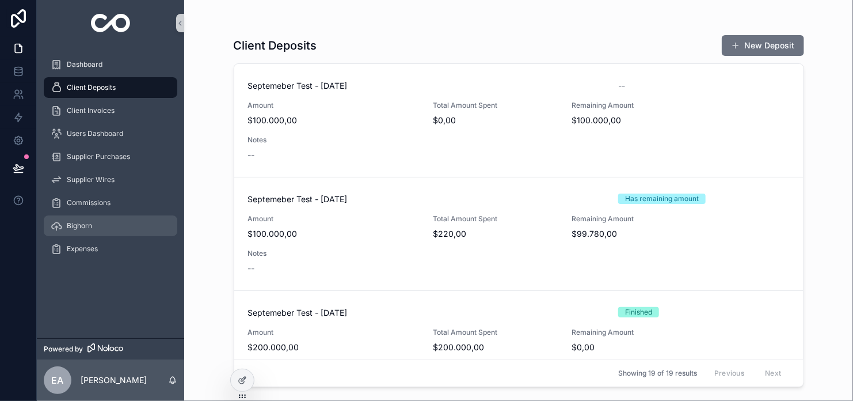
click at [95, 223] on div "Bighorn" at bounding box center [111, 226] width 120 height 18
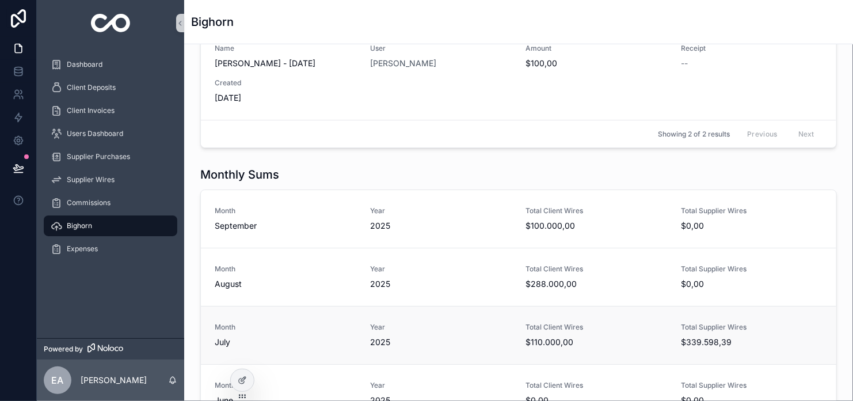
scroll to position [576, 0]
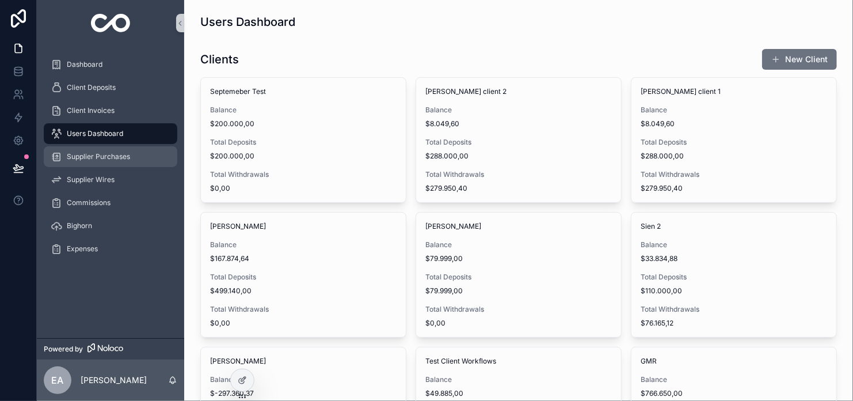
click at [98, 160] on span "Supplier Purchases" at bounding box center [98, 156] width 63 height 9
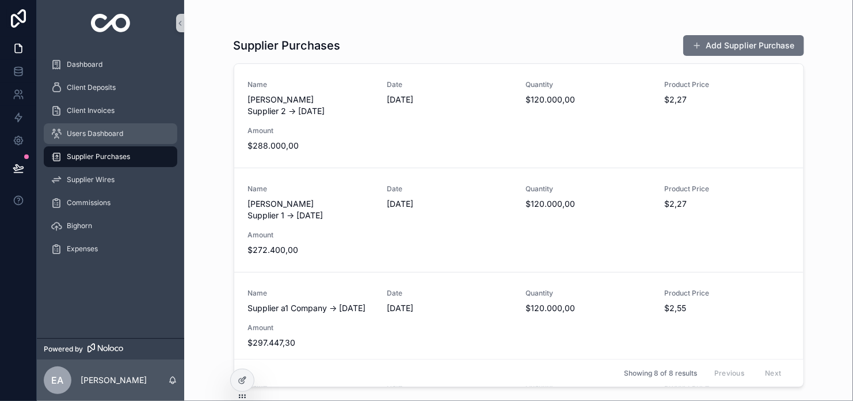
click at [97, 132] on span "Users Dashboard" at bounding box center [95, 133] width 56 height 9
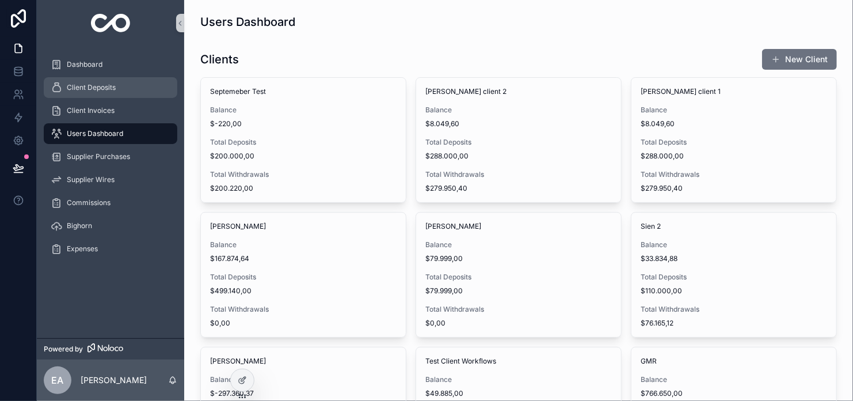
click at [117, 86] on div "Client Deposits" at bounding box center [111, 87] width 120 height 18
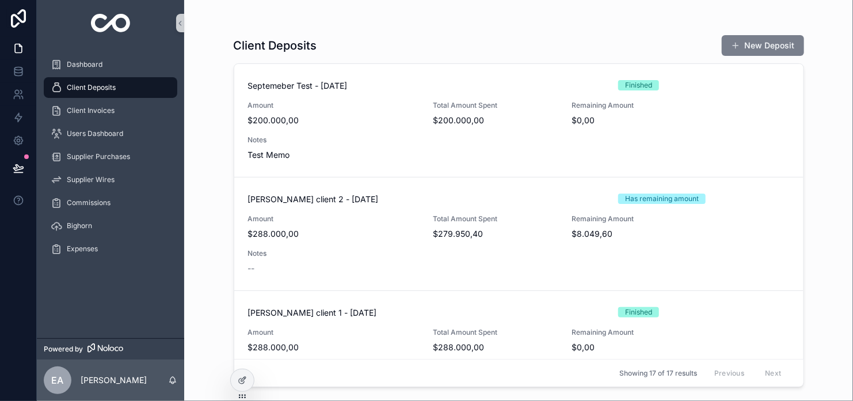
click at [755, 50] on button "New Deposit" at bounding box center [763, 45] width 82 height 21
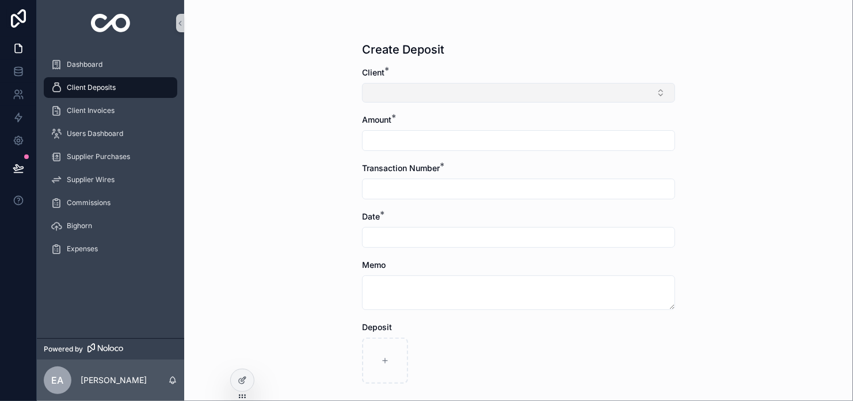
click at [460, 93] on button "Select Button" at bounding box center [518, 93] width 313 height 20
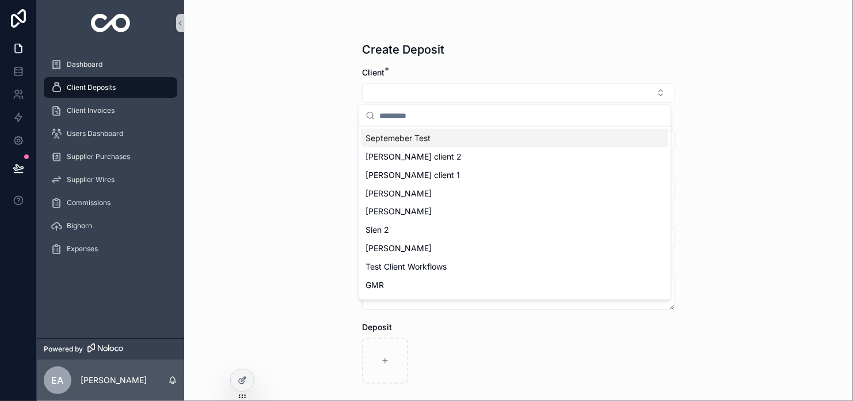
click at [445, 142] on div "Septemeber Test" at bounding box center [515, 138] width 308 height 18
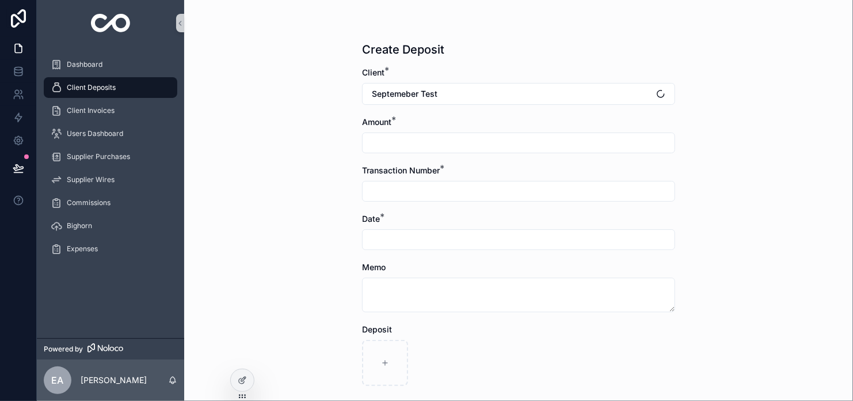
click at [432, 149] on input "scrollable content" at bounding box center [519, 143] width 312 height 16
type input "**********"
click at [403, 191] on input "scrollable content" at bounding box center [519, 191] width 312 height 16
type input "**********"
click at [403, 237] on input "scrollable content" at bounding box center [519, 239] width 312 height 16
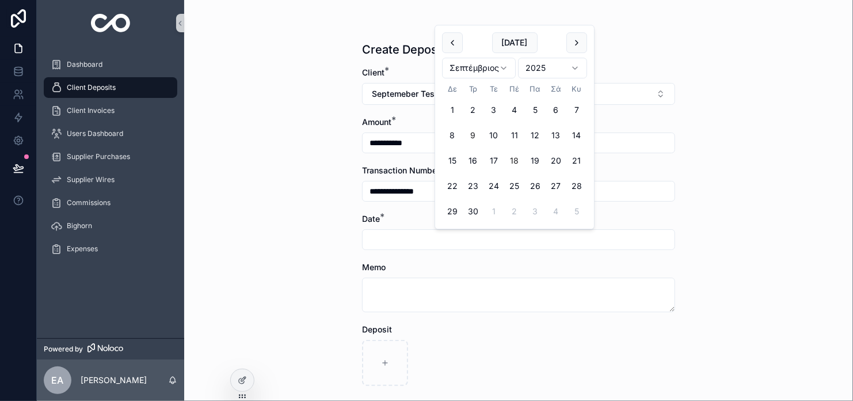
click at [515, 154] on button "18" at bounding box center [514, 160] width 21 height 21
type input "*********"
click at [331, 237] on div "**********" at bounding box center [518, 200] width 669 height 401
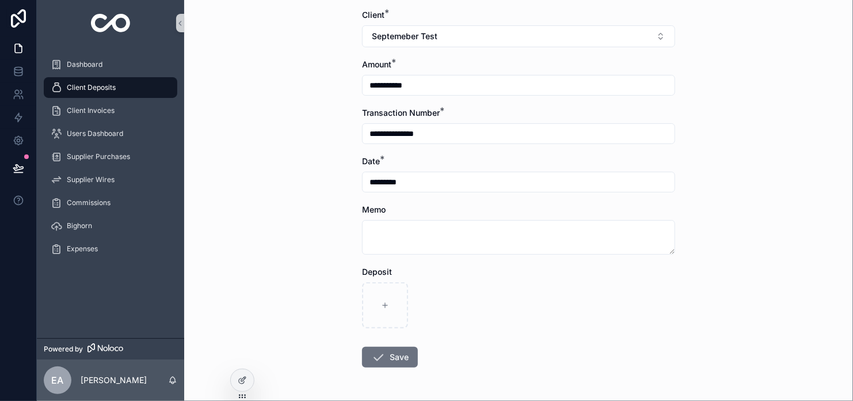
scroll to position [97, 0]
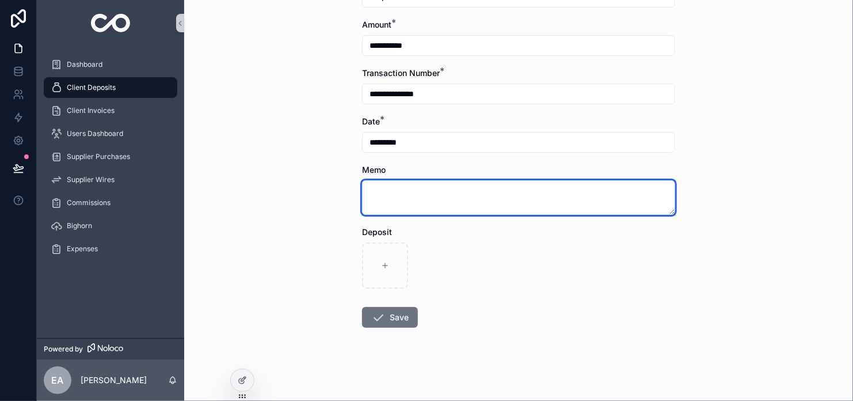
click at [416, 185] on textarea "scrollable content" at bounding box center [518, 197] width 313 height 35
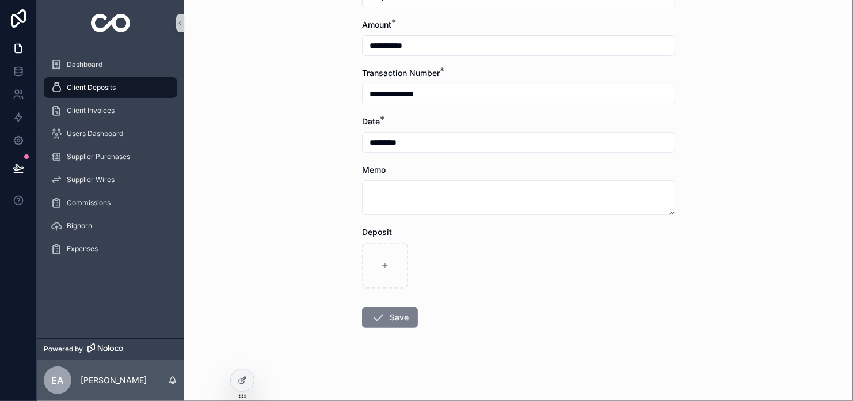
click at [388, 313] on button "Save" at bounding box center [390, 317] width 56 height 21
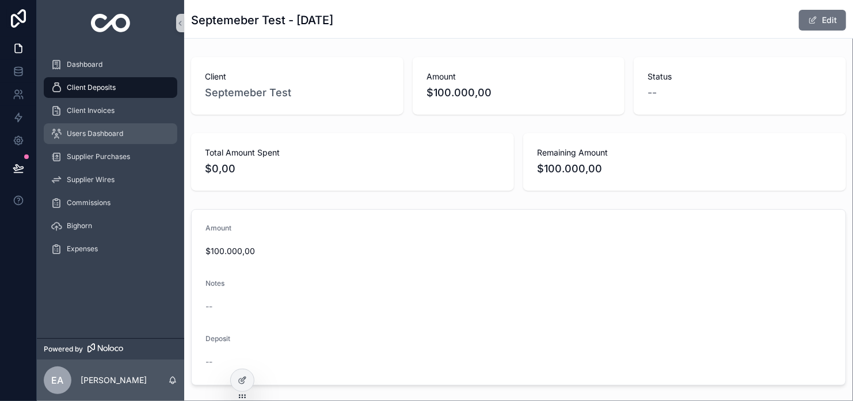
click at [116, 129] on span "Users Dashboard" at bounding box center [95, 133] width 56 height 9
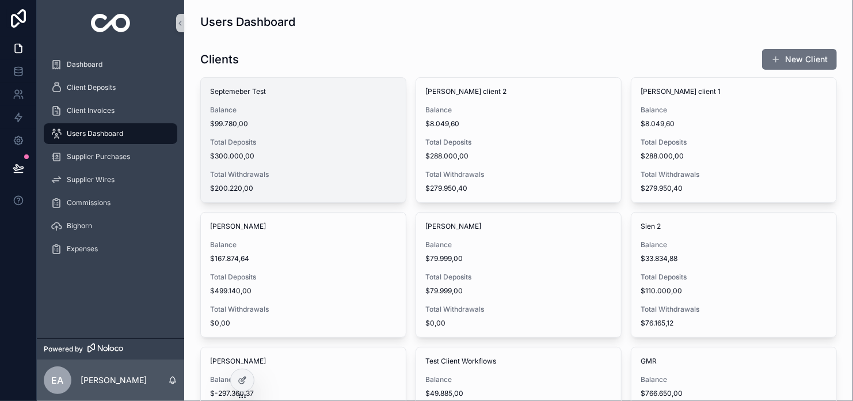
click at [255, 142] on span "Total Deposits" at bounding box center [303, 142] width 187 height 9
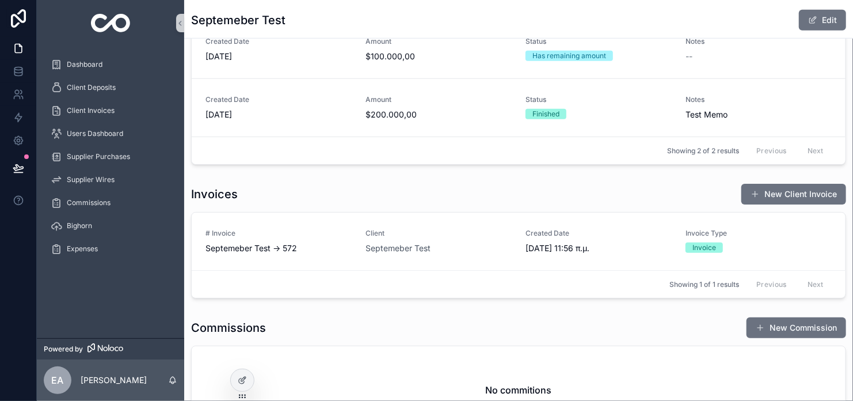
scroll to position [288, 0]
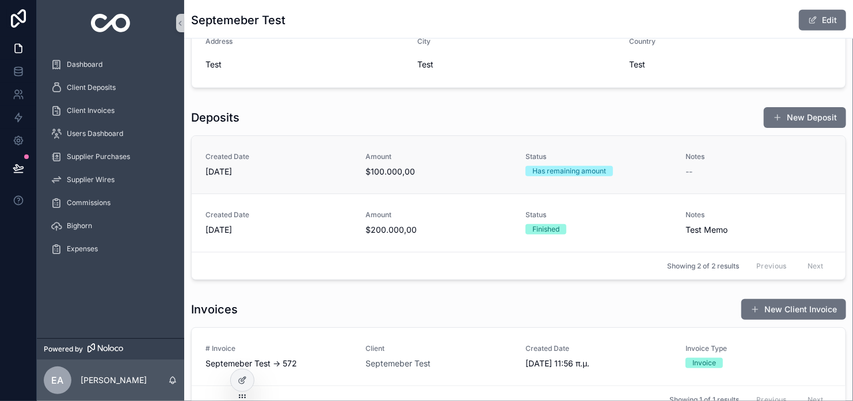
click at [431, 160] on span "Amount" at bounding box center [439, 156] width 146 height 9
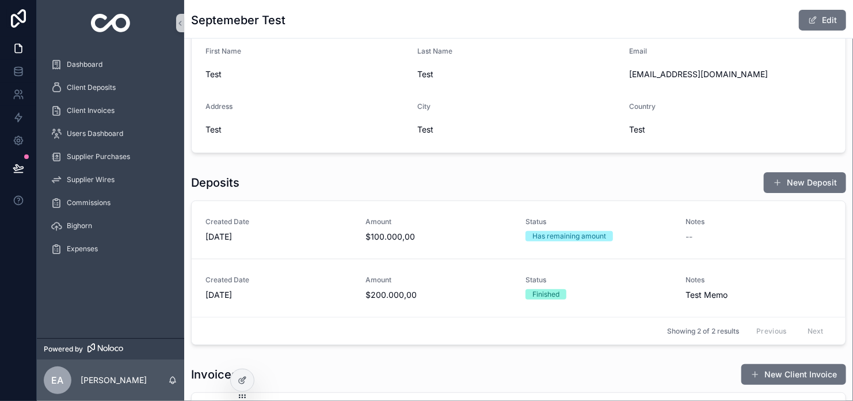
scroll to position [288, 0]
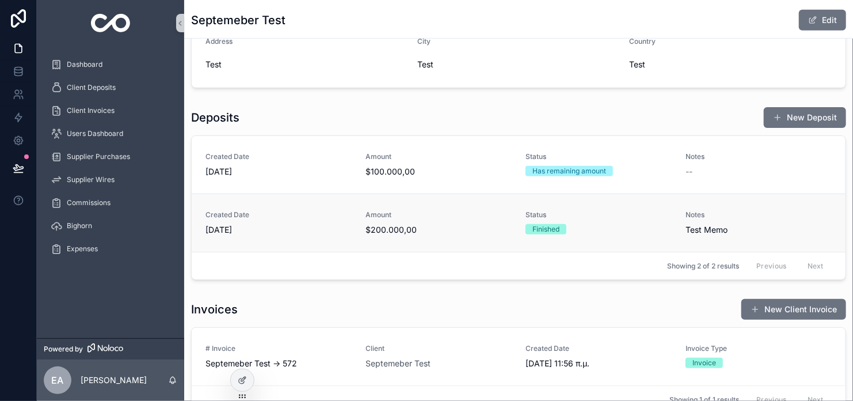
click at [331, 217] on span "Created Date" at bounding box center [279, 214] width 146 height 9
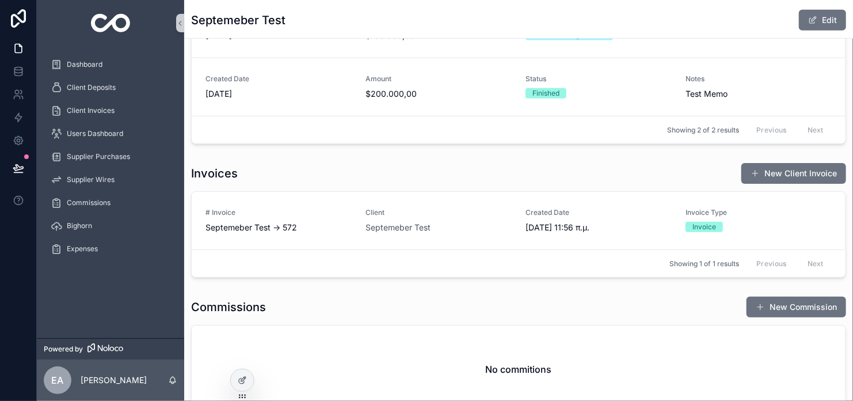
scroll to position [513, 0]
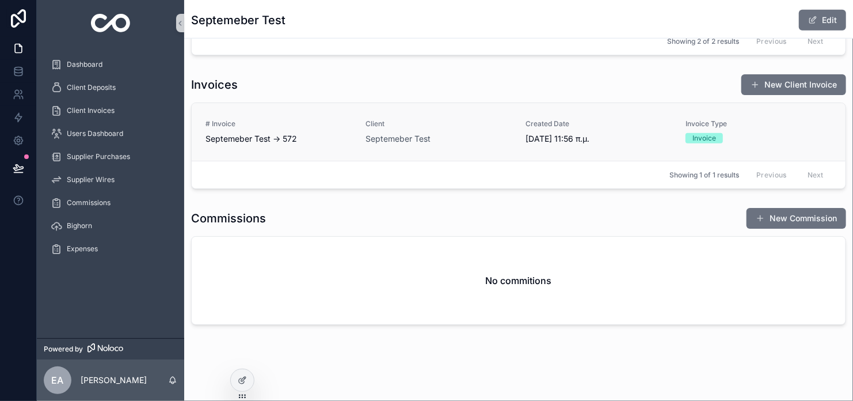
click at [593, 151] on link "# Invoice Septemeber Test -> 572 Client Septemeber Test Created Date 9/9/2025 1…" at bounding box center [519, 132] width 654 height 58
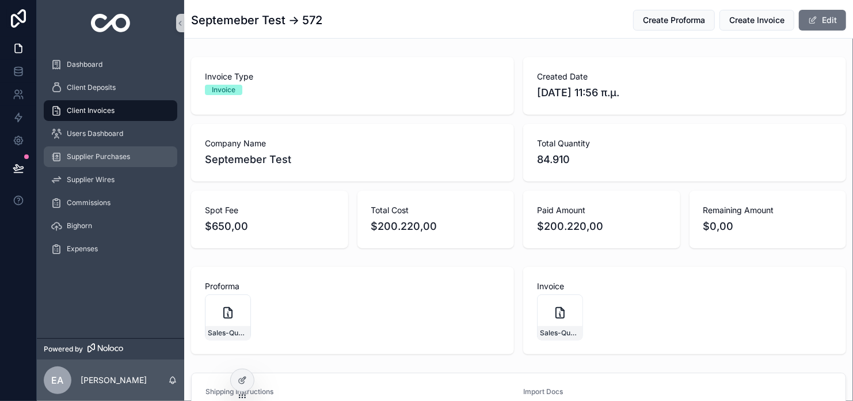
click at [98, 156] on span "Supplier Purchases" at bounding box center [98, 156] width 63 height 9
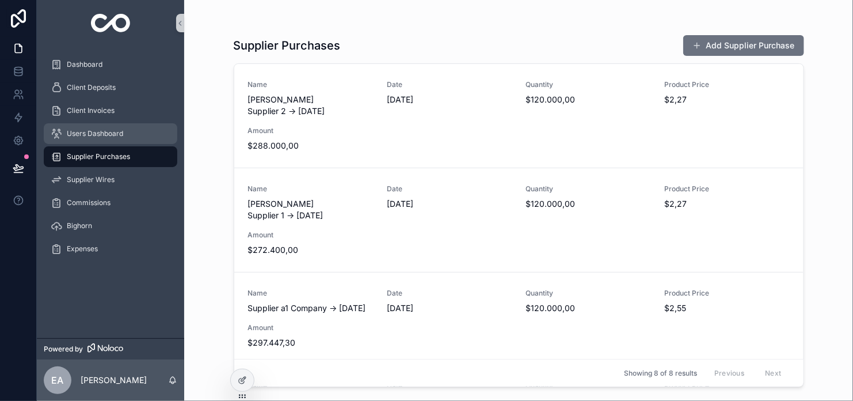
click at [94, 135] on span "Users Dashboard" at bounding box center [95, 133] width 56 height 9
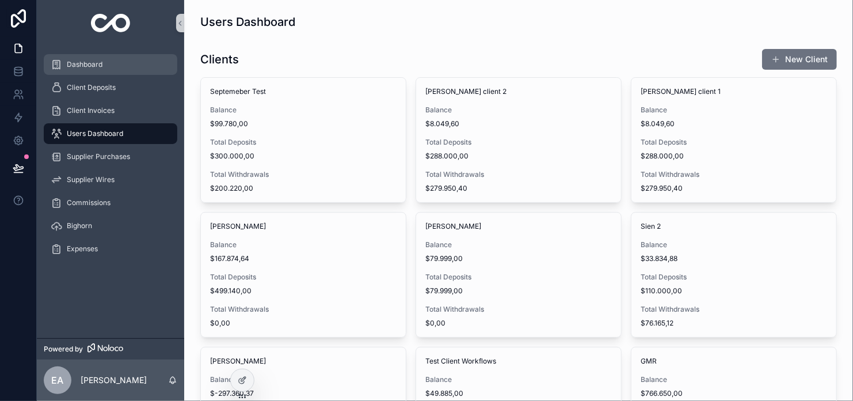
click at [101, 64] on span "Dashboard" at bounding box center [85, 64] width 36 height 9
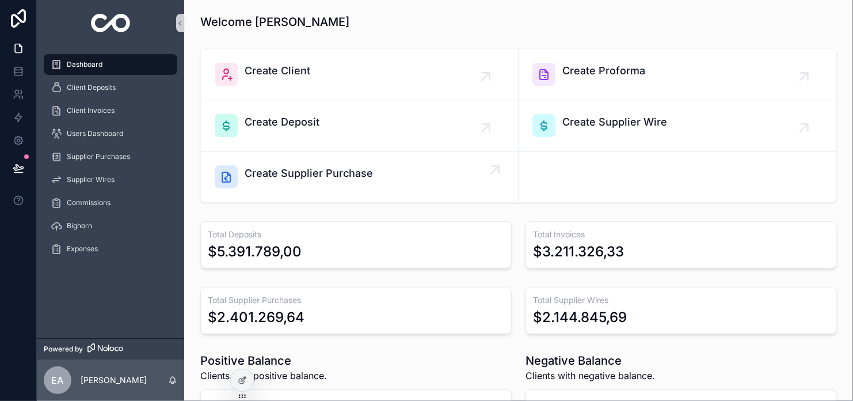
click at [436, 165] on div "Create Supplier Purchase" at bounding box center [360, 176] width 290 height 23
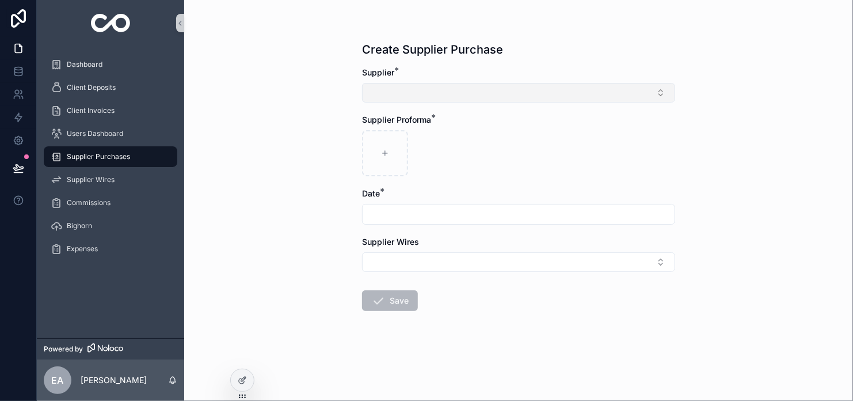
click at [427, 89] on button "Select Button" at bounding box center [518, 93] width 313 height 20
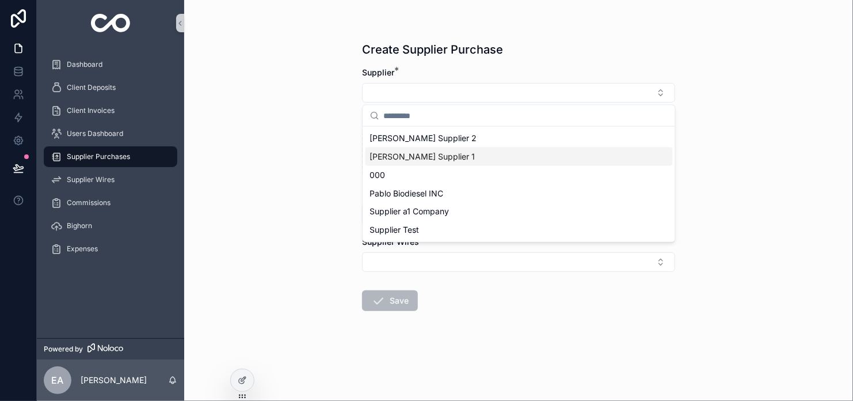
click at [421, 151] on span "[PERSON_NAME] Supplier 1" at bounding box center [422, 157] width 105 height 12
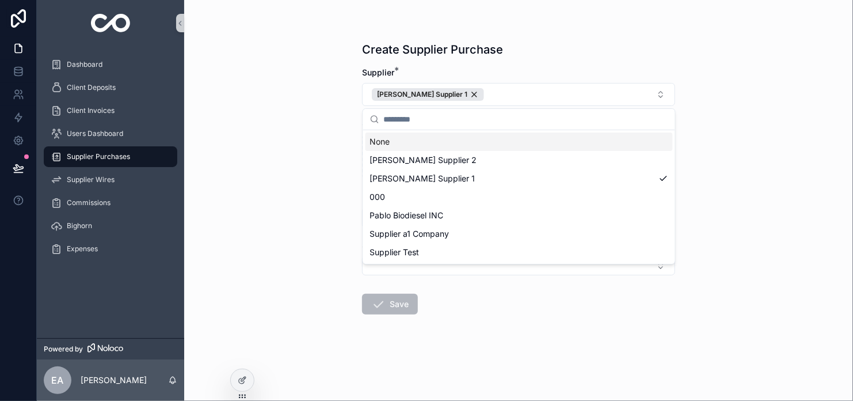
click at [314, 135] on div "Create Supplier Purchase Supplier * Brandon Supplier 1 Supplier Proforma * Date…" at bounding box center [518, 200] width 669 height 401
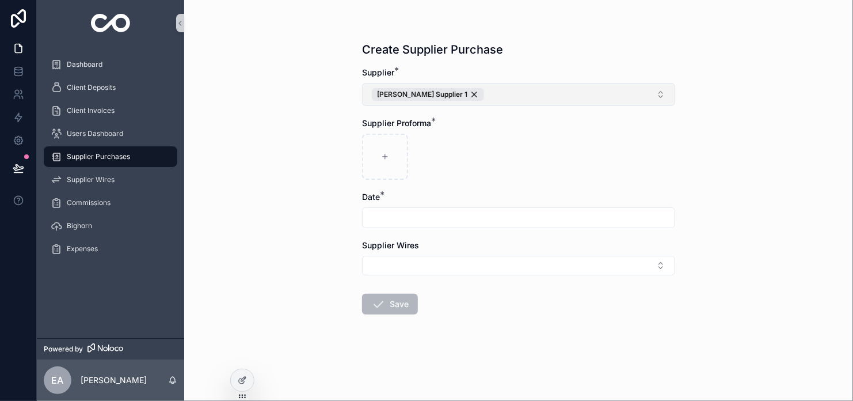
click at [511, 95] on button "[PERSON_NAME] Supplier 1" at bounding box center [518, 94] width 313 height 23
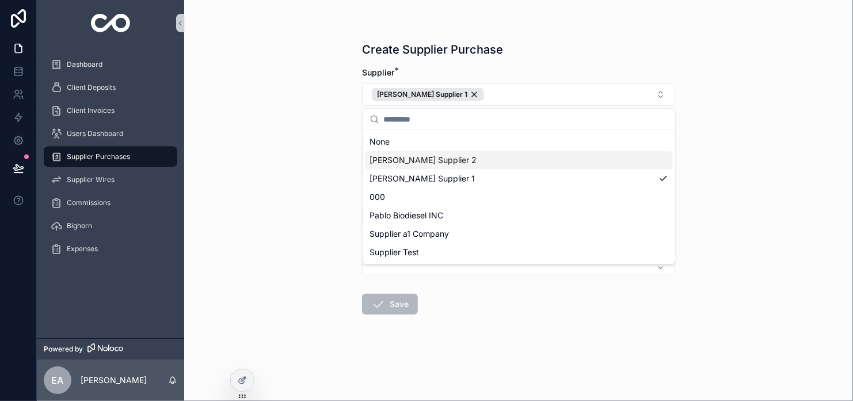
click at [454, 162] on div "[PERSON_NAME] Supplier 2" at bounding box center [520, 160] width 308 height 18
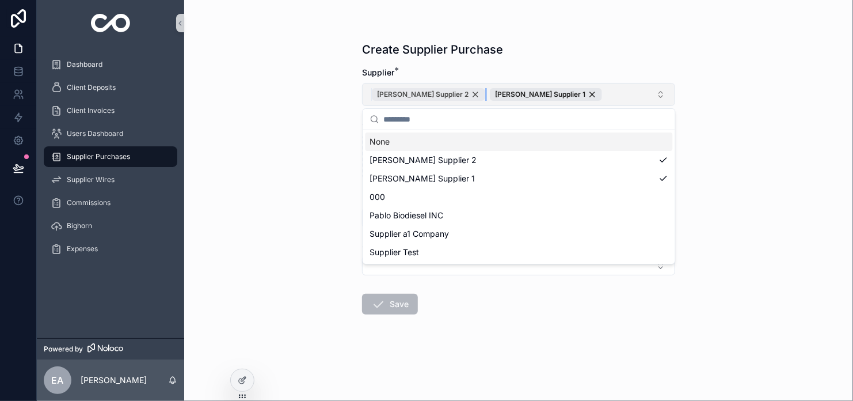
click at [444, 95] on div "[PERSON_NAME] Supplier 2" at bounding box center [428, 94] width 113 height 13
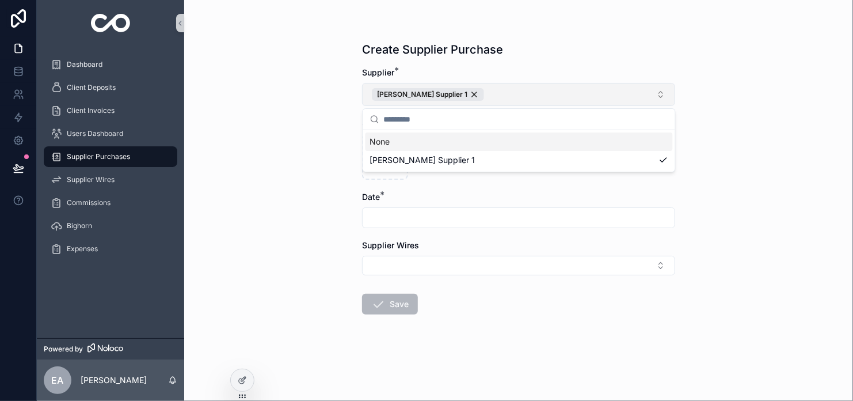
click at [317, 152] on div "Create Supplier Purchase Supplier * Brandon Supplier 1 Supplier Proforma * Date…" at bounding box center [518, 200] width 669 height 401
click at [375, 143] on div "scrollable content" at bounding box center [385, 157] width 46 height 46
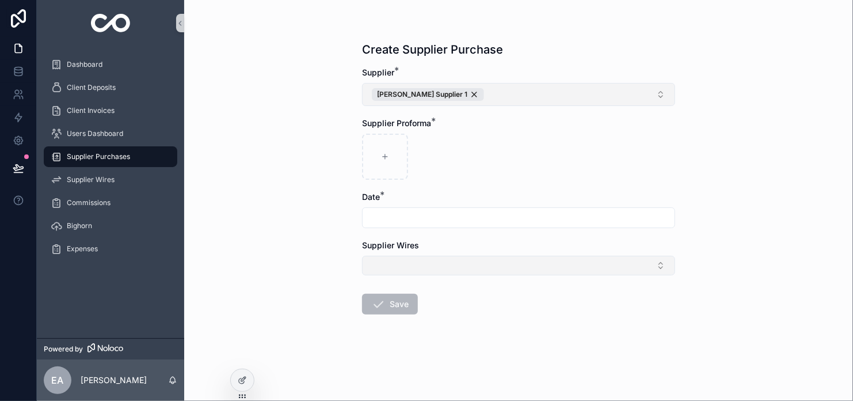
click at [419, 264] on button "Select Button" at bounding box center [518, 266] width 313 height 20
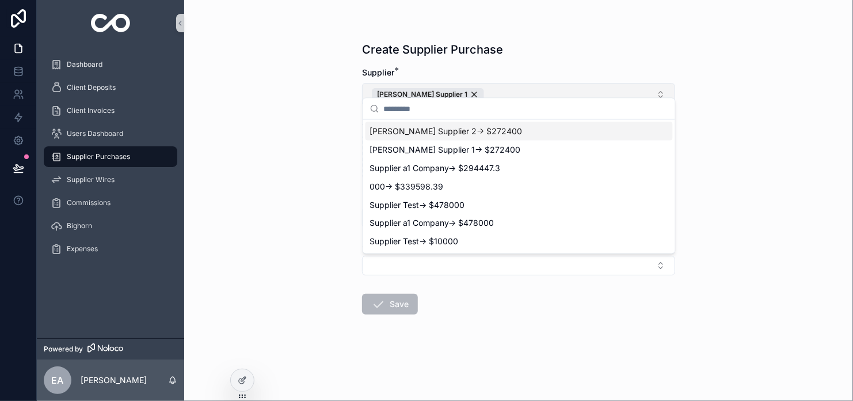
click at [295, 231] on div "Create Supplier Purchase Supplier * Brandon Supplier 1 Supplier Proforma * Date…" at bounding box center [518, 200] width 669 height 401
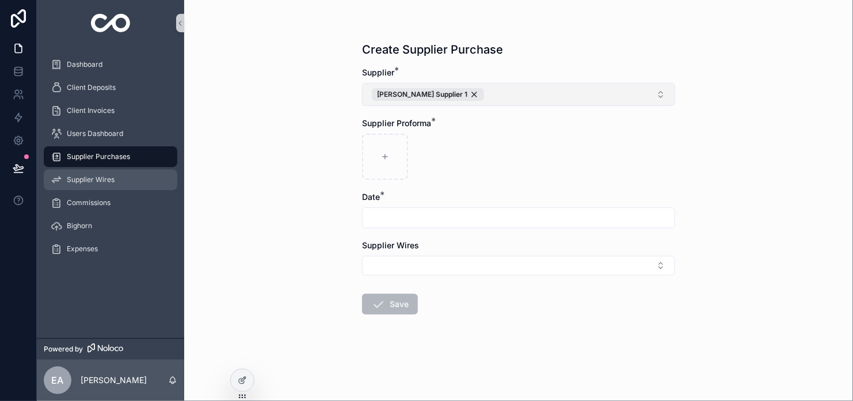
click at [82, 171] on div "Supplier Wires" at bounding box center [111, 179] width 120 height 18
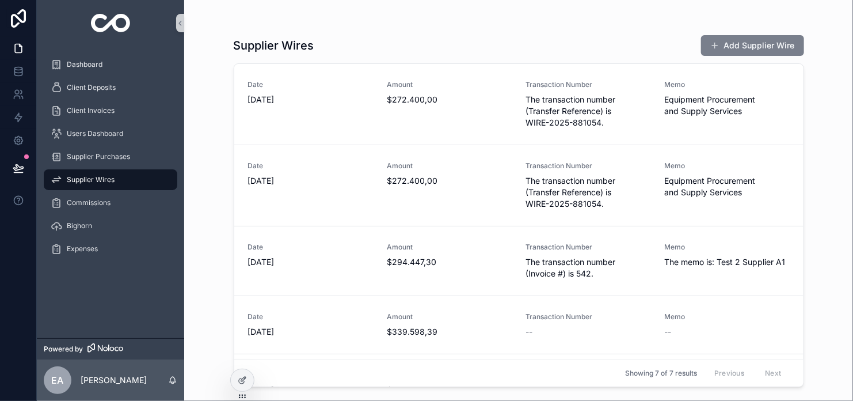
click at [753, 47] on button "Add Supplier Wire" at bounding box center [752, 45] width 103 height 21
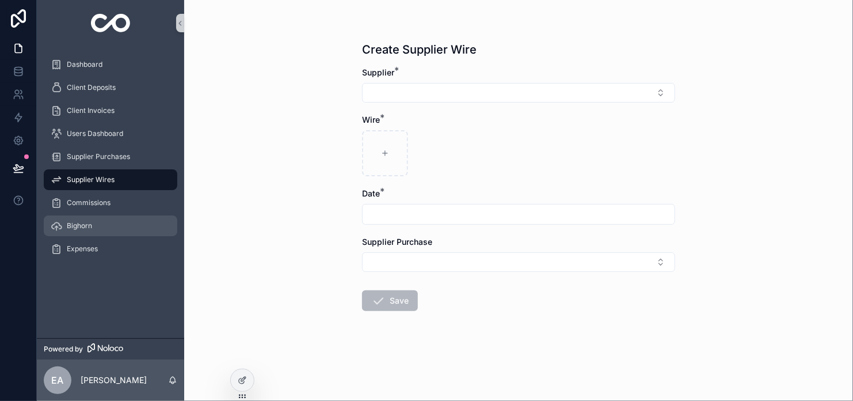
click at [117, 219] on div "Bighorn" at bounding box center [111, 226] width 120 height 18
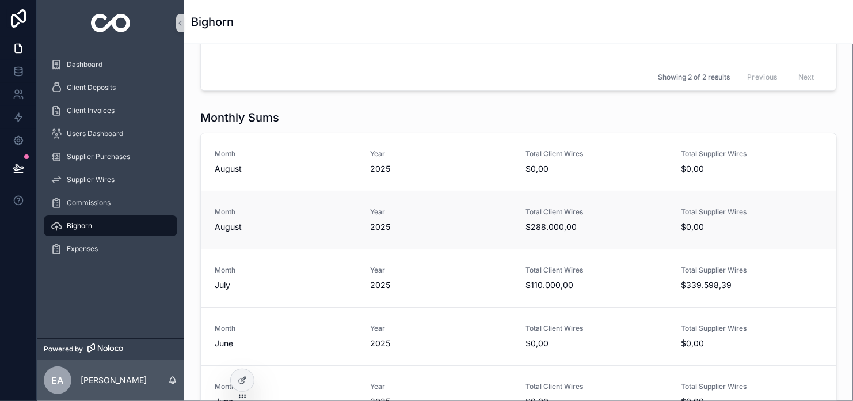
click at [445, 226] on span "2025" at bounding box center [441, 227] width 142 height 12
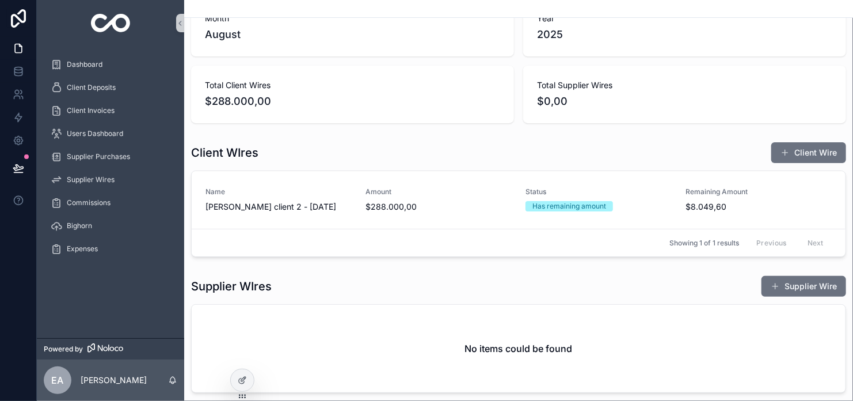
scroll to position [58, 0]
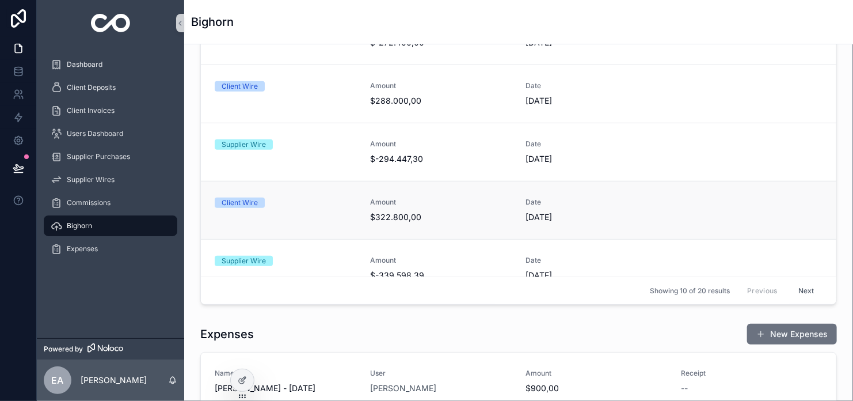
scroll to position [173, 0]
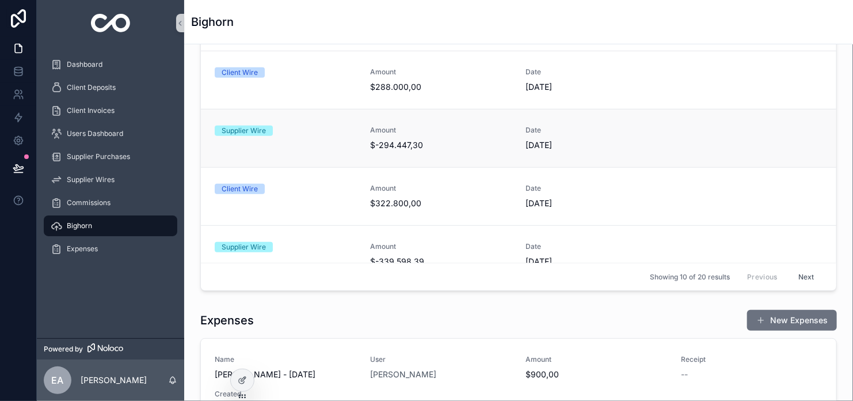
click at [420, 141] on span "$-294.447,30" at bounding box center [441, 145] width 142 height 12
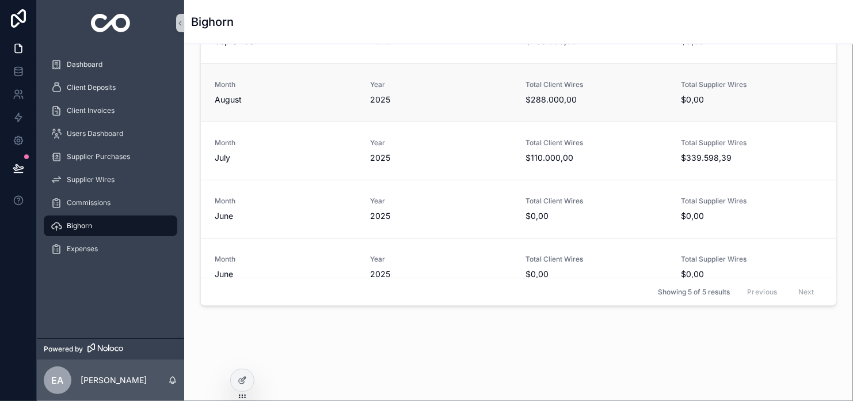
scroll to position [646, 0]
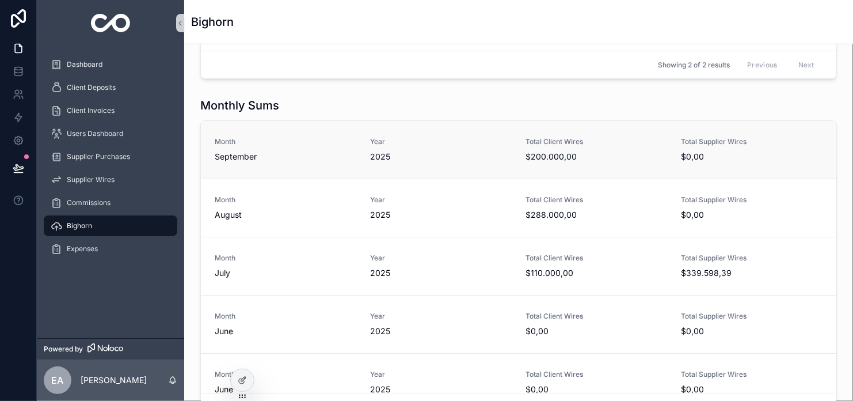
click at [545, 157] on span "$200.000,00" at bounding box center [597, 157] width 142 height 12
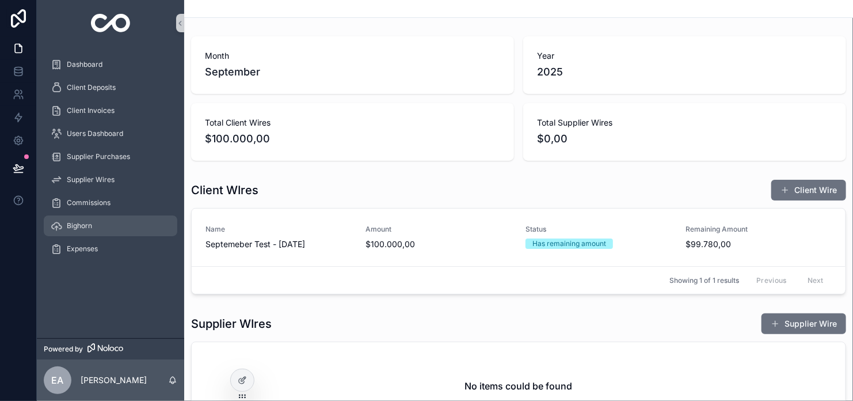
click at [85, 229] on span "Bighorn" at bounding box center [79, 225] width 25 height 9
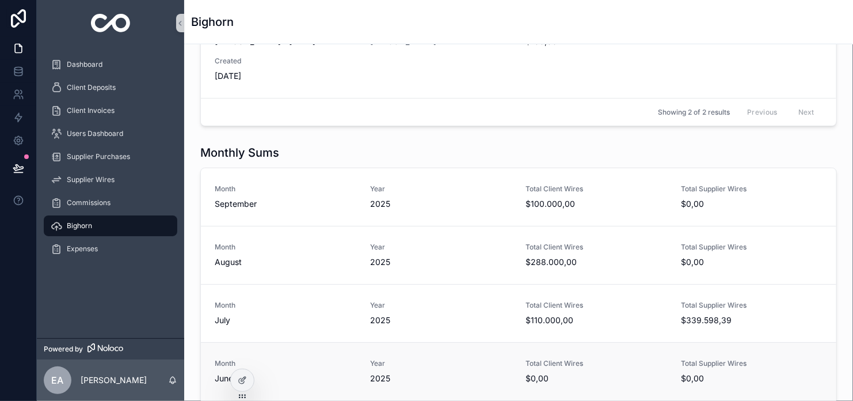
scroll to position [588, 0]
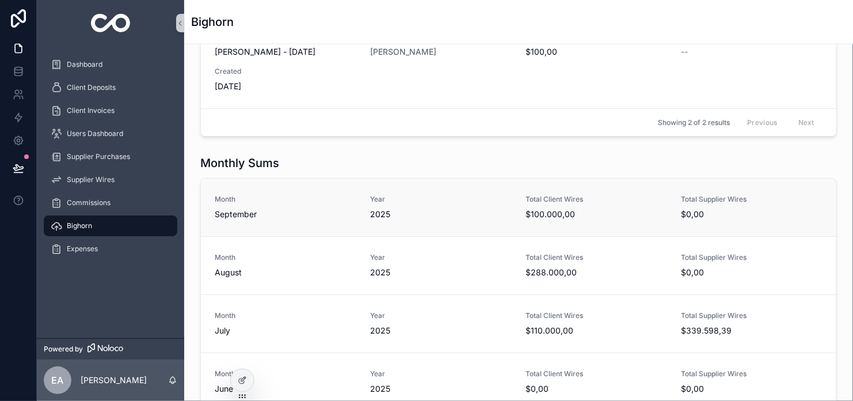
click at [417, 204] on div "Year 2025" at bounding box center [441, 207] width 142 height 25
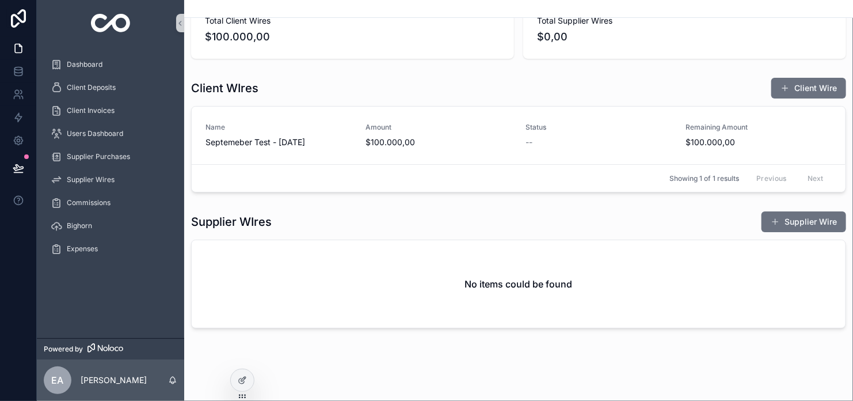
scroll to position [106, 0]
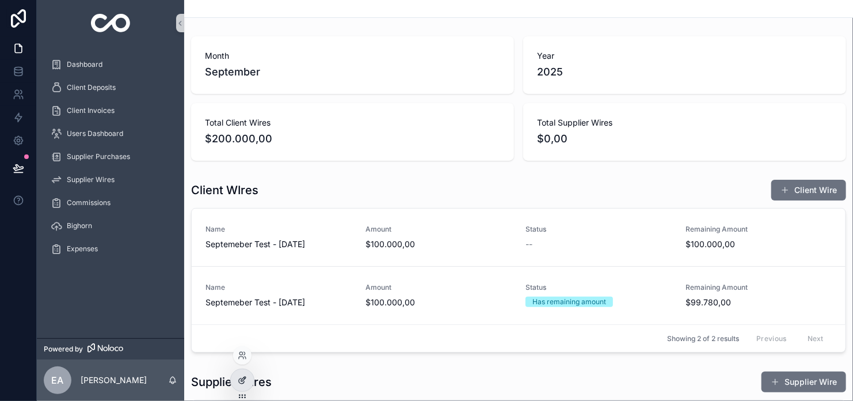
click at [244, 381] on icon at bounding box center [241, 380] width 5 height 5
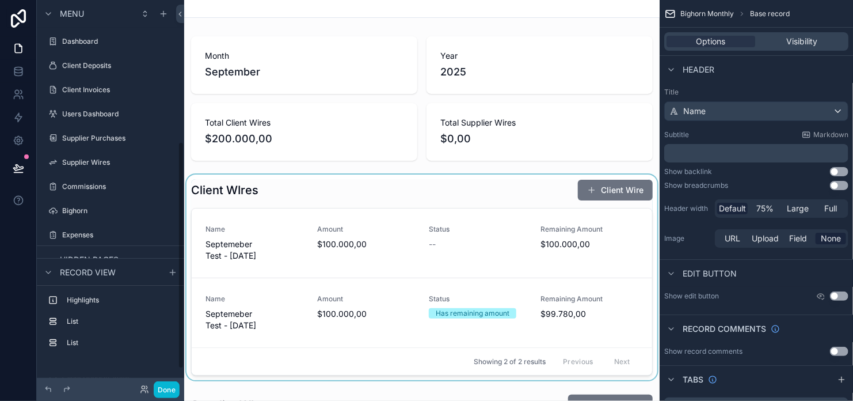
scroll to position [242, 0]
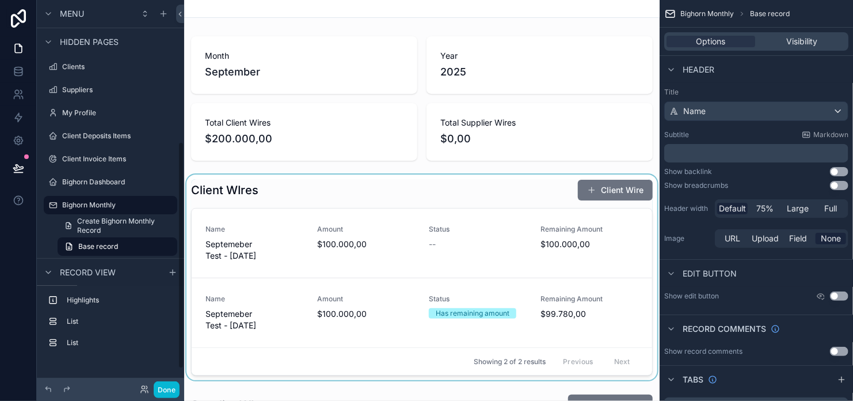
click at [244, 187] on div "scrollable content" at bounding box center [422, 277] width 476 height 206
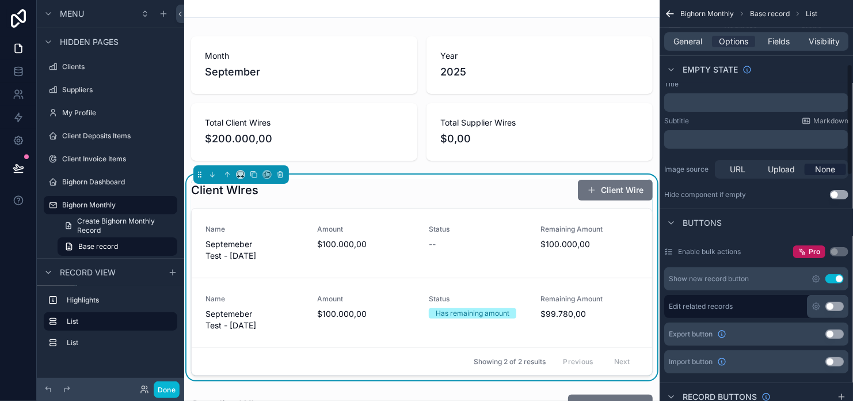
scroll to position [230, 0]
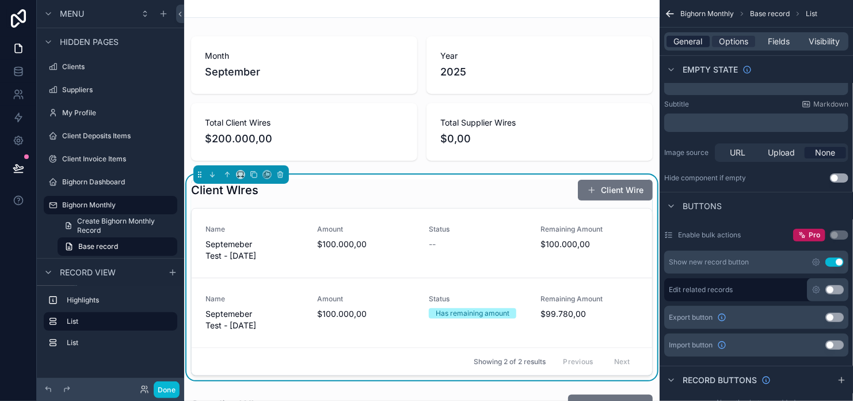
click at [684, 41] on span "General" at bounding box center [688, 42] width 29 height 12
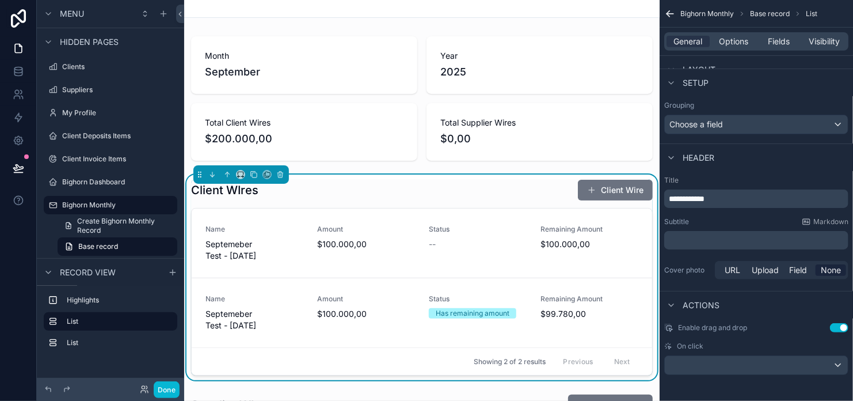
click at [704, 199] on span "**********" at bounding box center [687, 199] width 36 height 8
click at [737, 229] on div "Subtitle Markdown ﻿" at bounding box center [757, 233] width 184 height 32
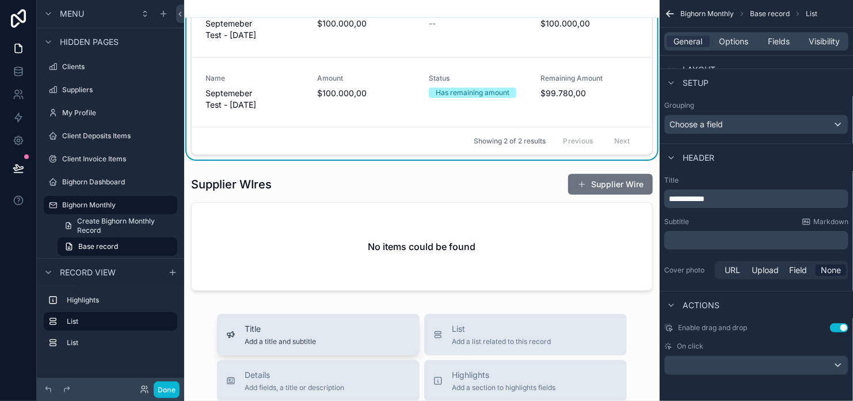
scroll to position [288, 0]
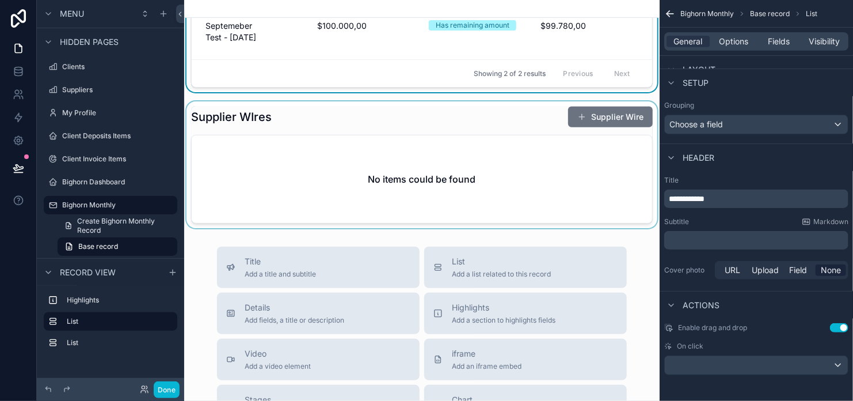
click at [310, 125] on div "scrollable content" at bounding box center [422, 164] width 476 height 127
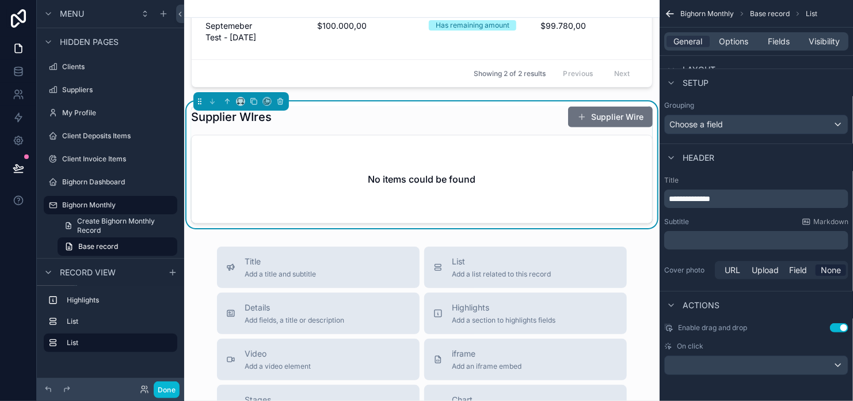
click at [711, 199] on span "**********" at bounding box center [689, 199] width 41 height 8
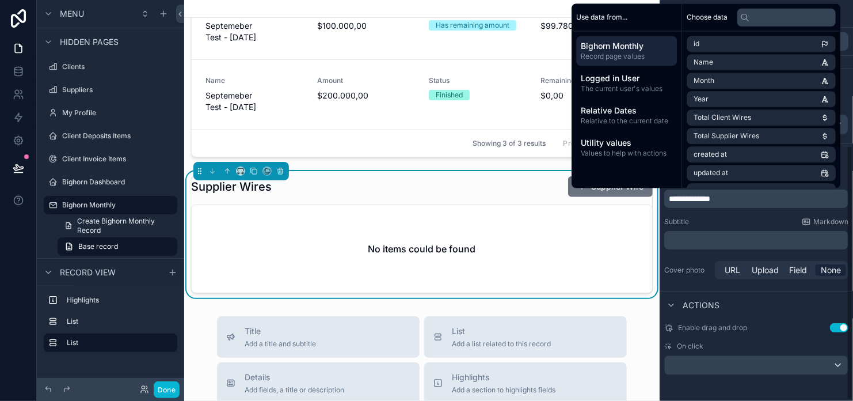
click at [741, 226] on div "Subtitle Markdown ﻿" at bounding box center [757, 233] width 184 height 32
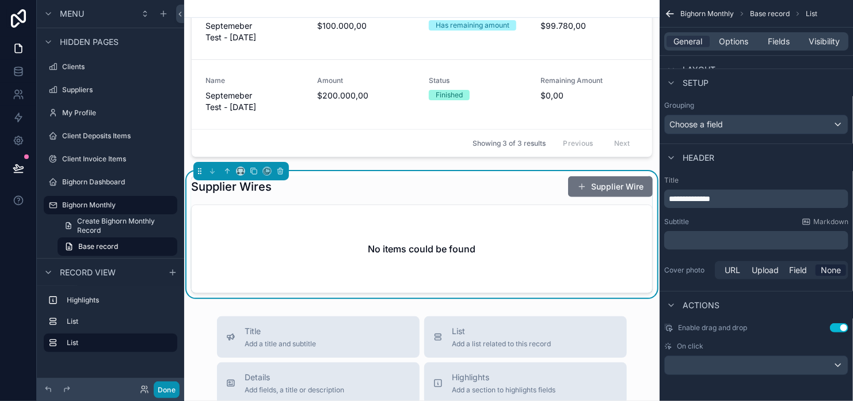
click at [165, 382] on button "Done" at bounding box center [167, 389] width 26 height 17
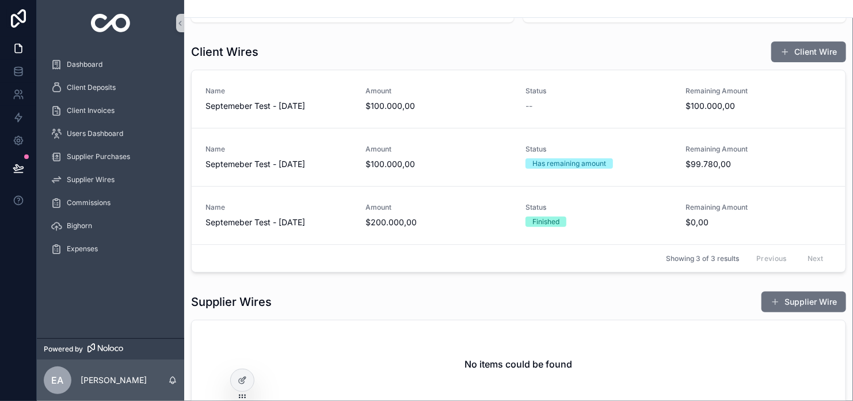
scroll to position [0, 0]
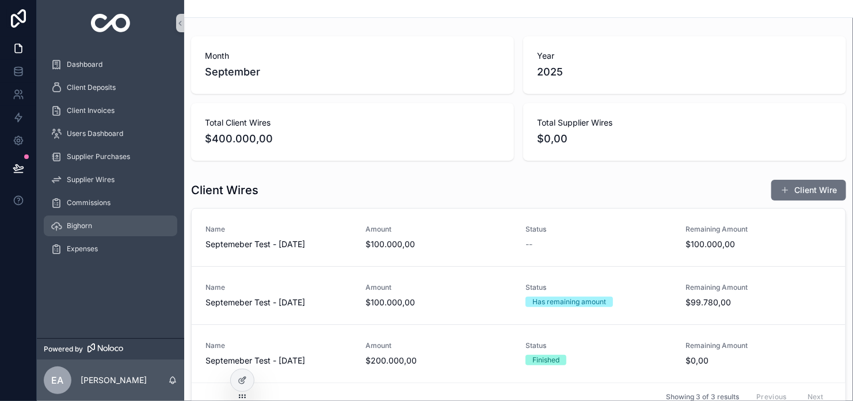
click at [96, 217] on div "Bighorn" at bounding box center [111, 226] width 120 height 18
